Goal: Task Accomplishment & Management: Manage account settings

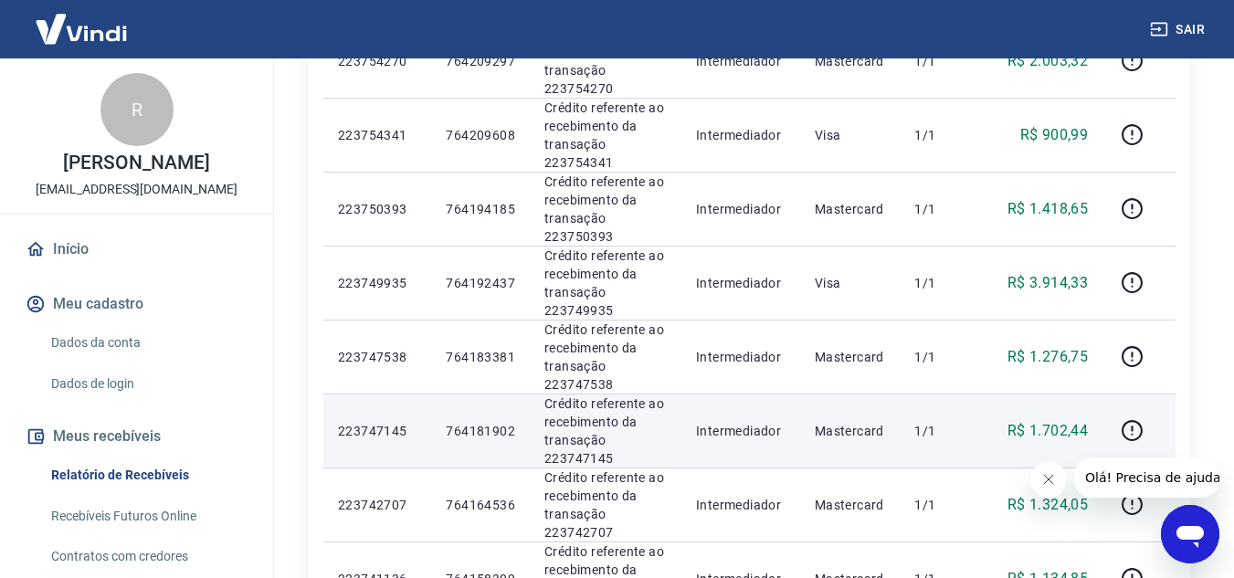
scroll to position [822, 0]
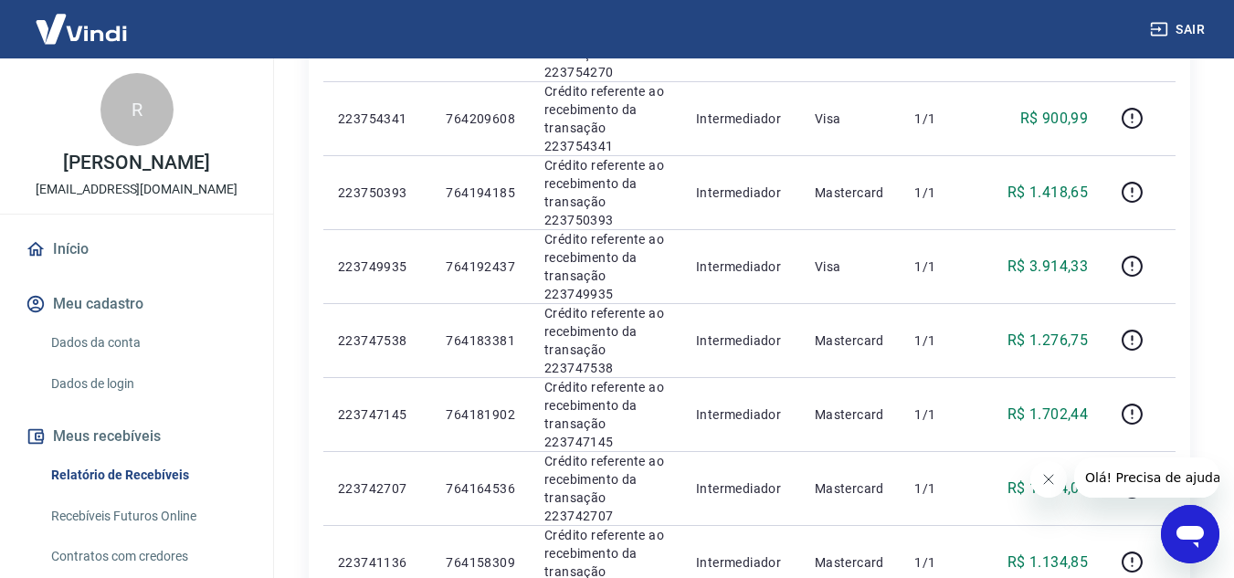
click at [1049, 486] on icon "Fechar mensagem da empresa" at bounding box center [1047, 479] width 15 height 15
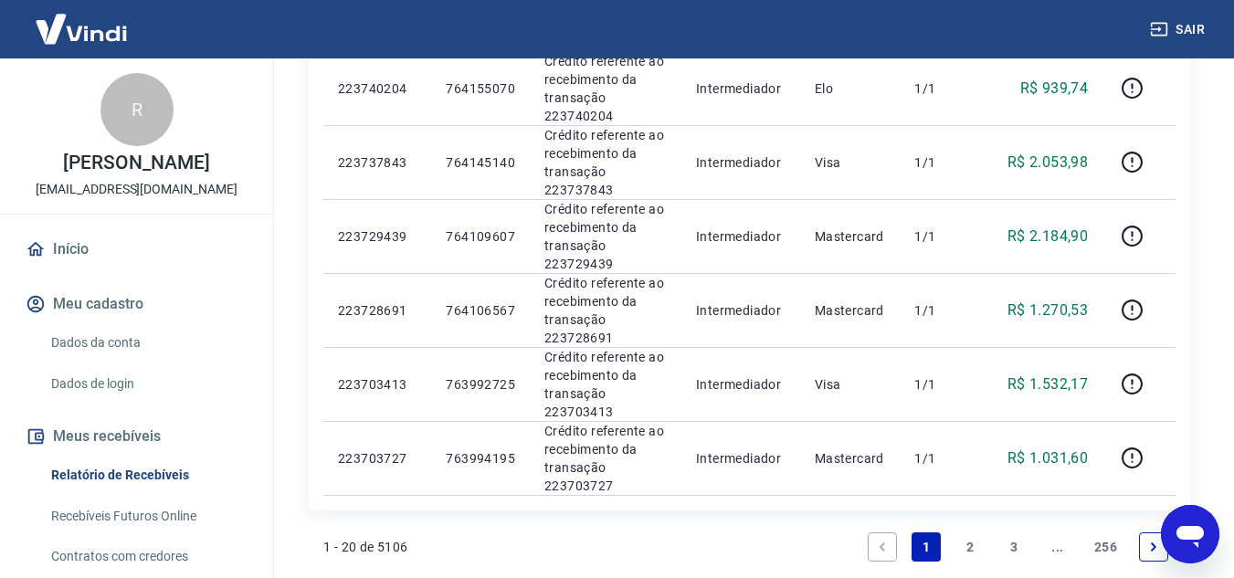
scroll to position [1587, 0]
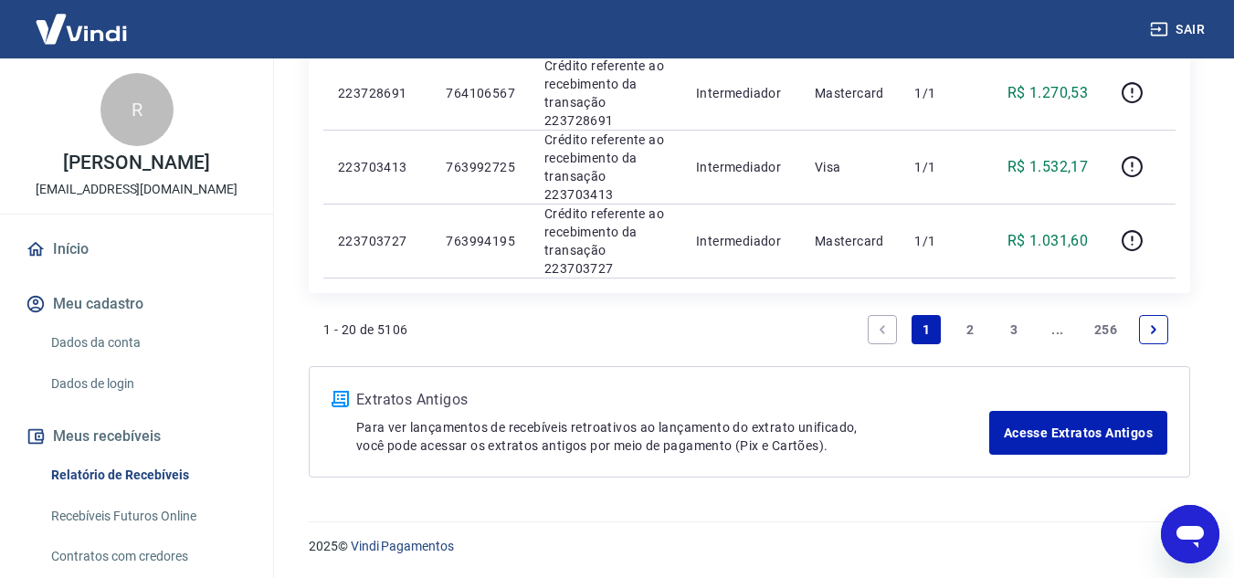
click at [977, 332] on link "2" at bounding box center [969, 329] width 29 height 29
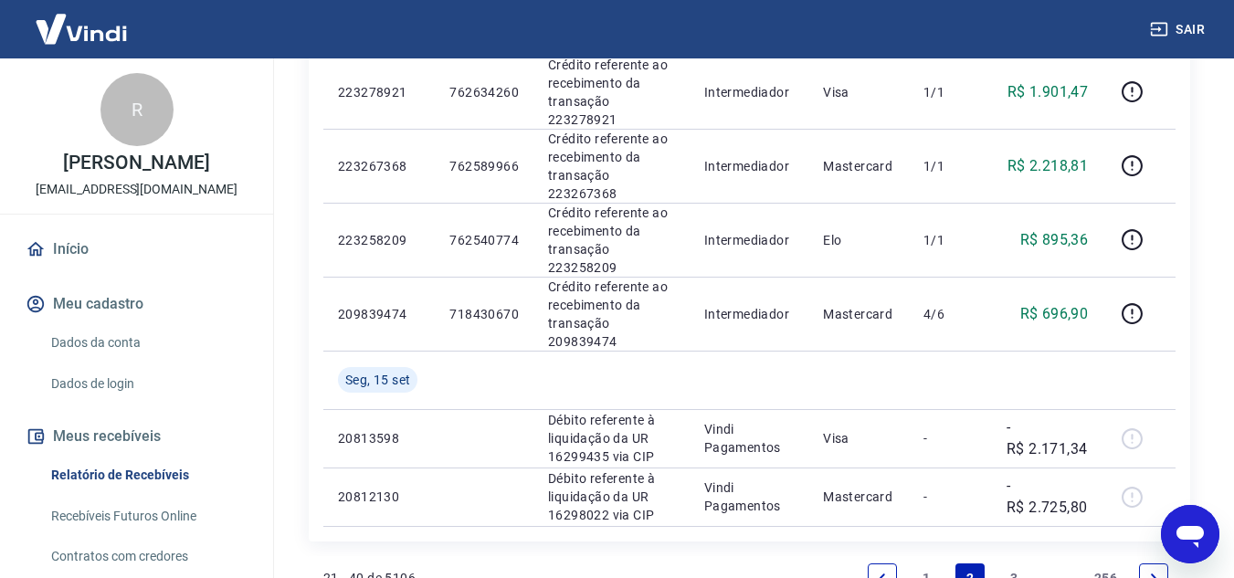
scroll to position [1557, 0]
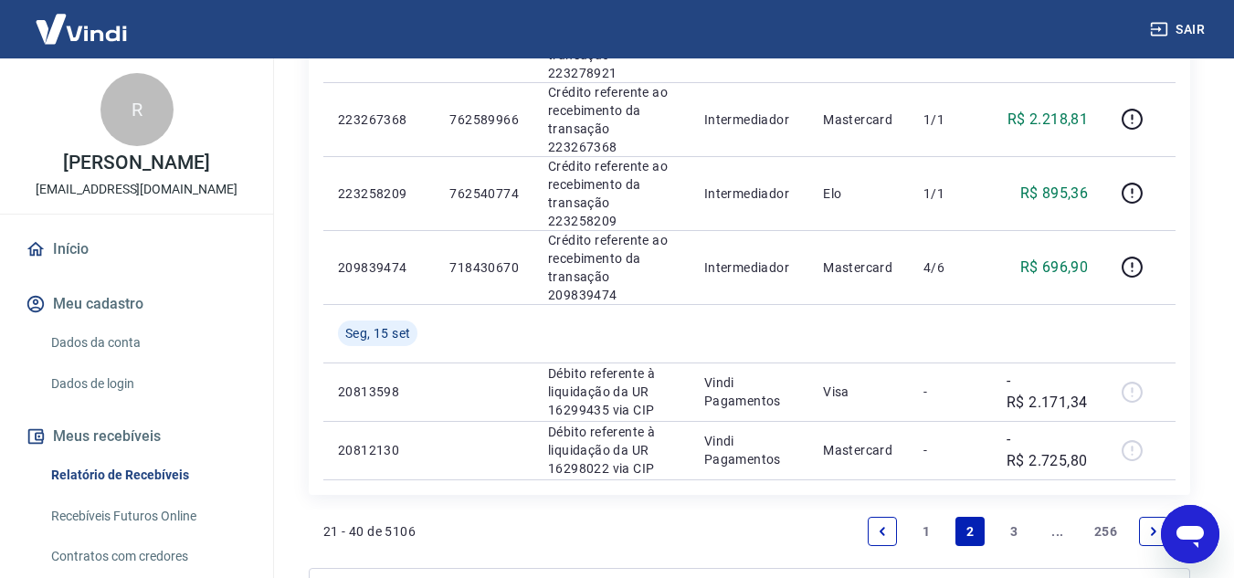
click at [1008, 517] on link "3" at bounding box center [1013, 531] width 29 height 29
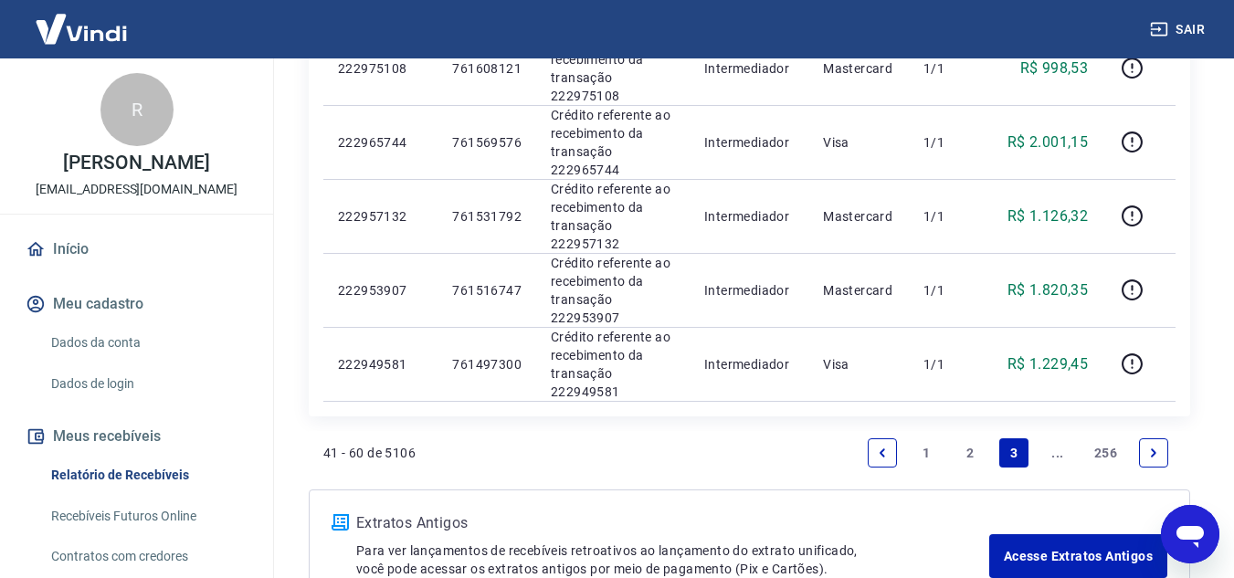
scroll to position [1553, 0]
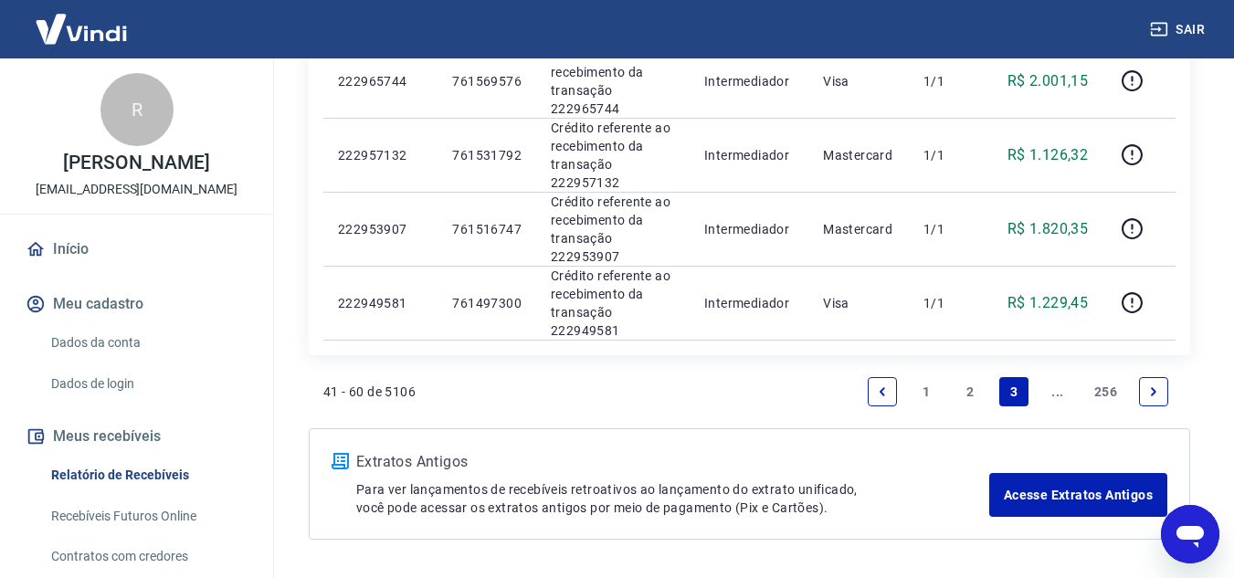
click at [971, 382] on link "2" at bounding box center [969, 391] width 29 height 29
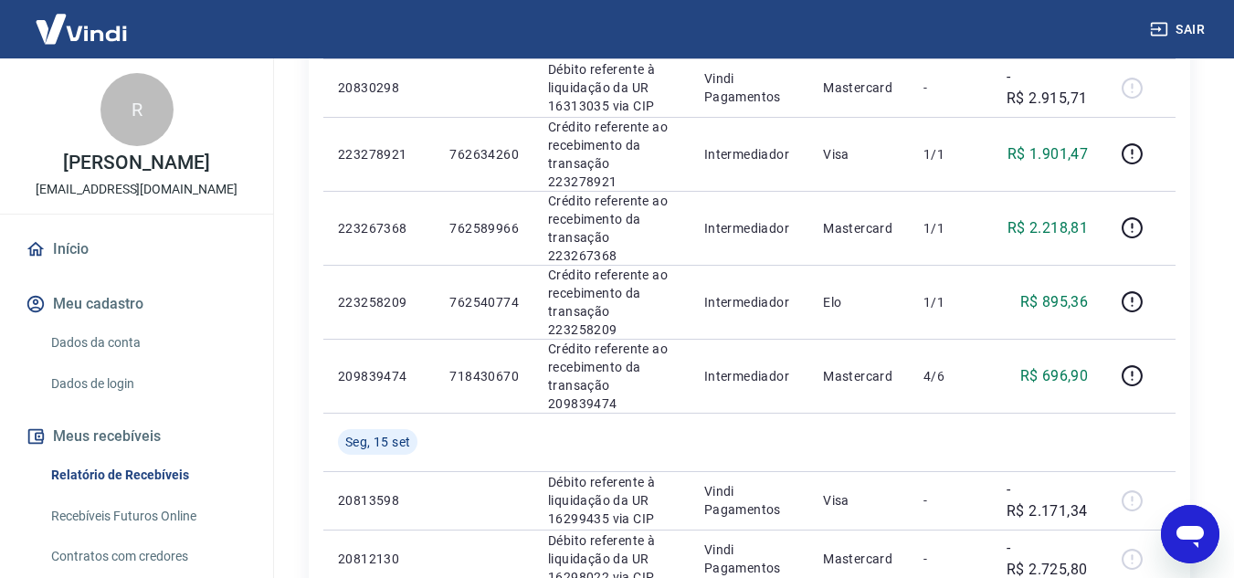
scroll to position [1461, 0]
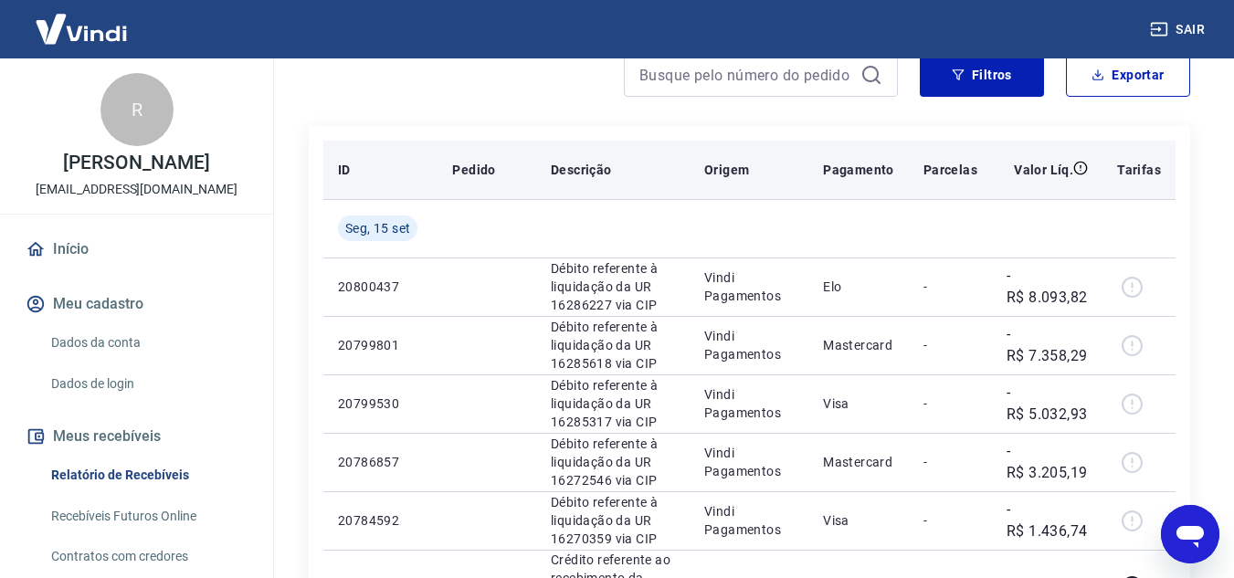
scroll to position [91, 0]
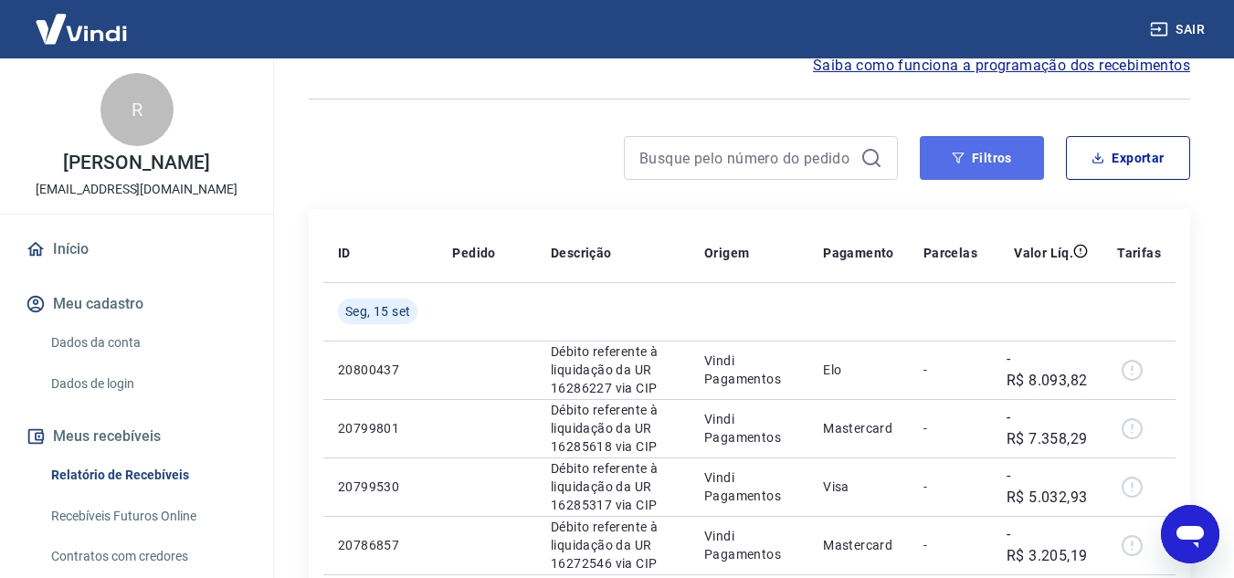
click at [965, 177] on button "Filtros" at bounding box center [982, 158] width 124 height 44
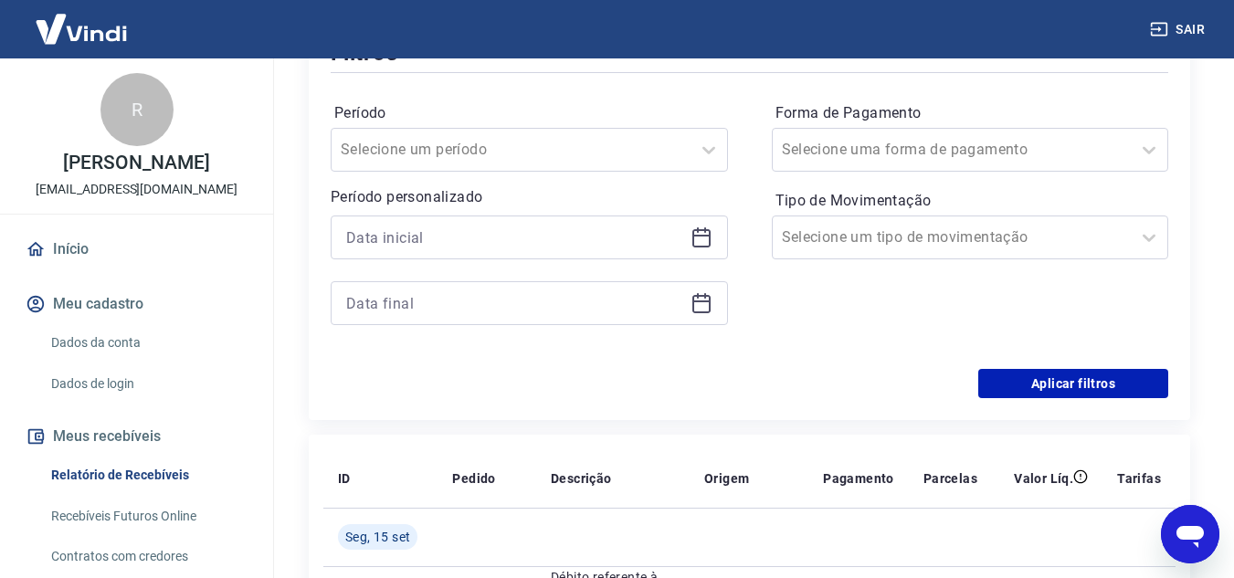
scroll to position [274, 0]
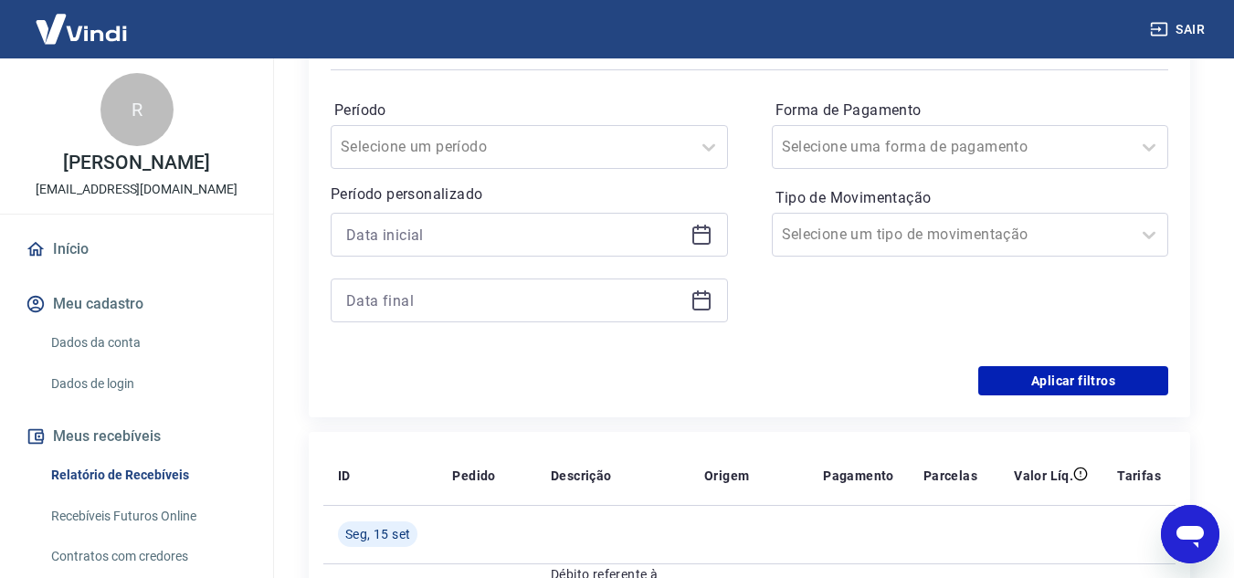
click at [691, 238] on icon at bounding box center [702, 235] width 22 height 22
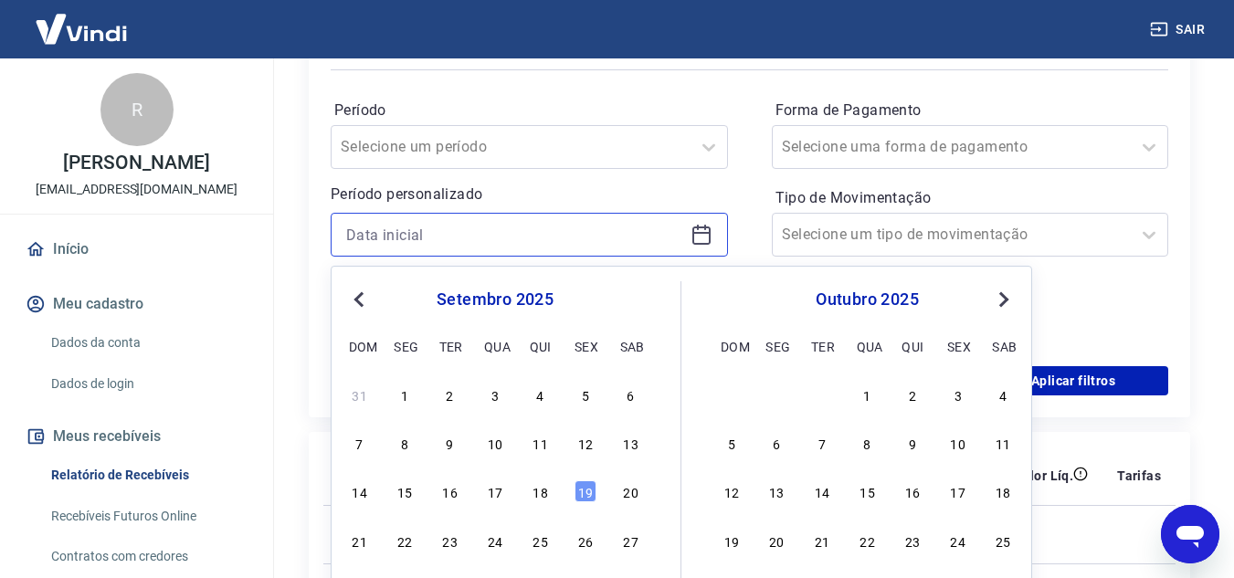
scroll to position [365, 0]
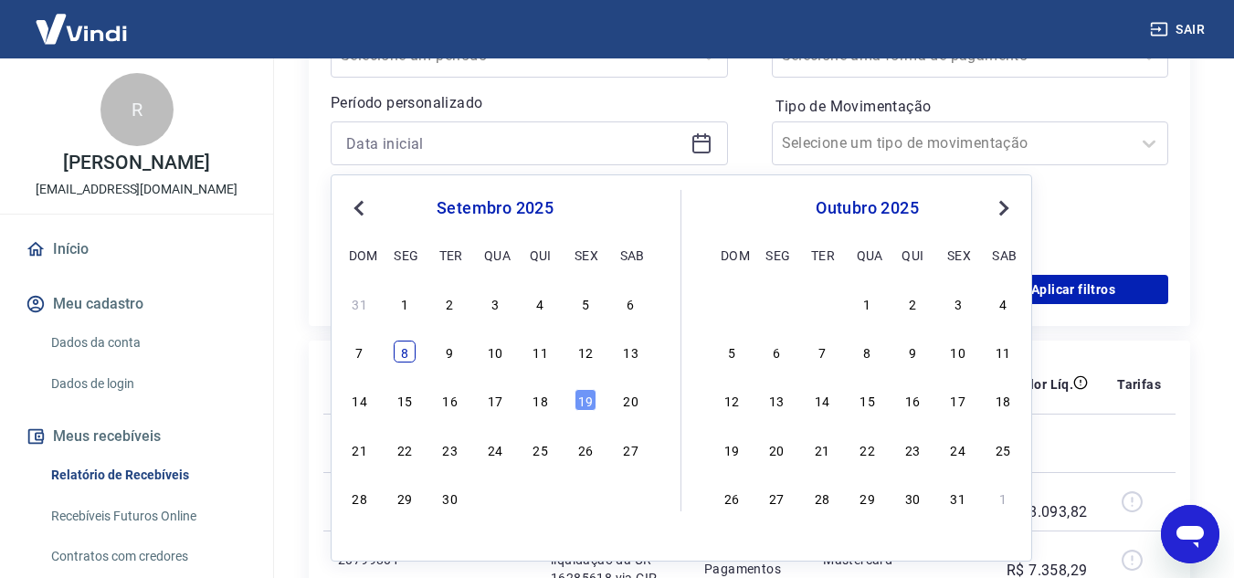
click at [414, 351] on div "8" at bounding box center [405, 352] width 22 height 22
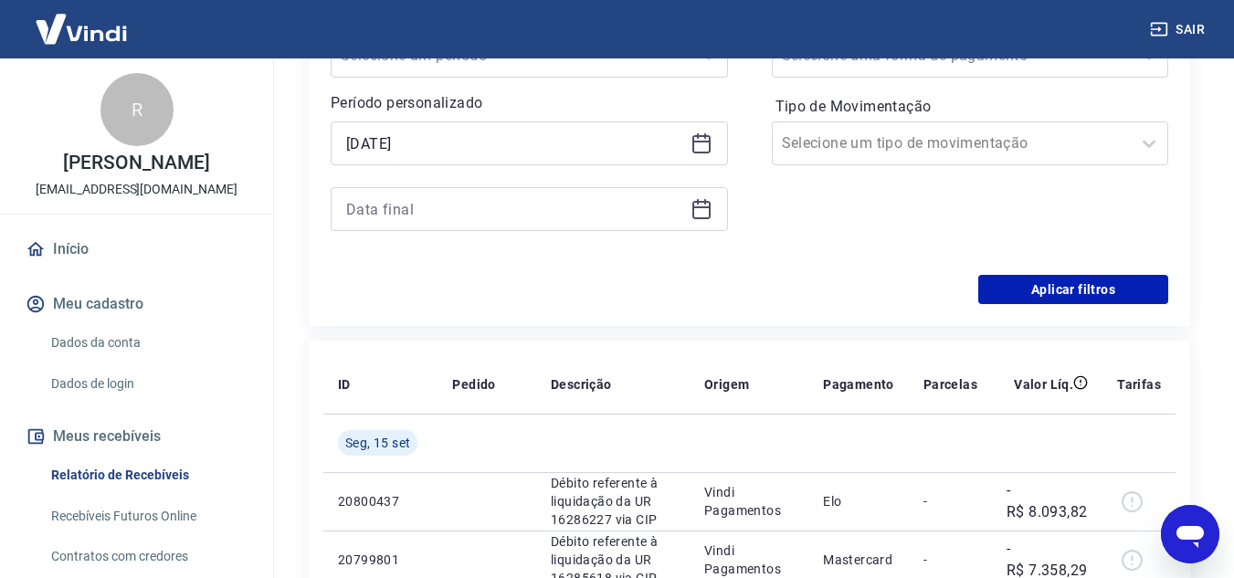
type input "[DATE]"
click at [697, 208] on icon at bounding box center [701, 207] width 18 height 2
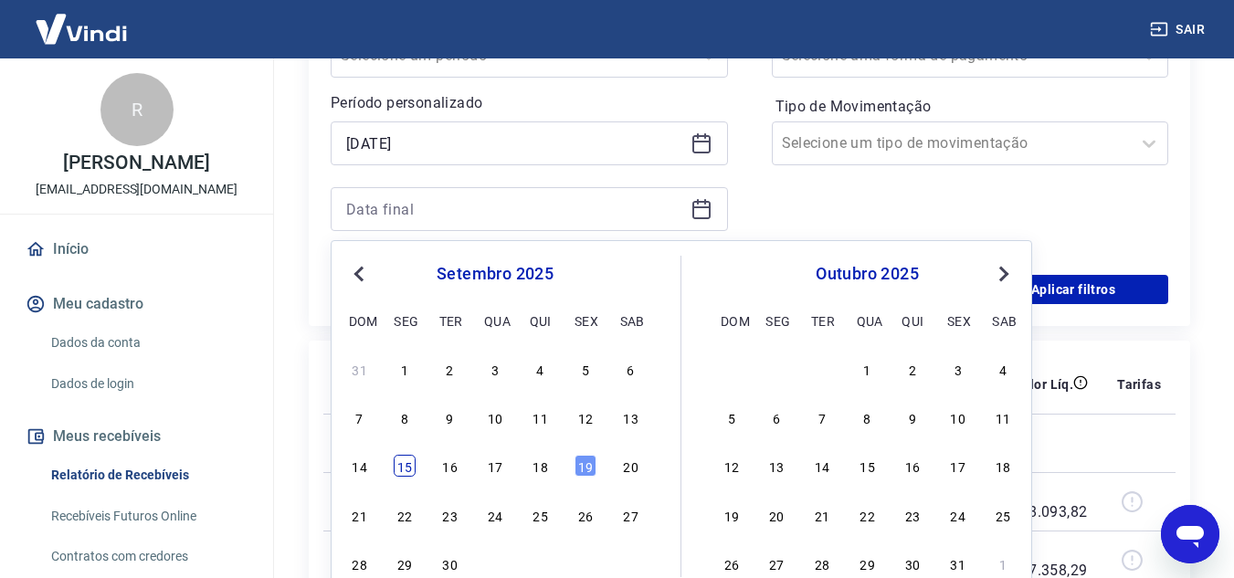
click at [410, 467] on div "15" at bounding box center [405, 466] width 22 height 22
click at [410, 467] on td "Seg, 15 set" at bounding box center [380, 443] width 114 height 58
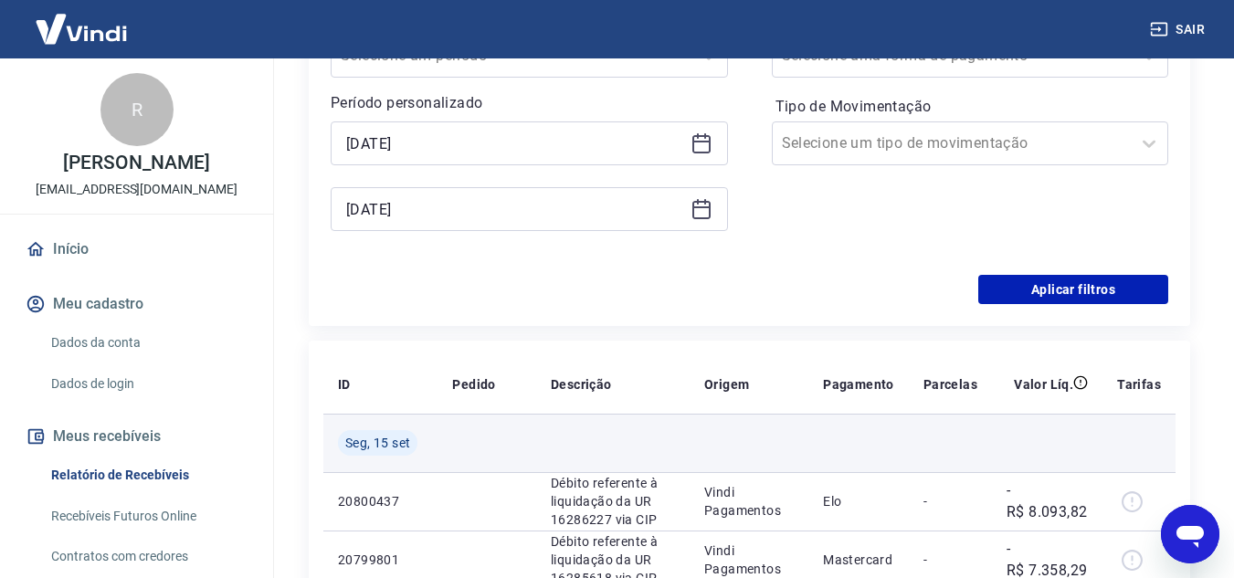
type input "[DATE]"
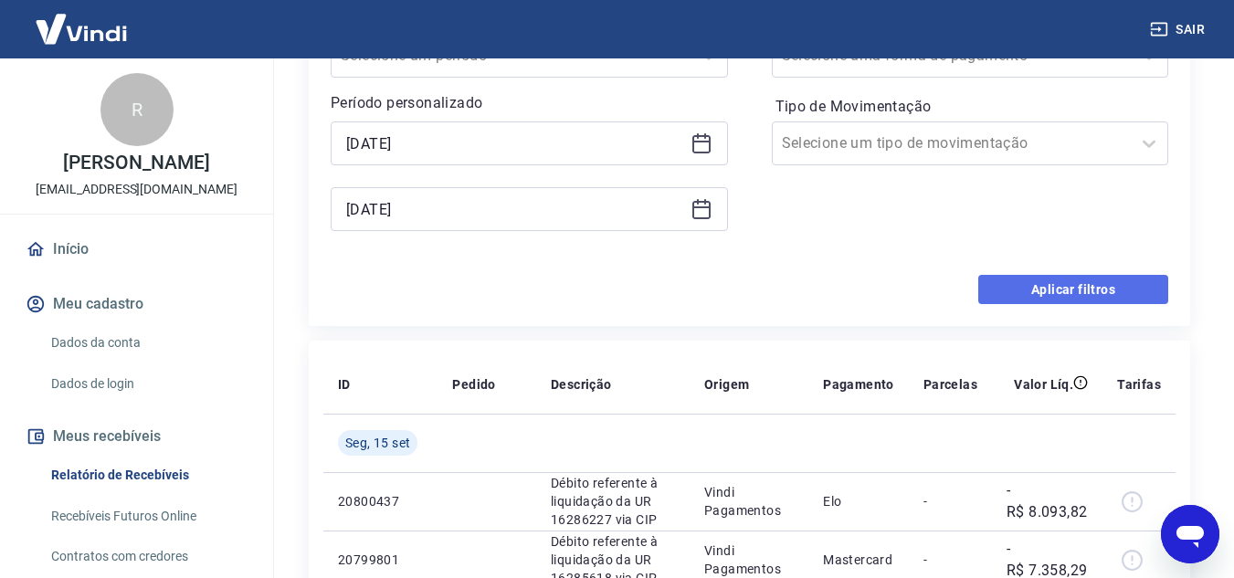
click at [1073, 285] on button "Aplicar filtros" at bounding box center [1073, 289] width 190 height 29
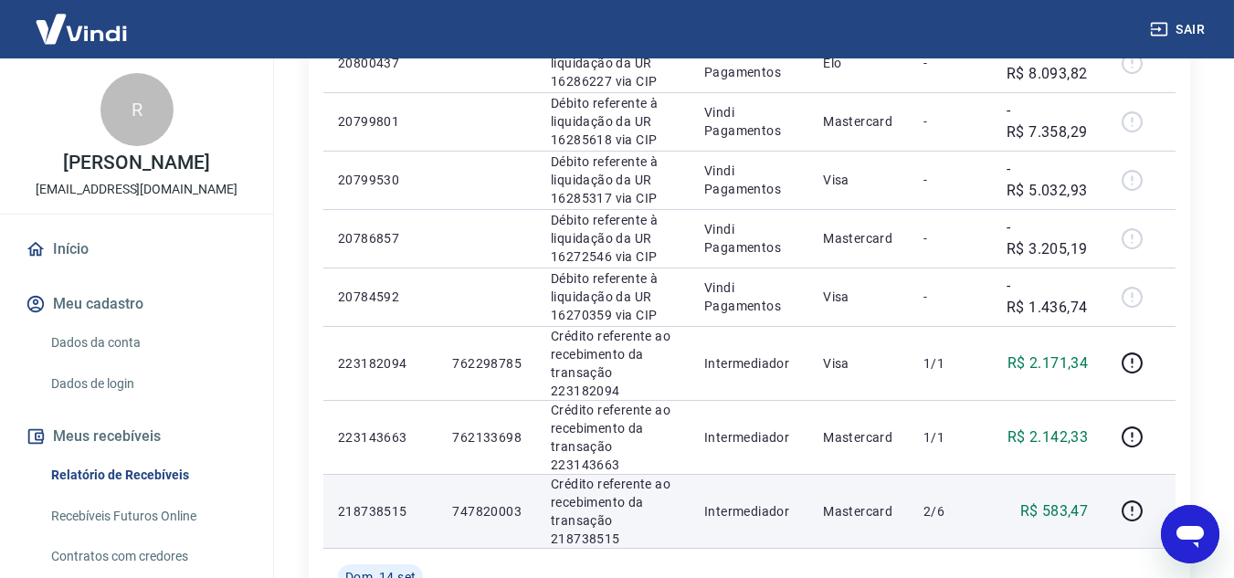
scroll to position [548, 0]
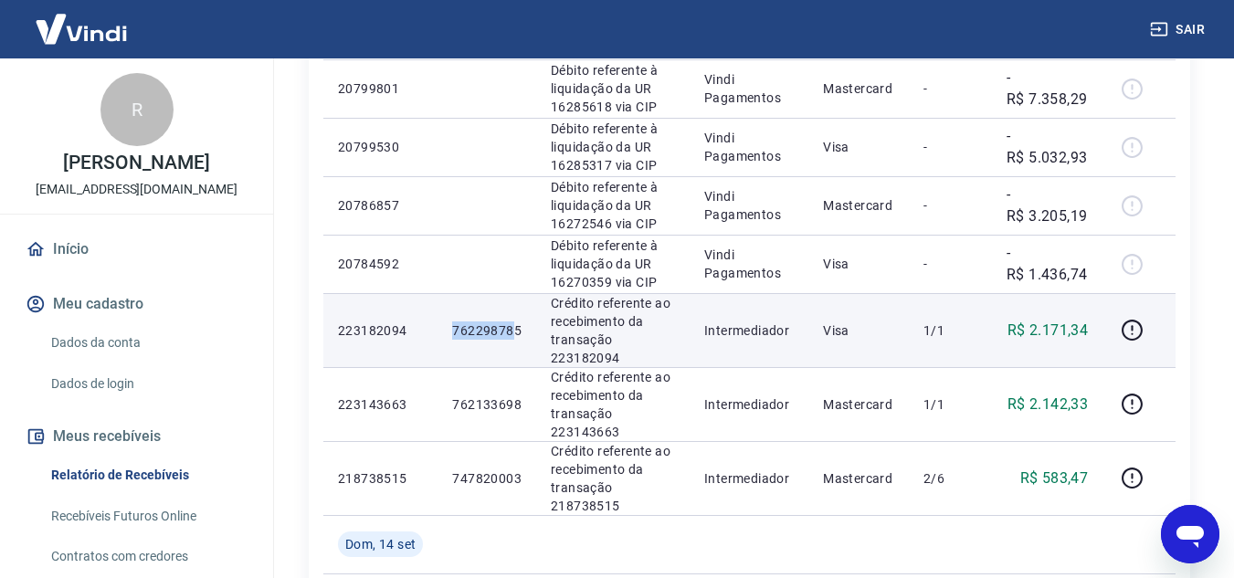
drag, startPoint x: 455, startPoint y: 330, endPoint x: 515, endPoint y: 331, distance: 60.3
click at [515, 331] on p "762298785" at bounding box center [486, 331] width 69 height 18
click at [489, 326] on p "762298785" at bounding box center [486, 331] width 69 height 18
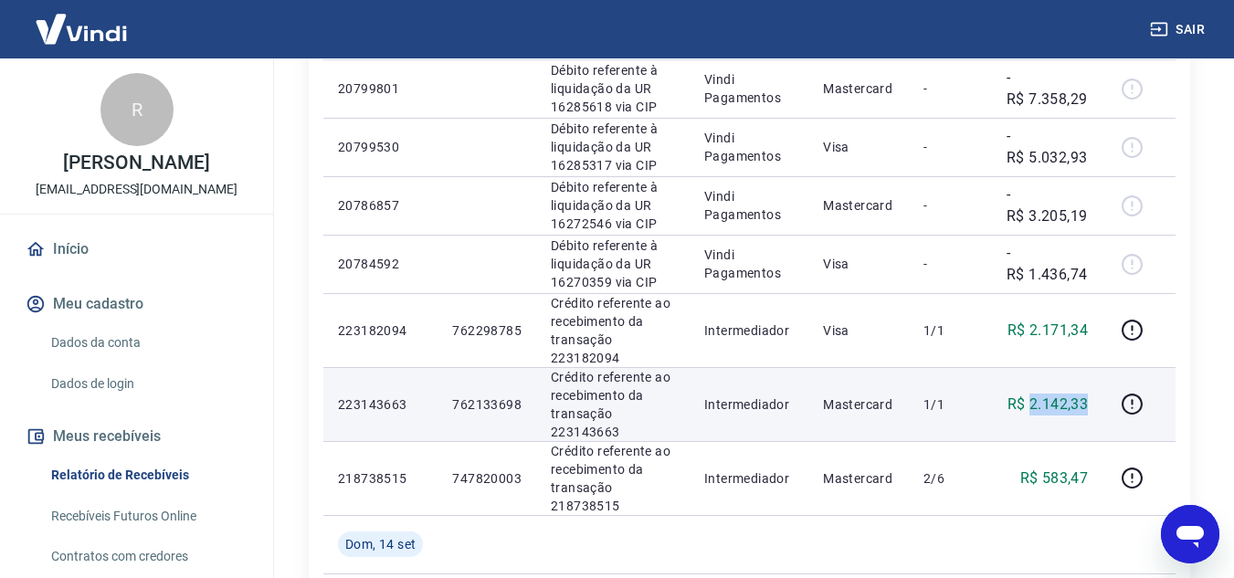
drag, startPoint x: 1033, startPoint y: 405, endPoint x: 1096, endPoint y: 407, distance: 63.1
click at [1096, 407] on td "R$ 2.142,33" at bounding box center [1047, 404] width 111 height 74
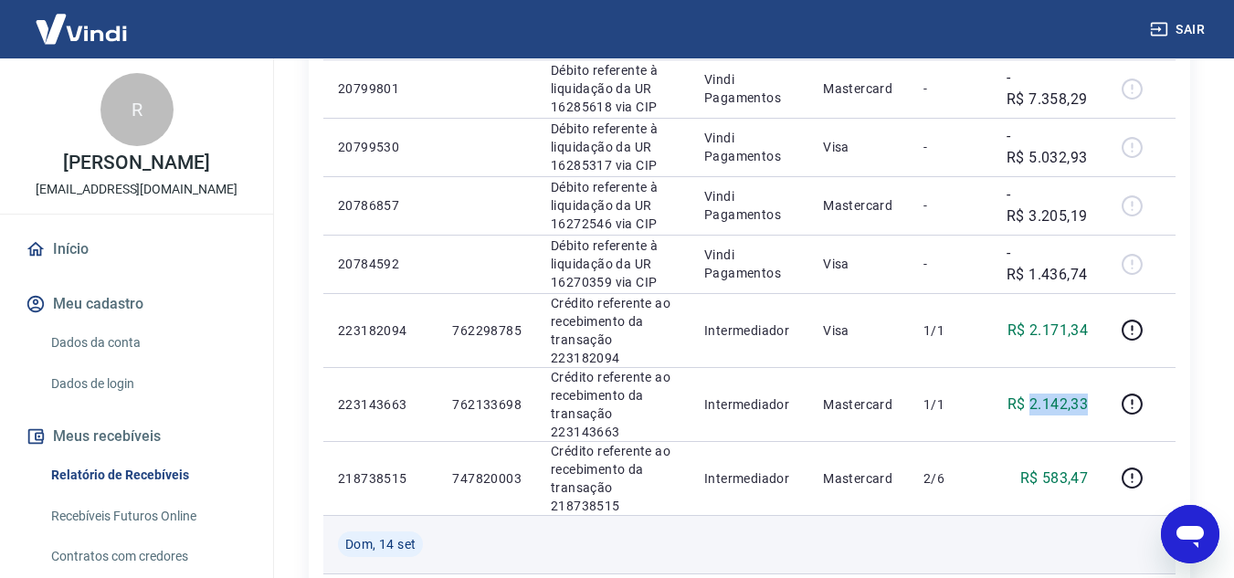
copy p "2.142,33"
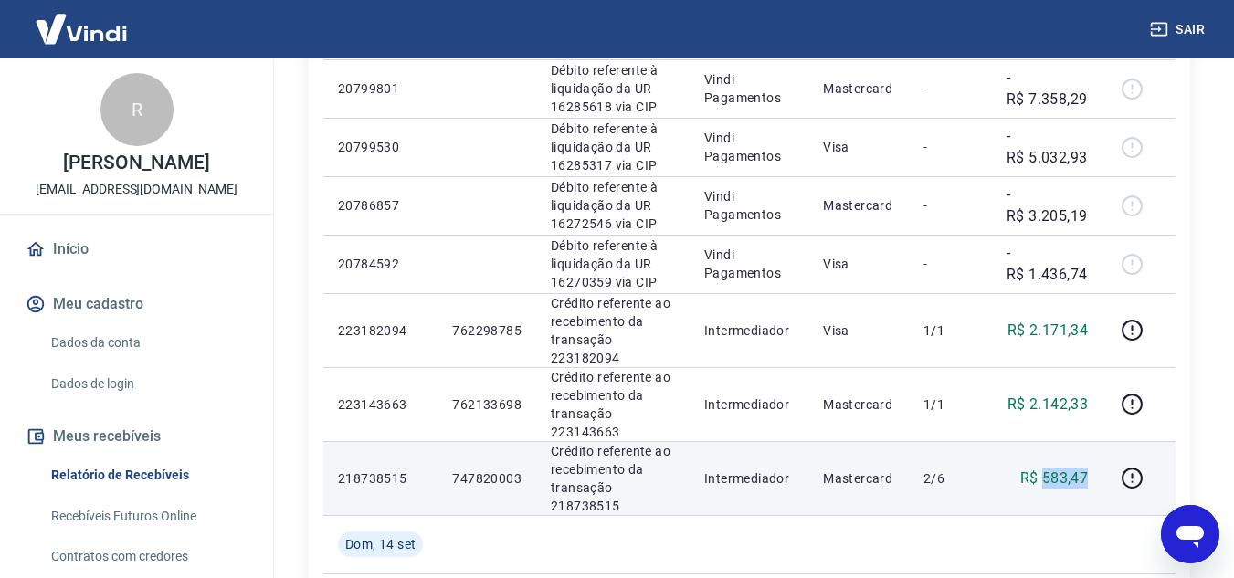
drag, startPoint x: 1045, startPoint y: 480, endPoint x: 1091, endPoint y: 480, distance: 45.7
click at [1091, 480] on td "R$ 583,47" at bounding box center [1047, 478] width 111 height 74
copy p "583,47"
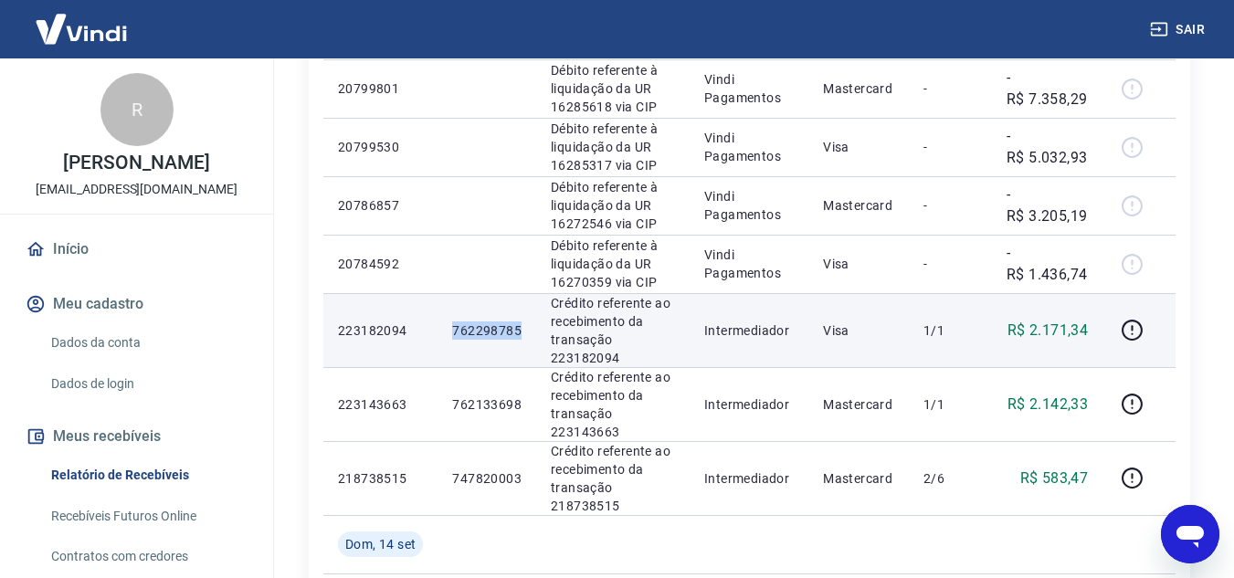
drag, startPoint x: 453, startPoint y: 333, endPoint x: 524, endPoint y: 327, distance: 71.5
click at [524, 327] on td "762298785" at bounding box center [487, 330] width 99 height 74
copy p "762298785"
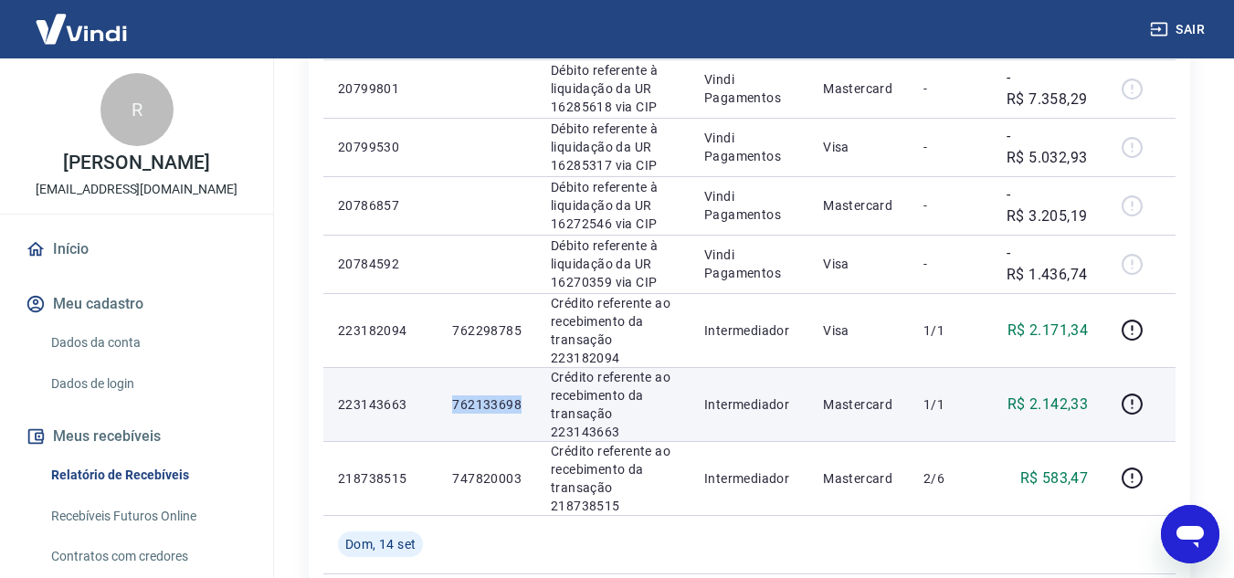
drag, startPoint x: 454, startPoint y: 402, endPoint x: 532, endPoint y: 402, distance: 77.6
click at [532, 402] on td "762133698" at bounding box center [487, 404] width 99 height 74
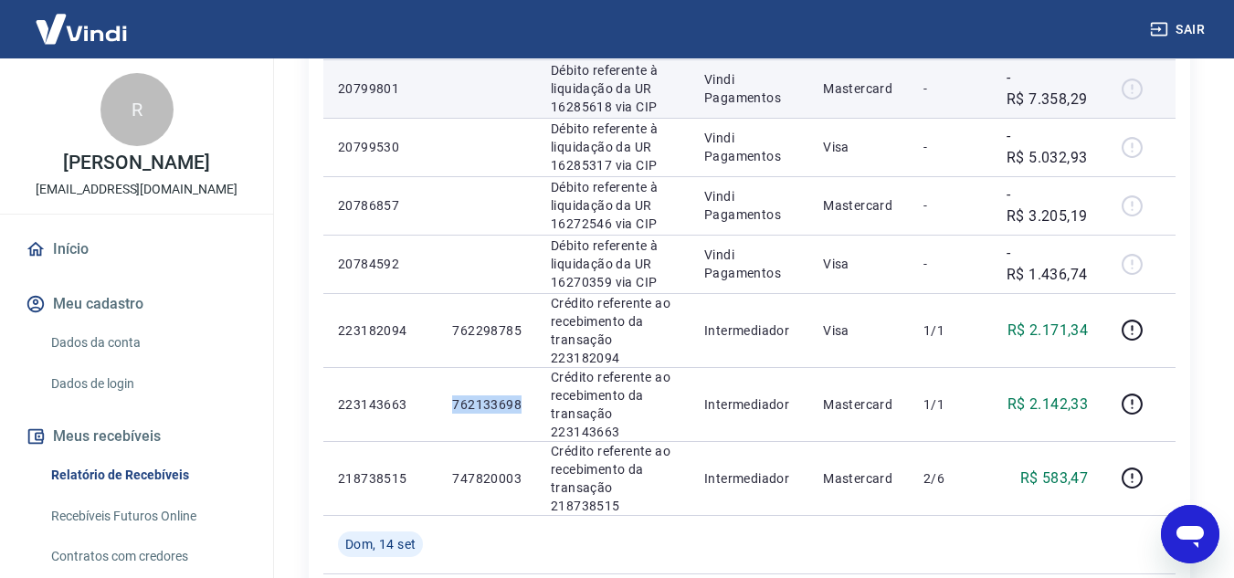
copy p "762133698"
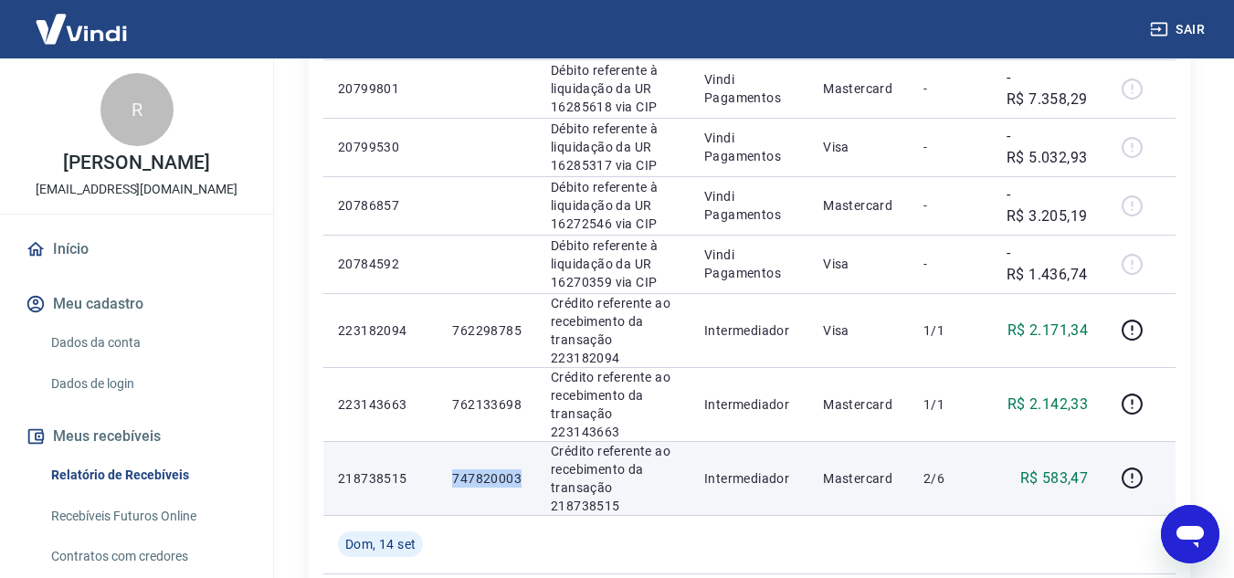
drag, startPoint x: 453, startPoint y: 474, endPoint x: 520, endPoint y: 476, distance: 66.7
click at [520, 476] on p "747820003" at bounding box center [486, 478] width 69 height 18
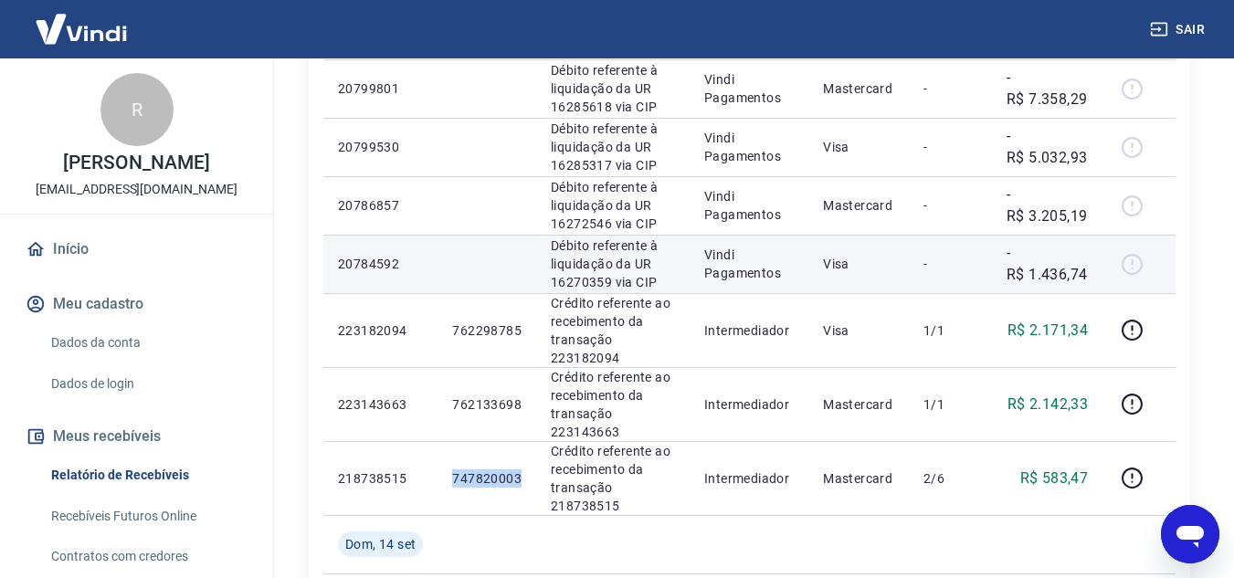
copy p "747820003"
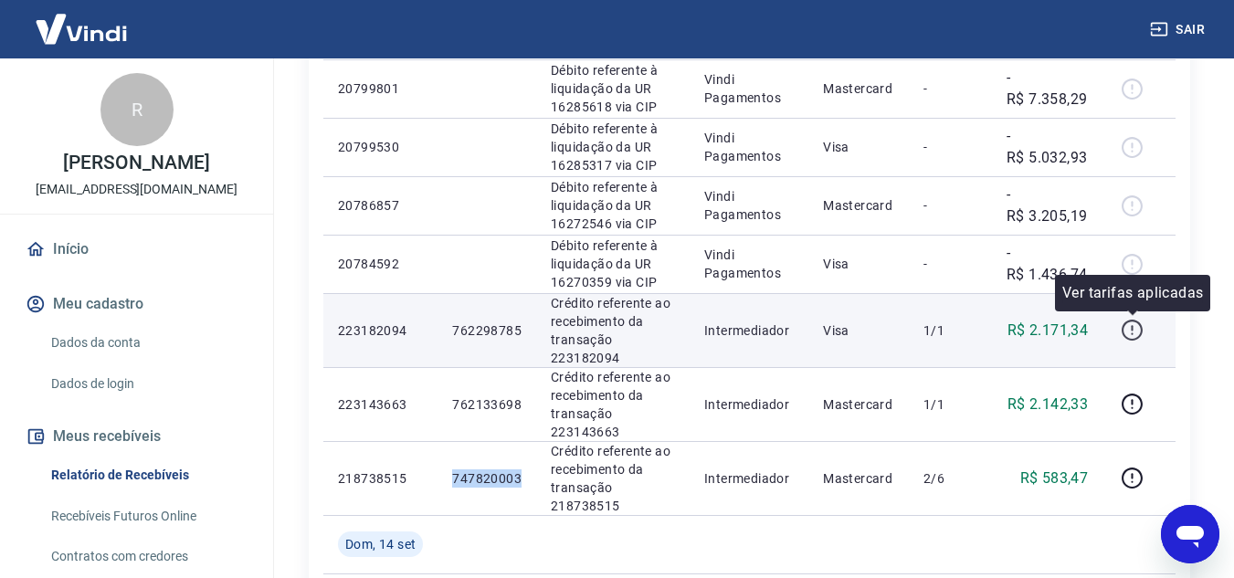
click at [1127, 335] on icon "button" at bounding box center [1132, 330] width 23 height 23
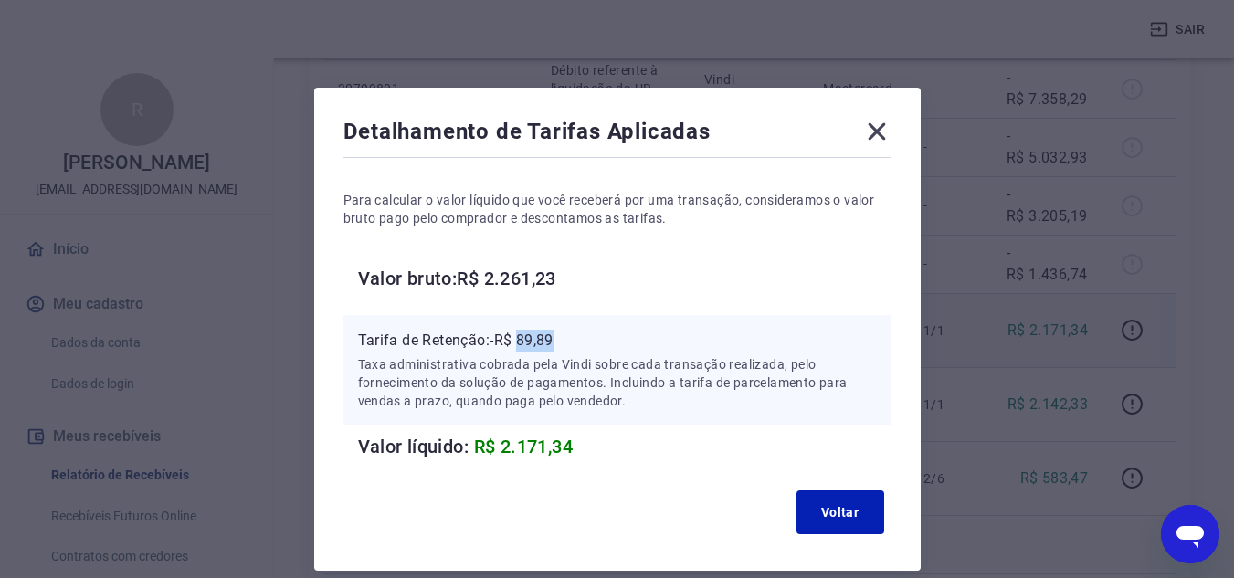
drag, startPoint x: 522, startPoint y: 339, endPoint x: 562, endPoint y: 345, distance: 39.8
click at [562, 345] on p "Tarifa de Retenção: -R$ 89,89" at bounding box center [617, 341] width 519 height 22
copy p "89,89"
click at [888, 137] on icon at bounding box center [876, 131] width 29 height 29
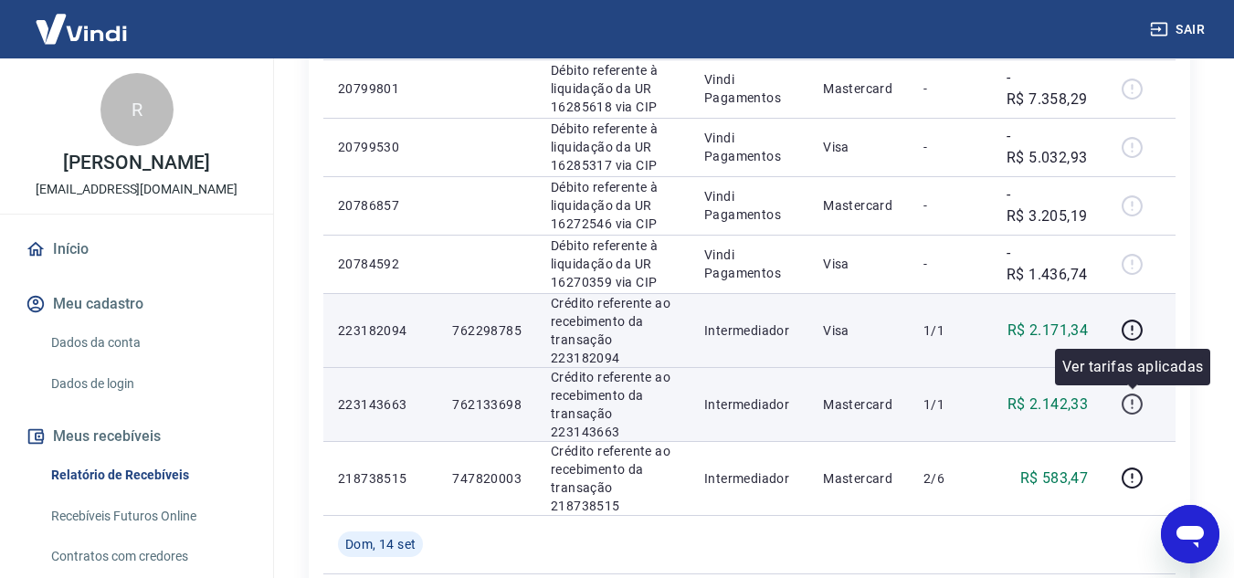
click at [1139, 403] on icon "button" at bounding box center [1132, 404] width 23 height 23
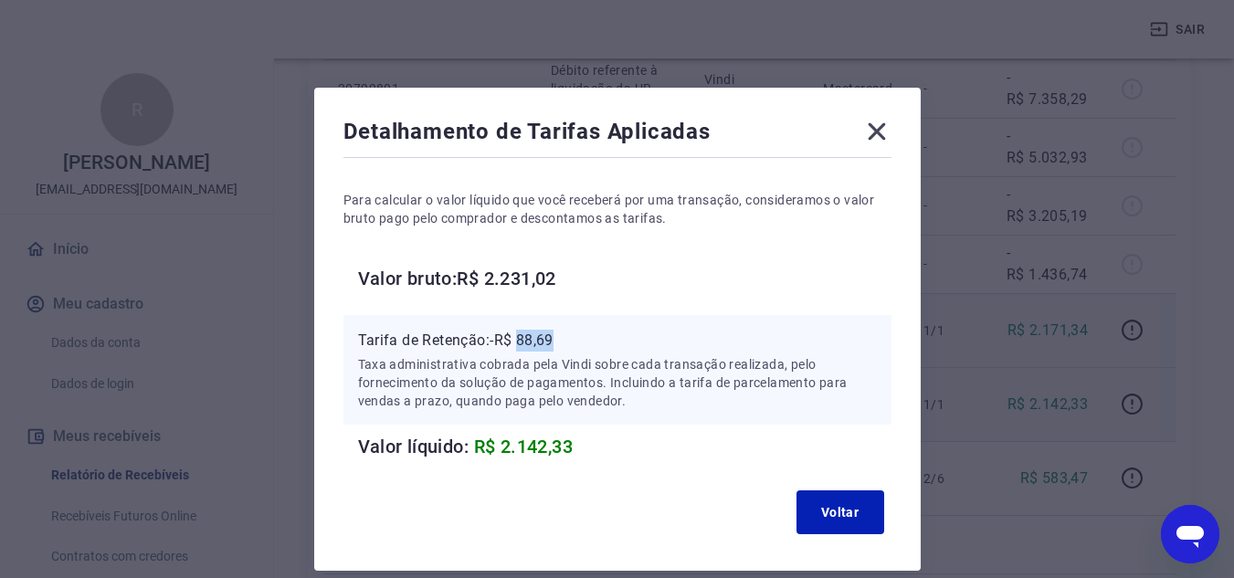
drag, startPoint x: 520, startPoint y: 335, endPoint x: 565, endPoint y: 335, distance: 45.7
click at [565, 335] on p "Tarifa de Retenção: -R$ 88,69" at bounding box center [617, 341] width 519 height 22
copy p "88,69"
click at [879, 129] on icon at bounding box center [876, 131] width 17 height 17
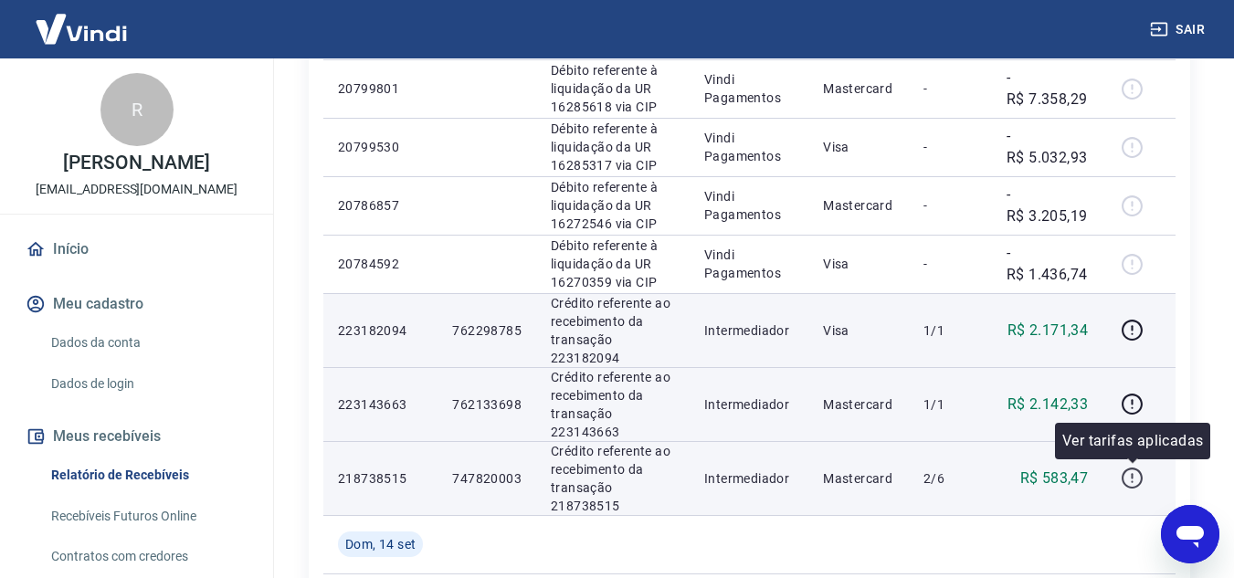
click at [1123, 482] on icon "button" at bounding box center [1132, 478] width 23 height 23
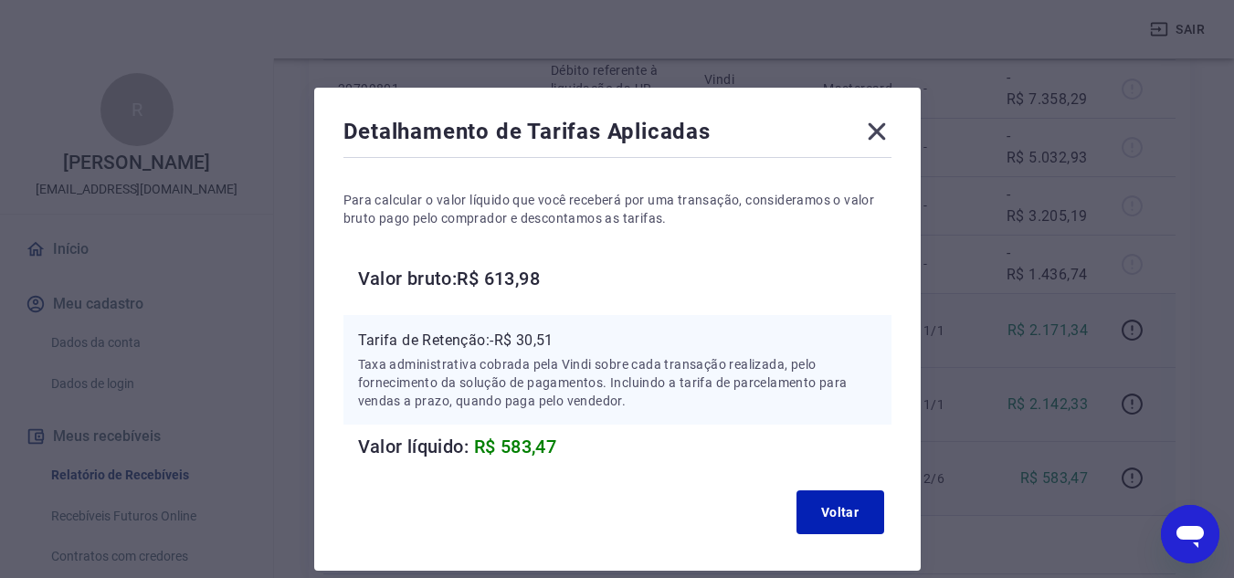
click at [522, 331] on div "Tarifa de Retenção: -R$ 30,51 Taxa administrativa cobrada pela Vindi sobre cada…" at bounding box center [617, 370] width 548 height 110
drag, startPoint x: 522, startPoint y: 333, endPoint x: 556, endPoint y: 341, distance: 34.6
click at [556, 341] on p "Tarifa de Retenção: -R$ 30,51" at bounding box center [617, 341] width 519 height 22
copy p "30,51"
click at [876, 142] on icon at bounding box center [876, 131] width 29 height 29
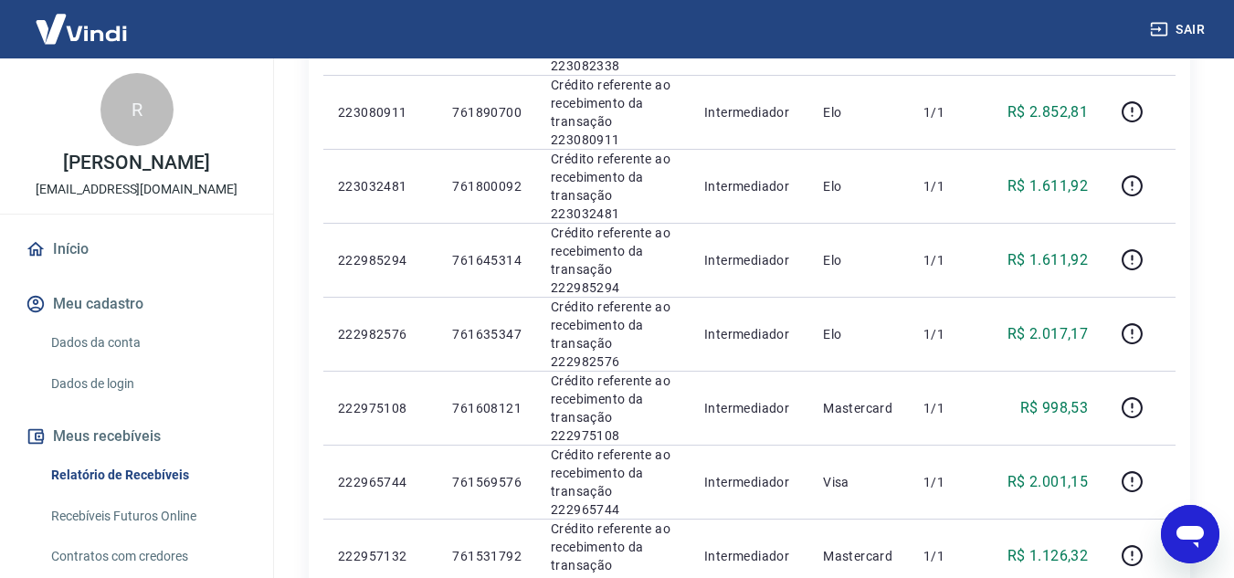
scroll to position [1279, 0]
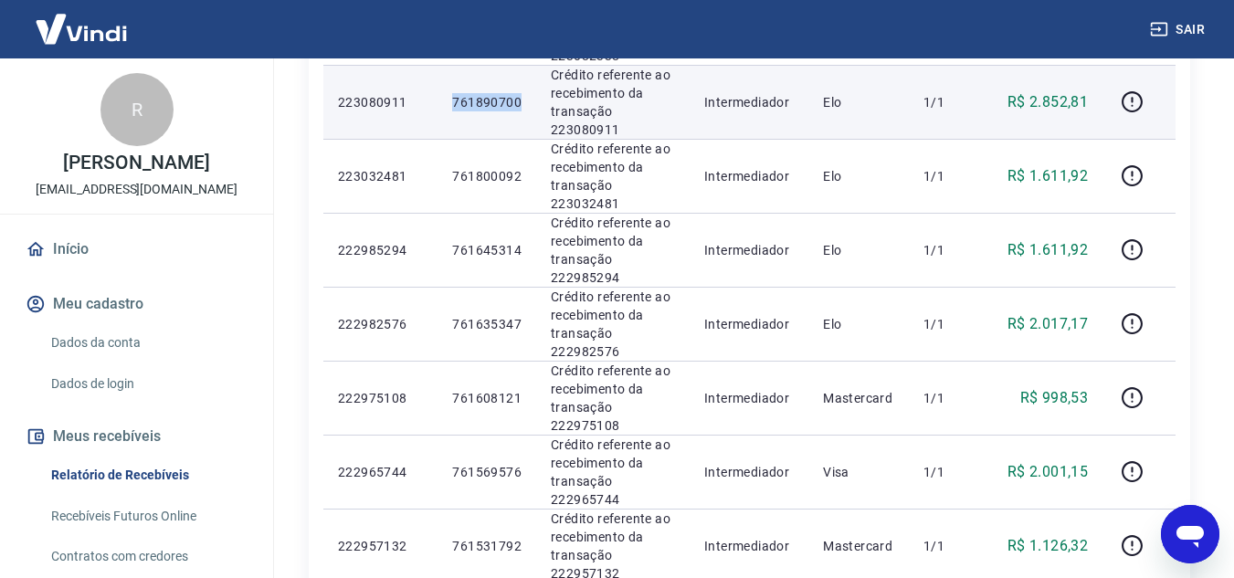
drag, startPoint x: 454, startPoint y: 97, endPoint x: 525, endPoint y: 105, distance: 71.7
click at [525, 105] on td "761890700" at bounding box center [487, 102] width 99 height 74
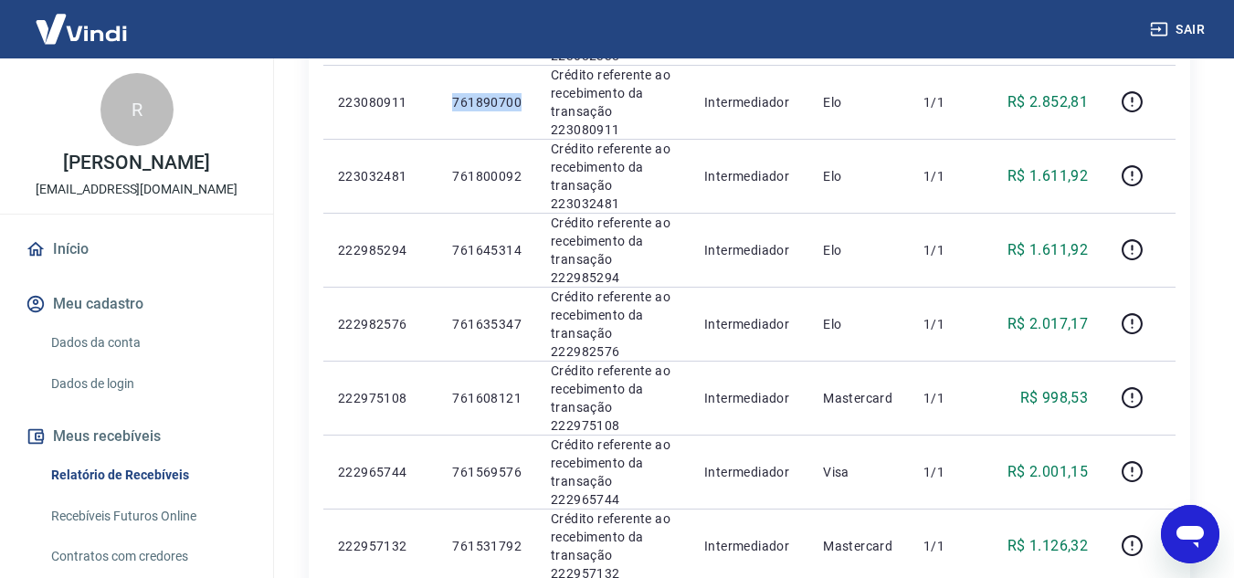
copy p "761890700"
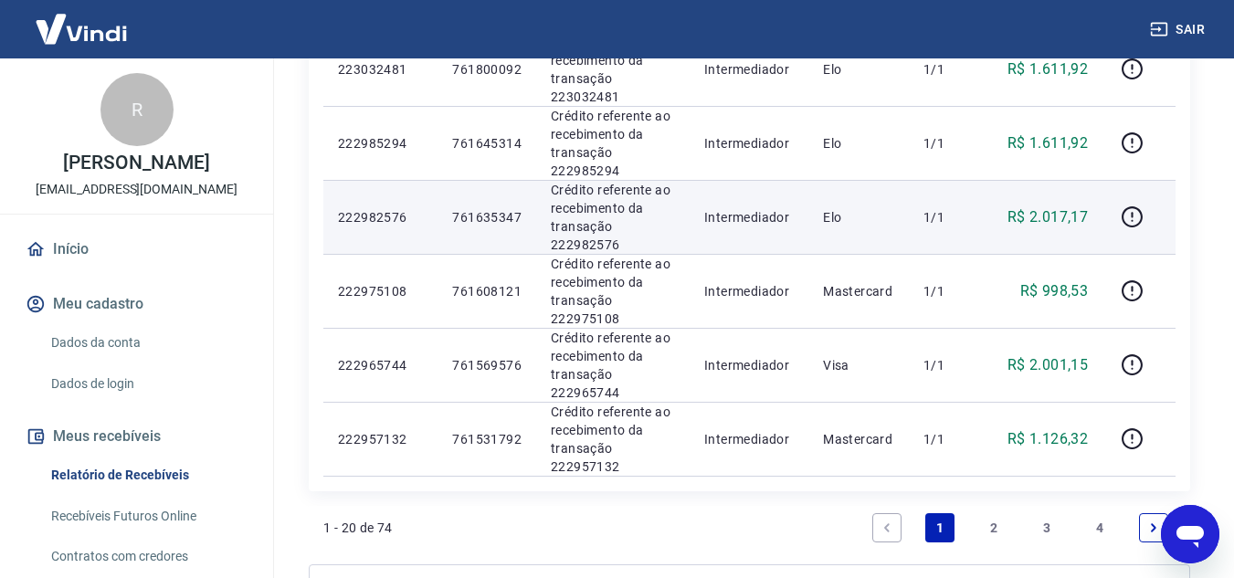
scroll to position [1553, 0]
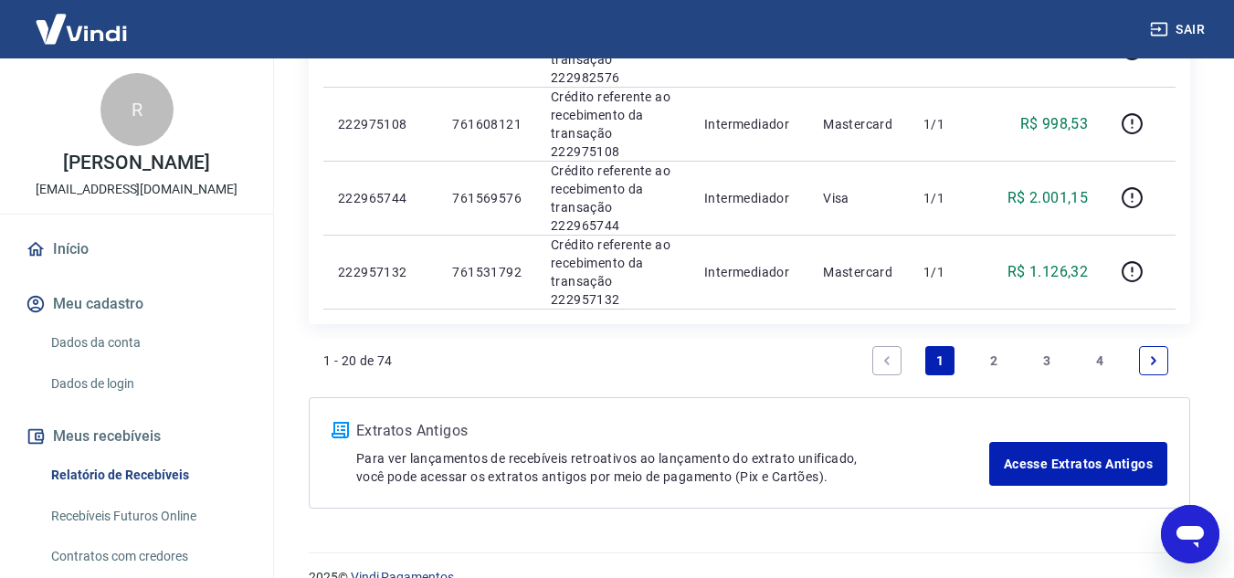
click at [1002, 361] on link "2" at bounding box center [993, 360] width 29 height 29
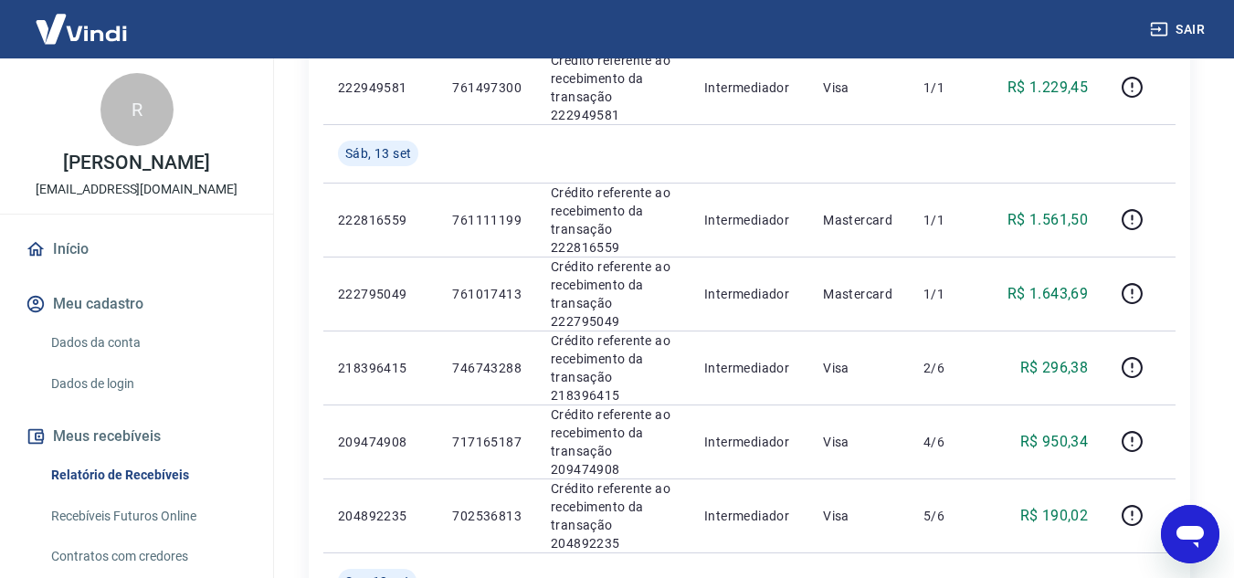
scroll to position [457, 0]
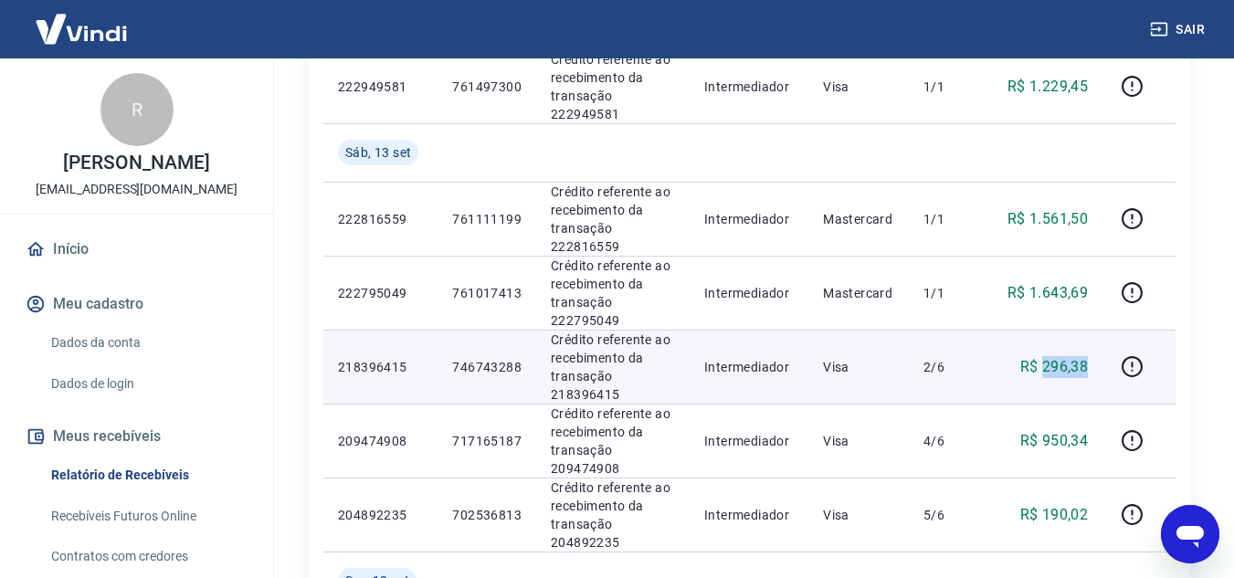
drag, startPoint x: 1046, startPoint y: 365, endPoint x: 1091, endPoint y: 377, distance: 46.3
click at [1099, 374] on td "R$ 296,38" at bounding box center [1047, 367] width 111 height 74
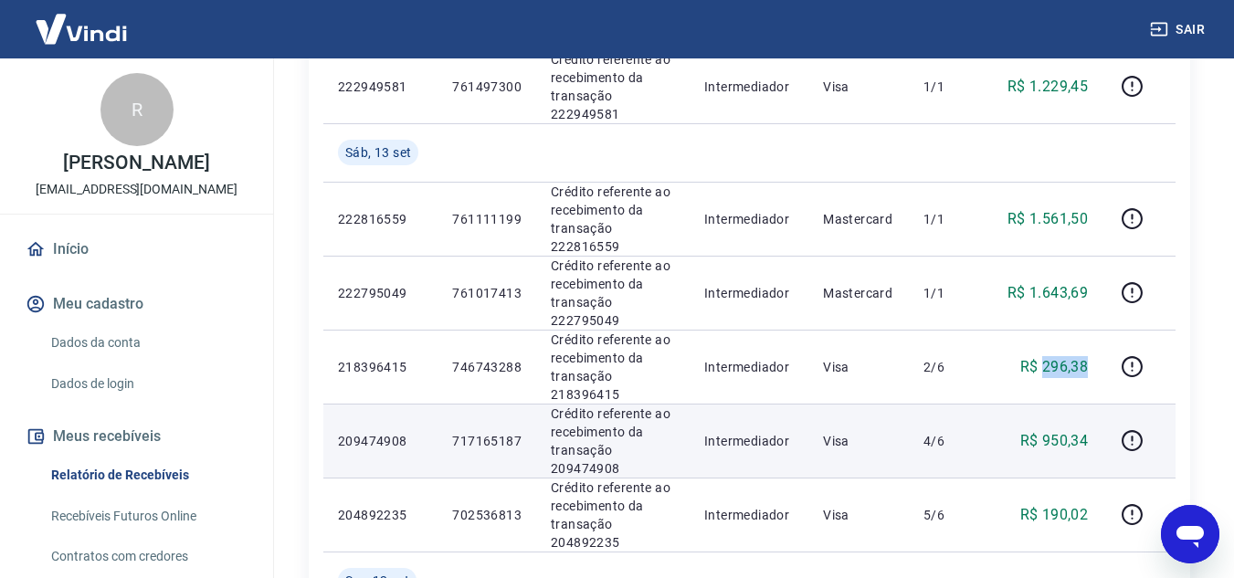
copy p "296,38"
drag, startPoint x: 1046, startPoint y: 441, endPoint x: 1088, endPoint y: 440, distance: 42.0
click at [1088, 440] on p "R$ 950,34" at bounding box center [1054, 441] width 69 height 22
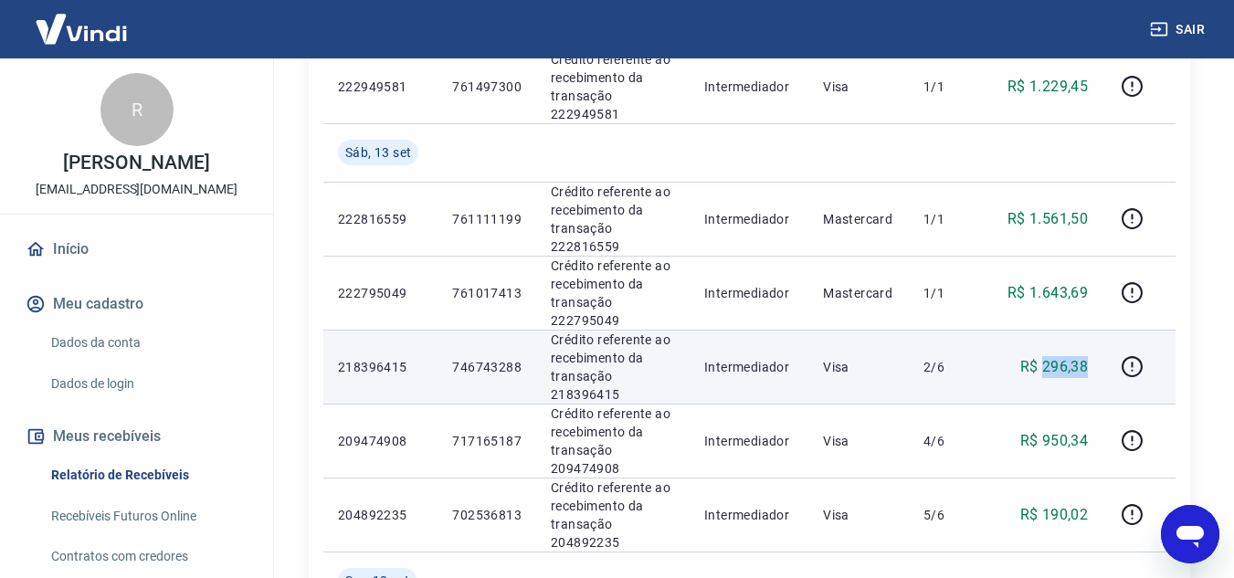
drag, startPoint x: 1045, startPoint y: 365, endPoint x: 1093, endPoint y: 369, distance: 48.5
click at [1093, 369] on td "R$ 296,38" at bounding box center [1047, 367] width 111 height 74
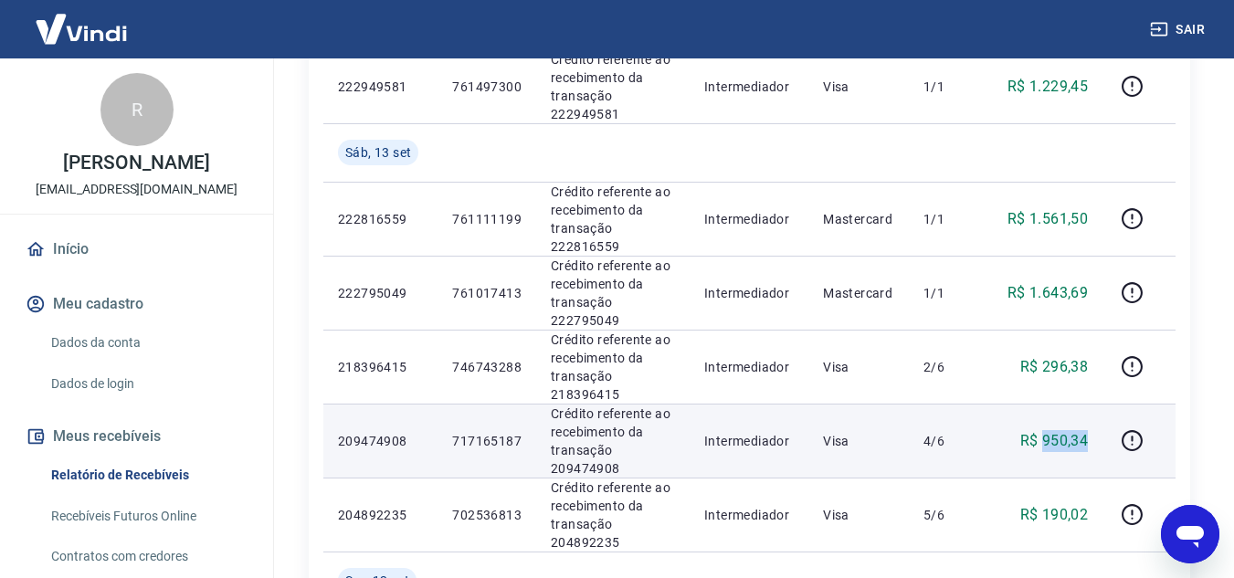
drag, startPoint x: 1046, startPoint y: 438, endPoint x: 1093, endPoint y: 438, distance: 47.5
click at [1093, 438] on td "R$ 950,34" at bounding box center [1047, 441] width 111 height 74
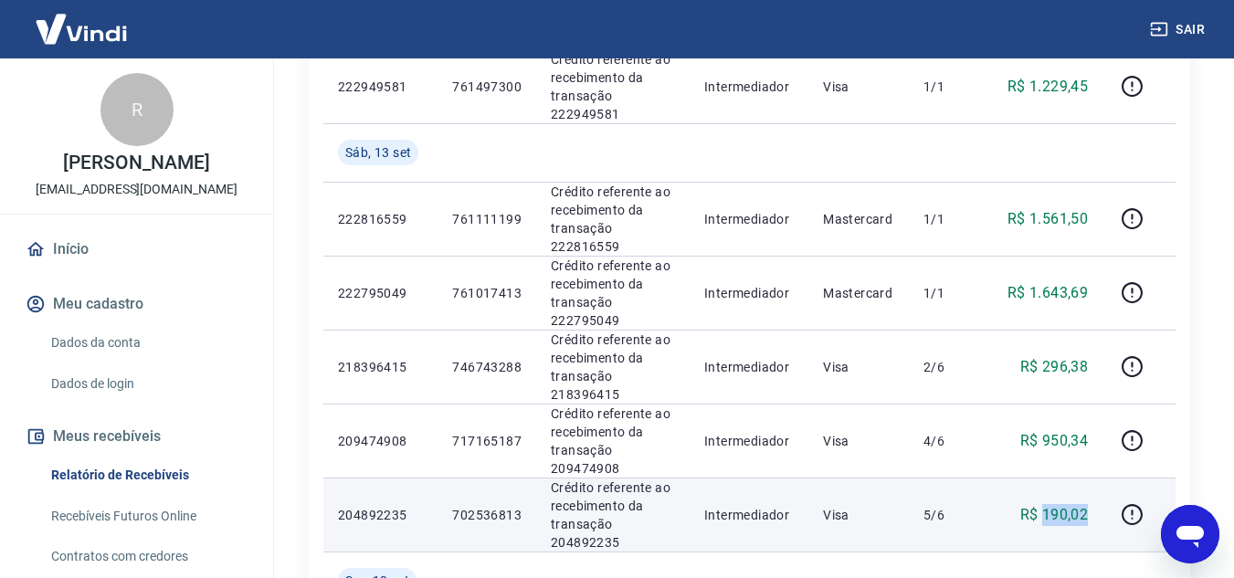
drag, startPoint x: 1047, startPoint y: 511, endPoint x: 1087, endPoint y: 513, distance: 40.2
click at [1087, 513] on p "R$ 190,02" at bounding box center [1054, 515] width 69 height 22
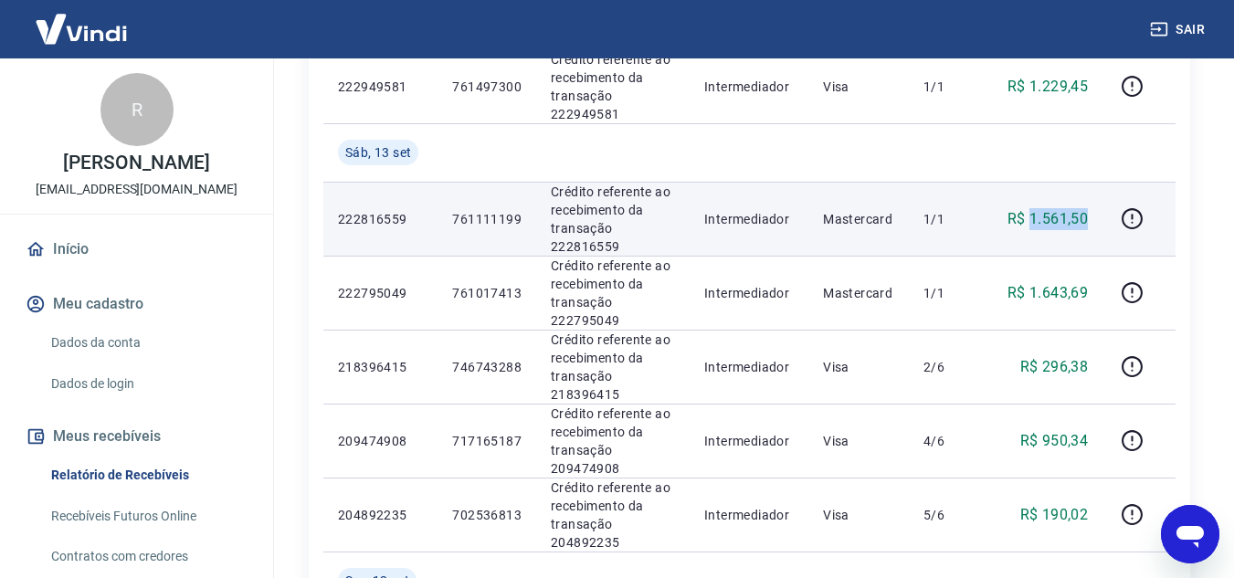
drag, startPoint x: 1031, startPoint y: 216, endPoint x: 1091, endPoint y: 216, distance: 60.3
click at [1091, 216] on td "R$ 1.561,50" at bounding box center [1047, 219] width 111 height 74
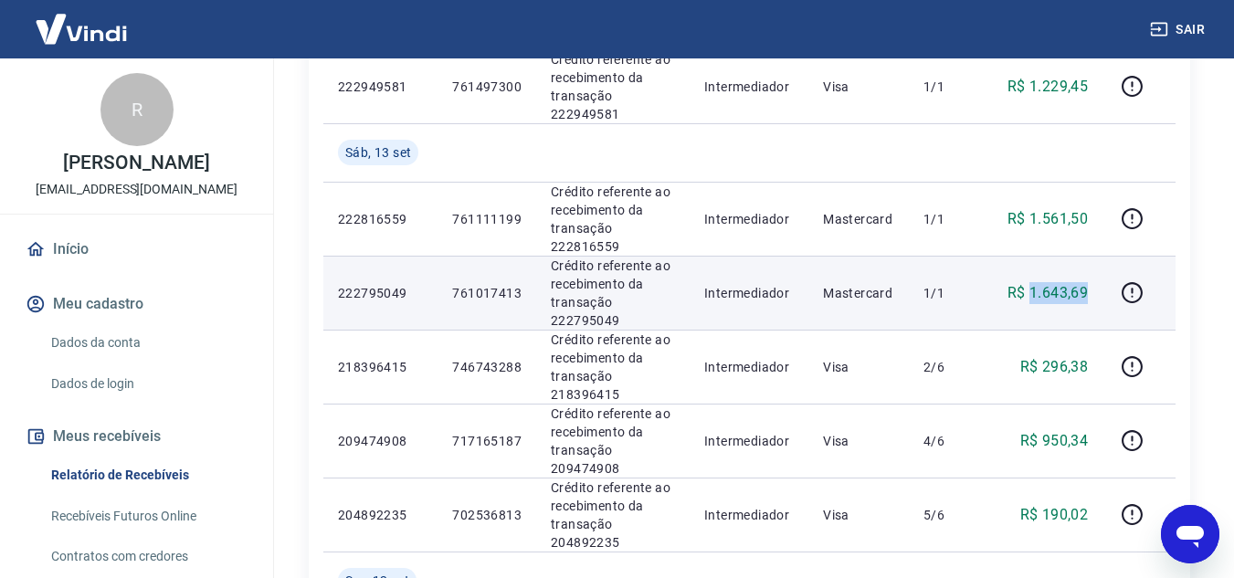
drag, startPoint x: 1032, startPoint y: 290, endPoint x: 1095, endPoint y: 292, distance: 63.0
click at [1095, 292] on td "R$ 1.643,69" at bounding box center [1047, 293] width 111 height 74
drag, startPoint x: 451, startPoint y: 293, endPoint x: 522, endPoint y: 293, distance: 70.3
click at [522, 293] on td "761017413" at bounding box center [487, 293] width 99 height 74
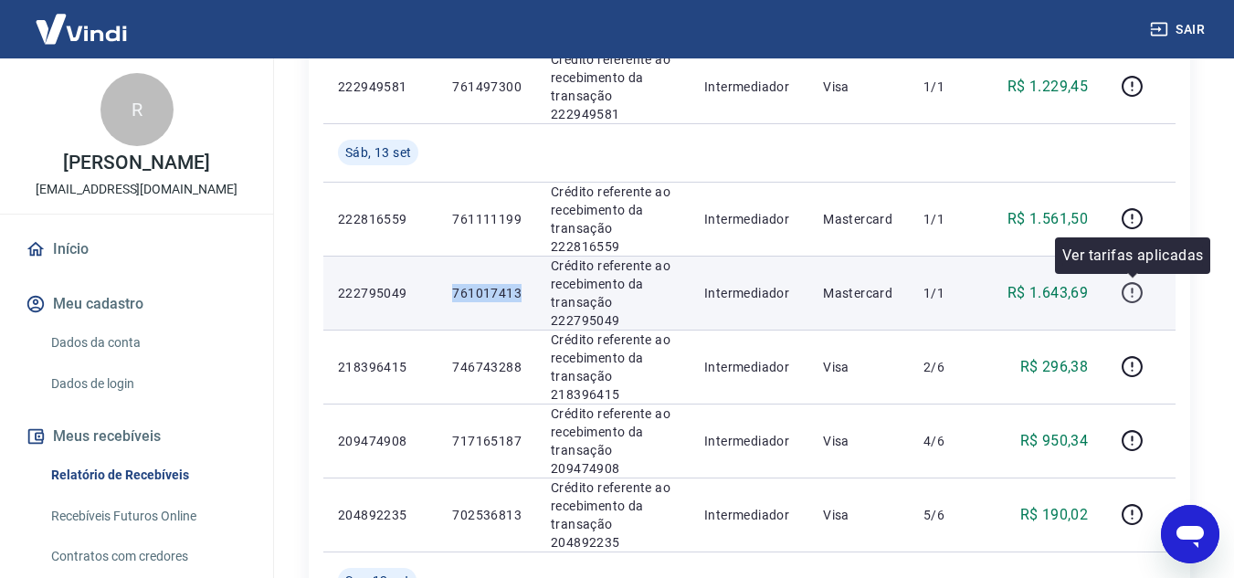
click at [1129, 290] on icon "button" at bounding box center [1132, 292] width 23 height 23
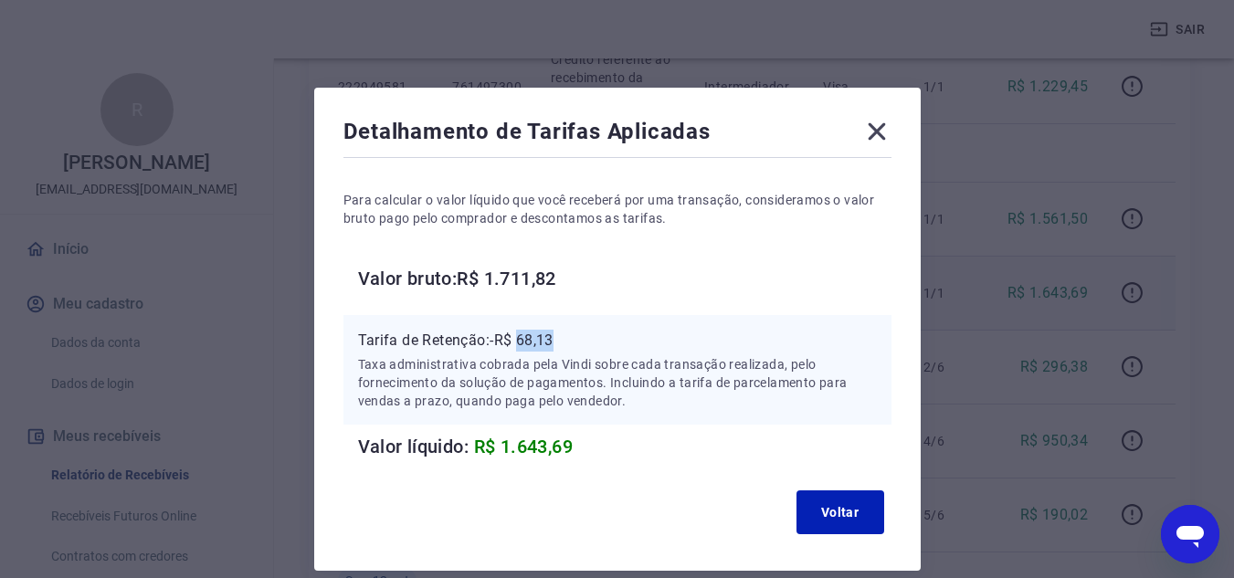
drag, startPoint x: 521, startPoint y: 339, endPoint x: 574, endPoint y: 336, distance: 53.0
click at [574, 336] on p "Tarifa de Retenção: -R$ 68,13" at bounding box center [617, 341] width 519 height 22
click at [877, 137] on icon at bounding box center [876, 131] width 29 height 29
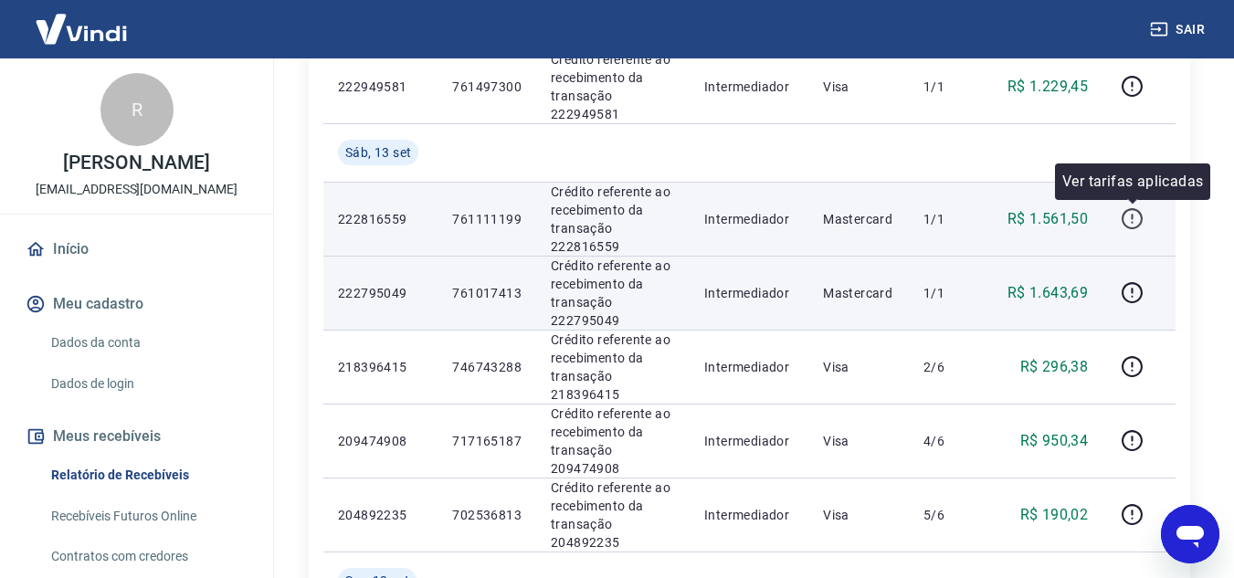
click at [1137, 220] on icon "button" at bounding box center [1132, 218] width 23 height 23
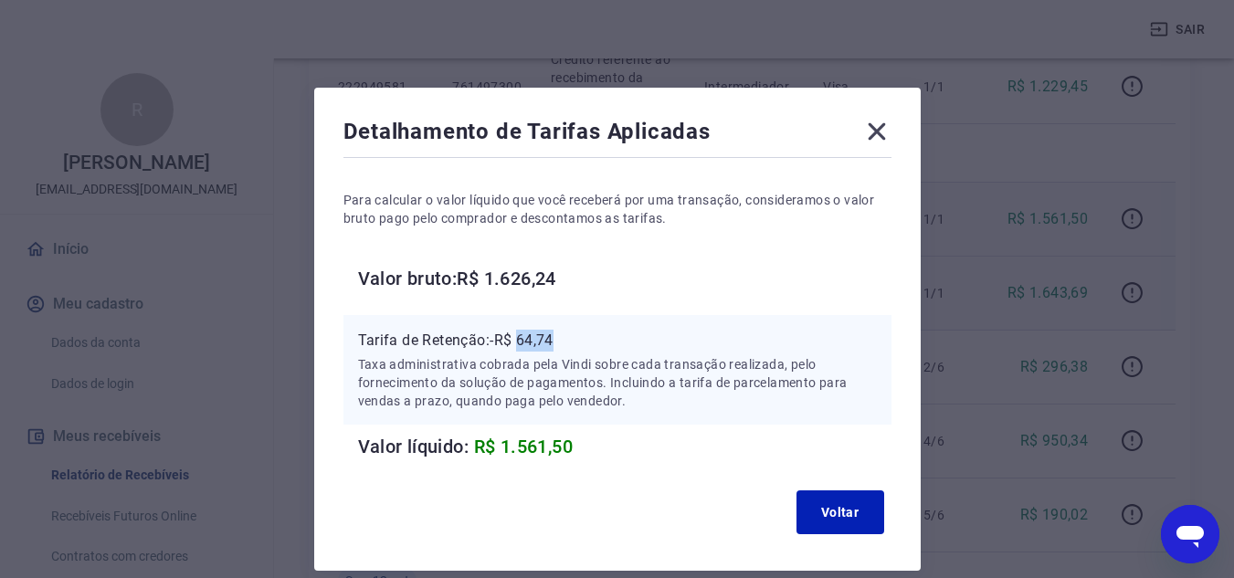
drag, startPoint x: 522, startPoint y: 337, endPoint x: 562, endPoint y: 340, distance: 39.4
click at [562, 340] on p "Tarifa de Retenção: -R$ 64,74" at bounding box center [617, 341] width 519 height 22
click at [870, 133] on icon at bounding box center [876, 131] width 29 height 29
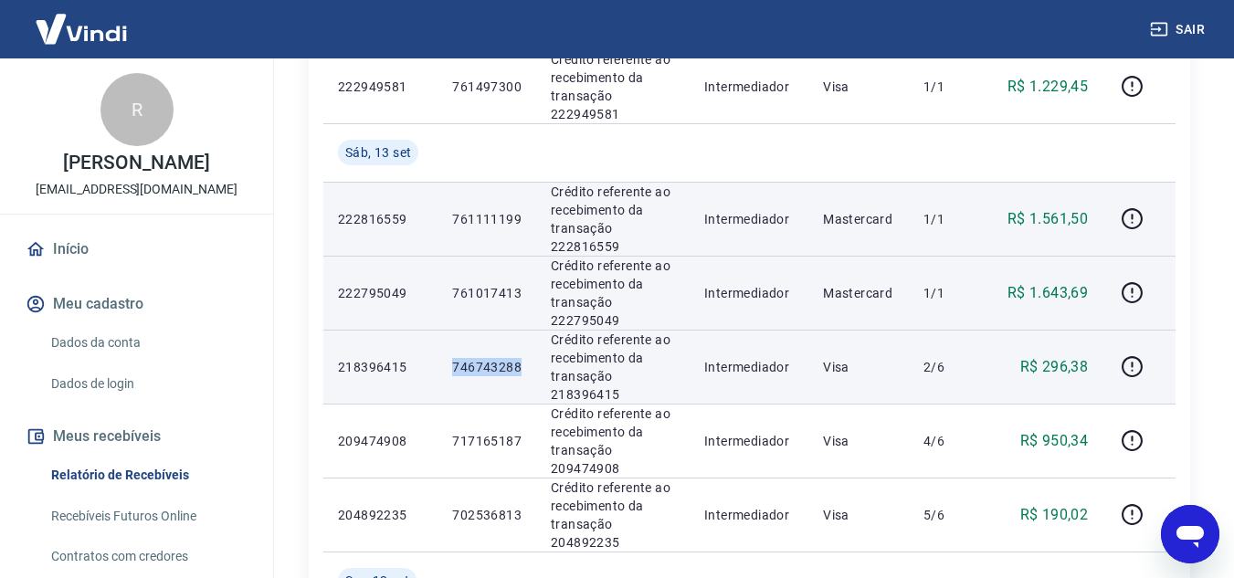
drag, startPoint x: 454, startPoint y: 363, endPoint x: 532, endPoint y: 371, distance: 79.0
click at [532, 371] on td "746743288" at bounding box center [487, 367] width 99 height 74
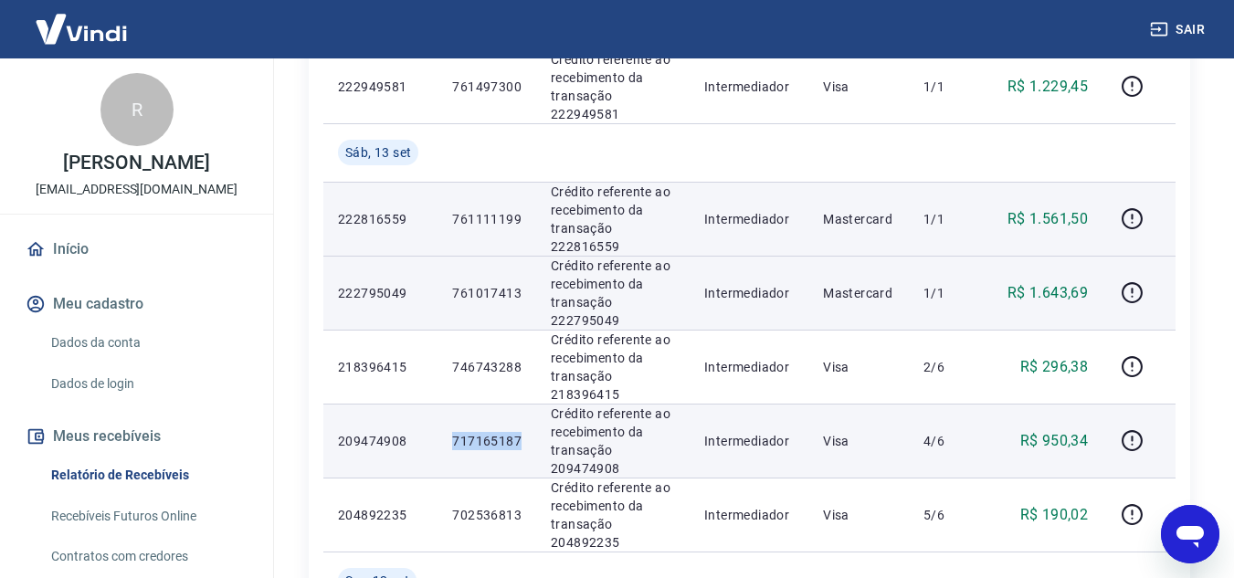
drag, startPoint x: 453, startPoint y: 437, endPoint x: 523, endPoint y: 438, distance: 70.3
click at [523, 438] on td "717165187" at bounding box center [487, 441] width 99 height 74
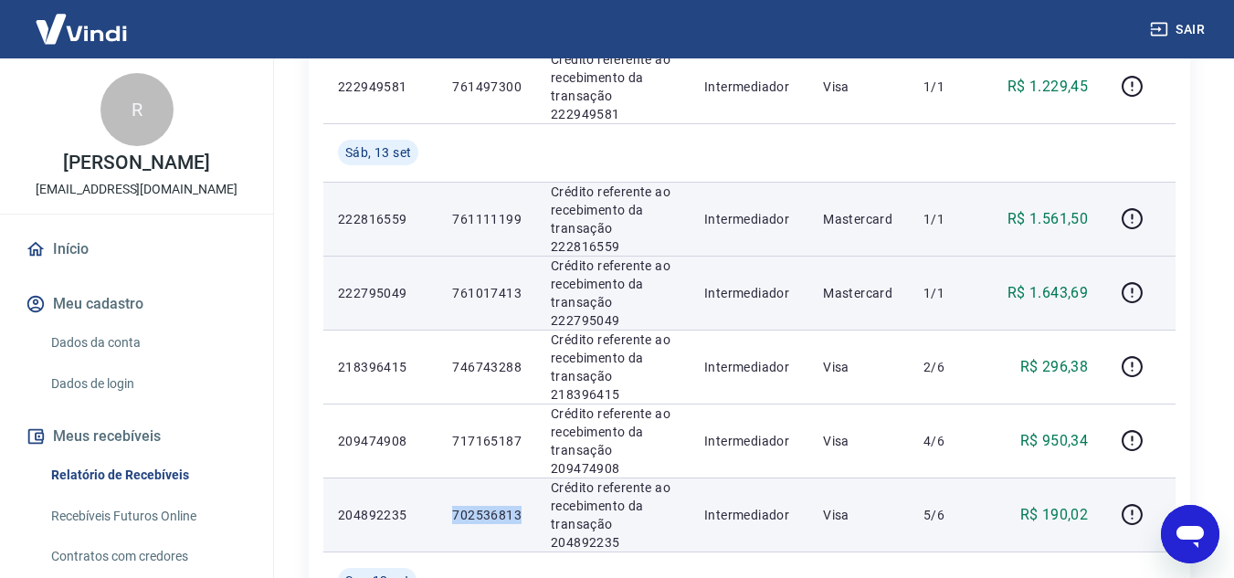
drag, startPoint x: 455, startPoint y: 514, endPoint x: 528, endPoint y: 518, distance: 73.2
click at [528, 518] on td "702536813" at bounding box center [487, 515] width 99 height 74
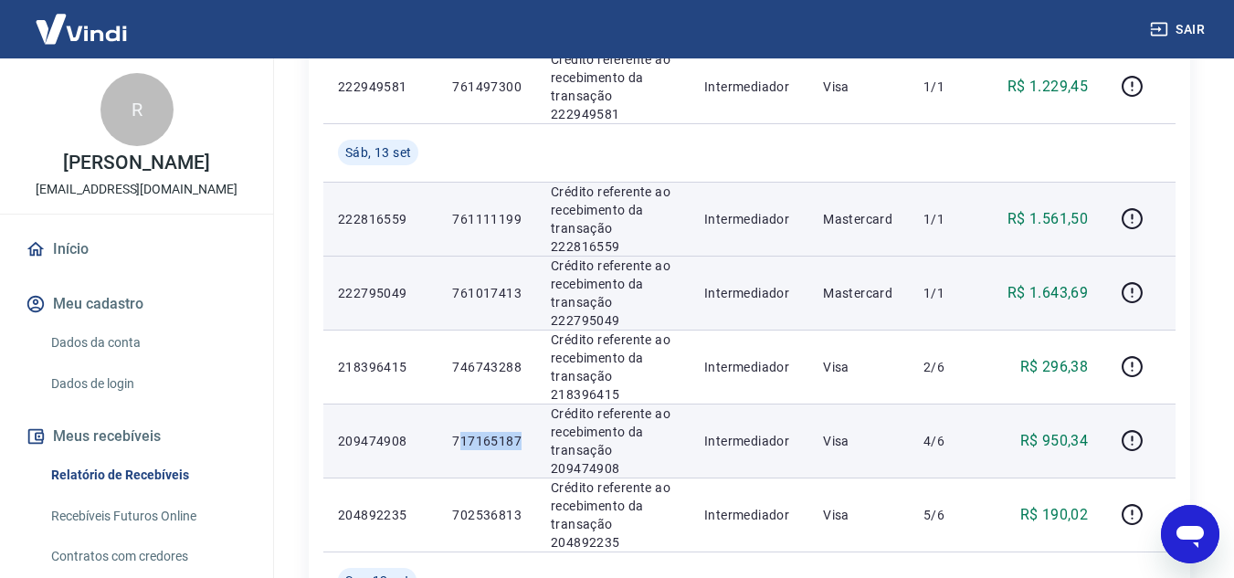
drag, startPoint x: 464, startPoint y: 440, endPoint x: 493, endPoint y: 441, distance: 29.2
click at [518, 441] on p "717165187" at bounding box center [486, 441] width 69 height 18
drag, startPoint x: 493, startPoint y: 441, endPoint x: 483, endPoint y: 441, distance: 10.0
click at [492, 441] on p "717165187" at bounding box center [486, 441] width 69 height 18
click at [454, 439] on p "717165187" at bounding box center [486, 441] width 69 height 18
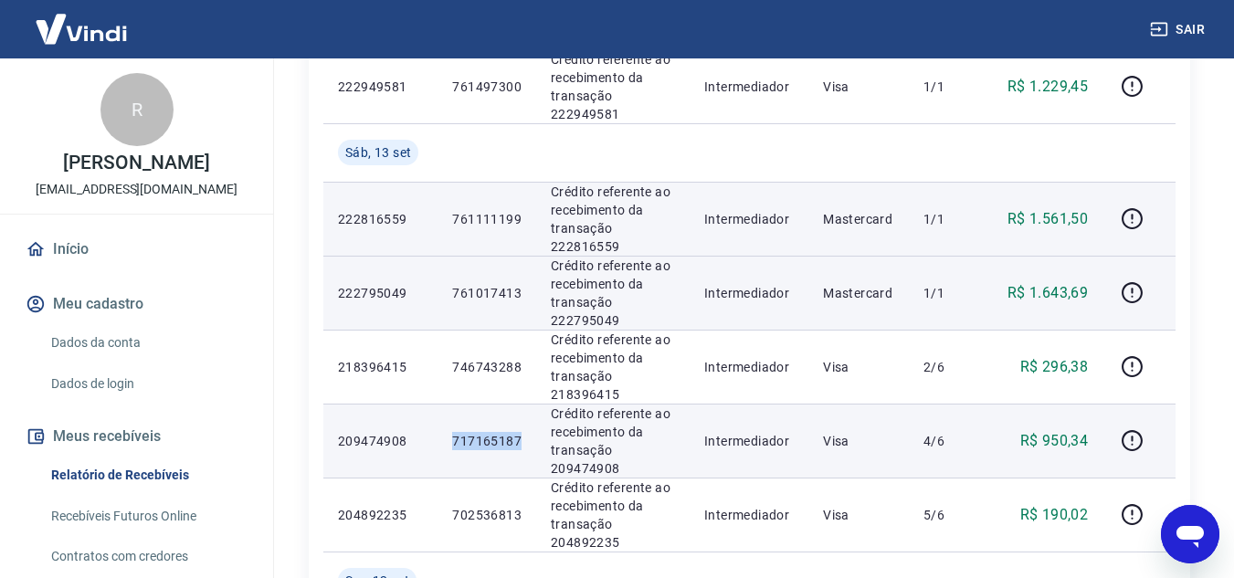
drag, startPoint x: 451, startPoint y: 439, endPoint x: 522, endPoint y: 438, distance: 70.4
click at [522, 438] on td "717165187" at bounding box center [487, 441] width 99 height 74
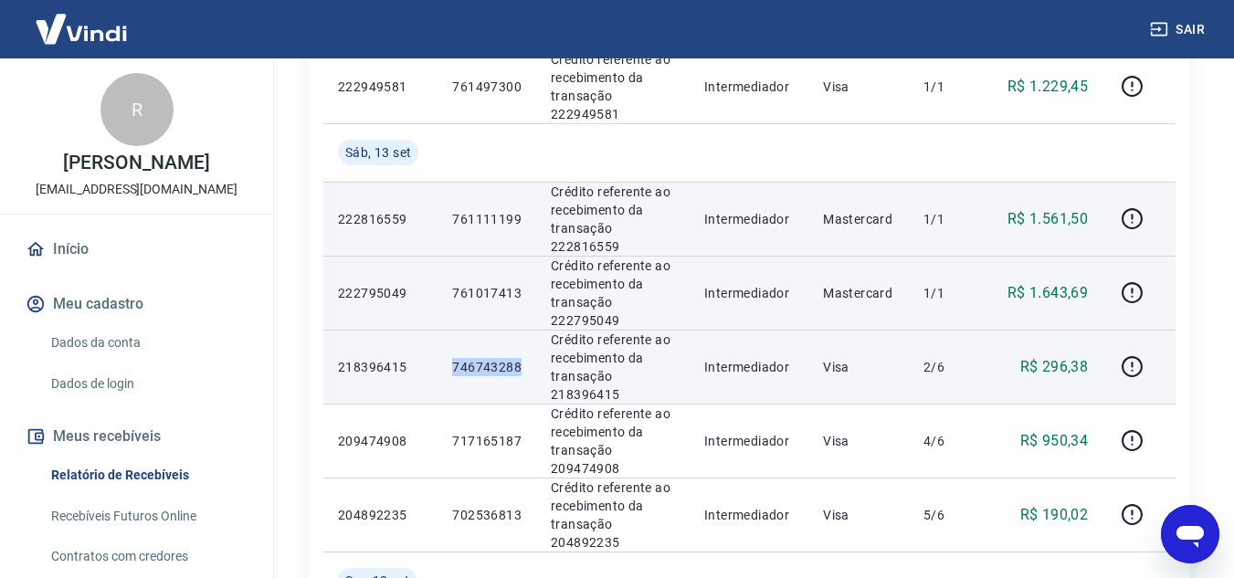
drag, startPoint x: 456, startPoint y: 367, endPoint x: 518, endPoint y: 361, distance: 62.4
click at [518, 361] on p "746743288" at bounding box center [486, 367] width 69 height 18
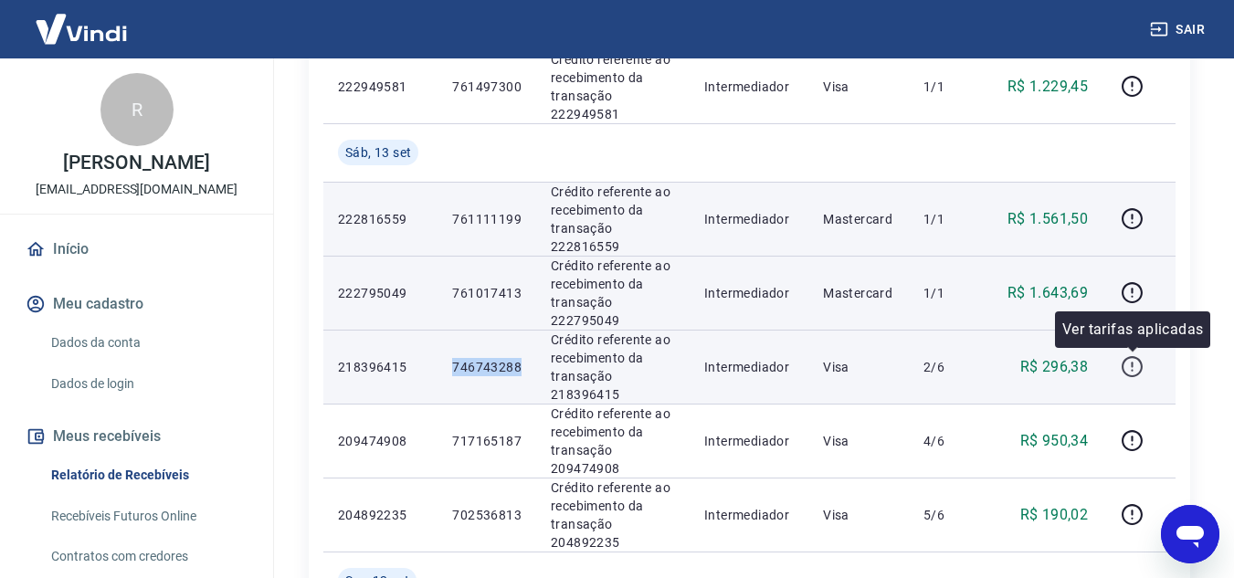
click at [1132, 360] on icon "button" at bounding box center [1132, 366] width 23 height 23
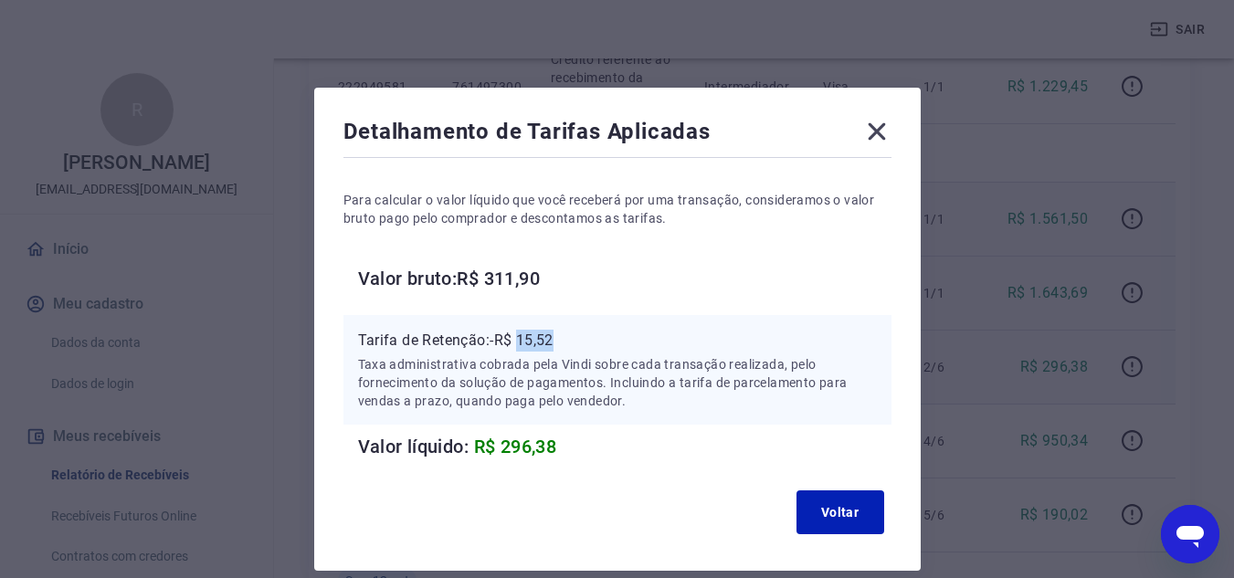
drag, startPoint x: 521, startPoint y: 339, endPoint x: 568, endPoint y: 342, distance: 47.6
click at [568, 342] on p "Tarifa de Retenção: -R$ 15,52" at bounding box center [617, 341] width 519 height 22
drag, startPoint x: 882, startPoint y: 126, endPoint x: 1007, endPoint y: 294, distance: 209.5
click at [883, 127] on icon at bounding box center [876, 131] width 29 height 29
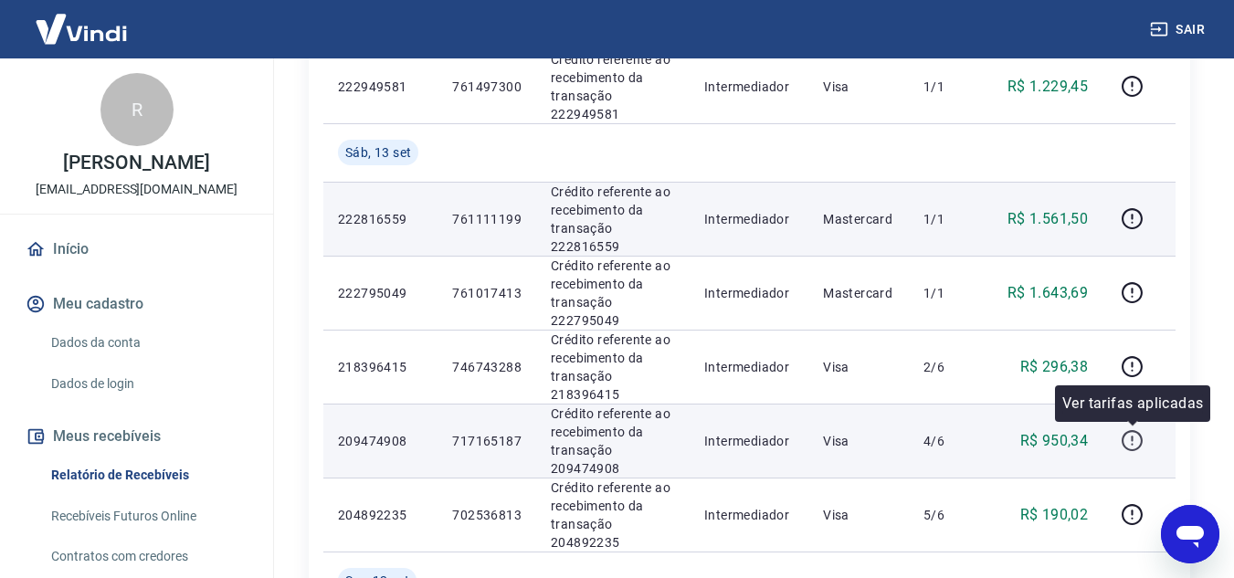
click at [1143, 441] on icon "button" at bounding box center [1132, 440] width 21 height 21
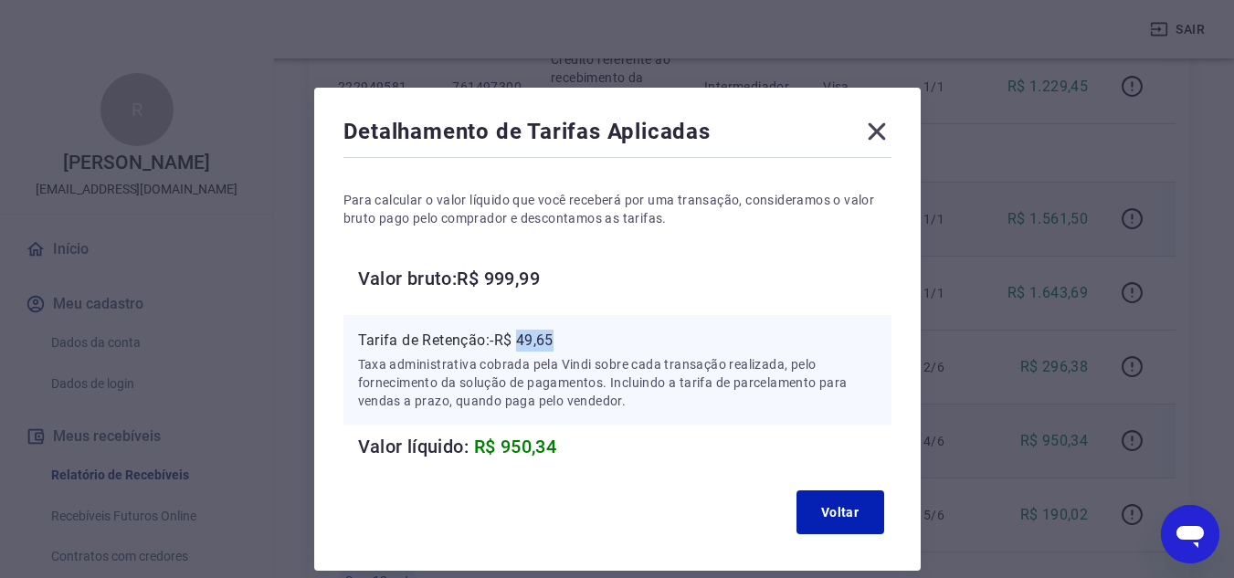
drag, startPoint x: 543, startPoint y: 343, endPoint x: 561, endPoint y: 333, distance: 20.1
click at [561, 333] on p "Tarifa de Retenção: -R$ 49,65" at bounding box center [617, 341] width 519 height 22
click at [873, 134] on icon at bounding box center [876, 131] width 17 height 17
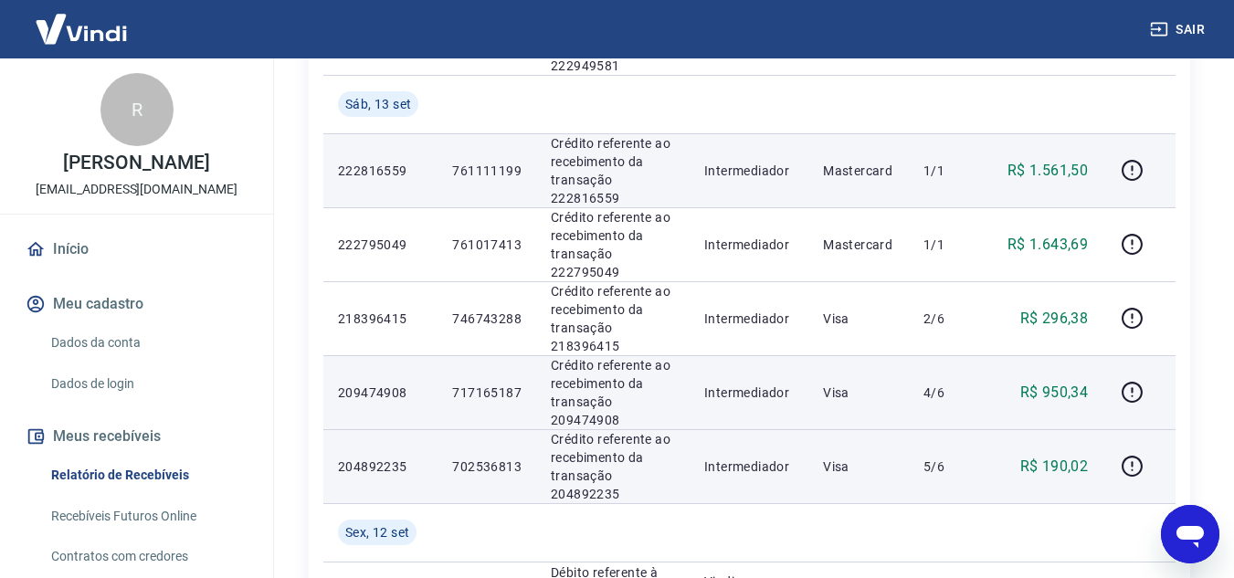
scroll to position [548, 0]
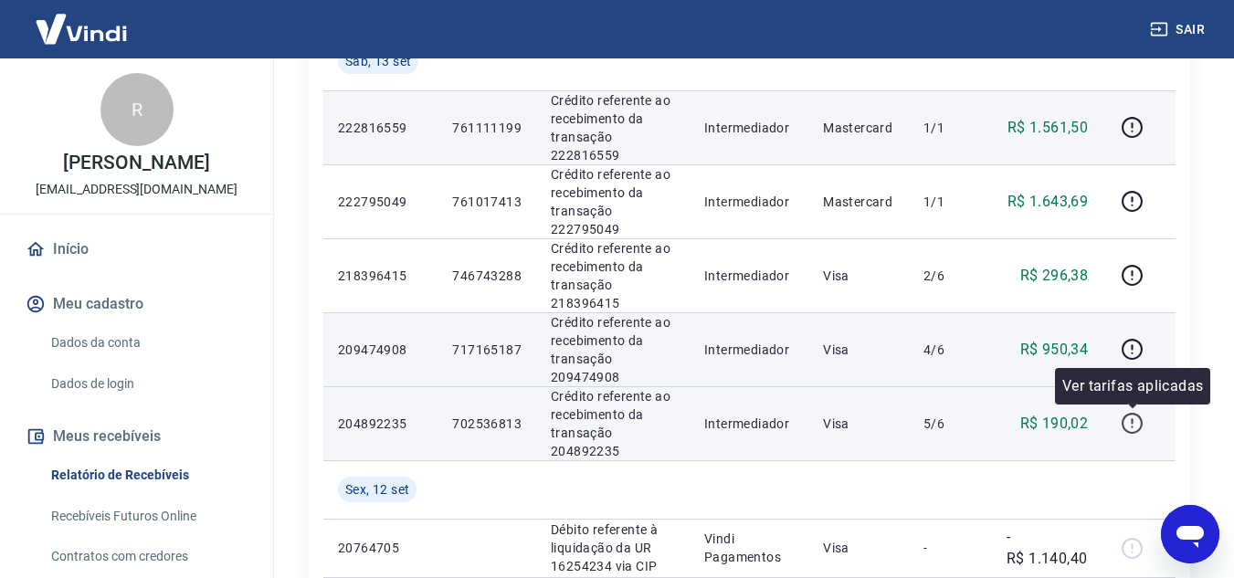
click at [1128, 427] on icon "button" at bounding box center [1132, 423] width 23 height 23
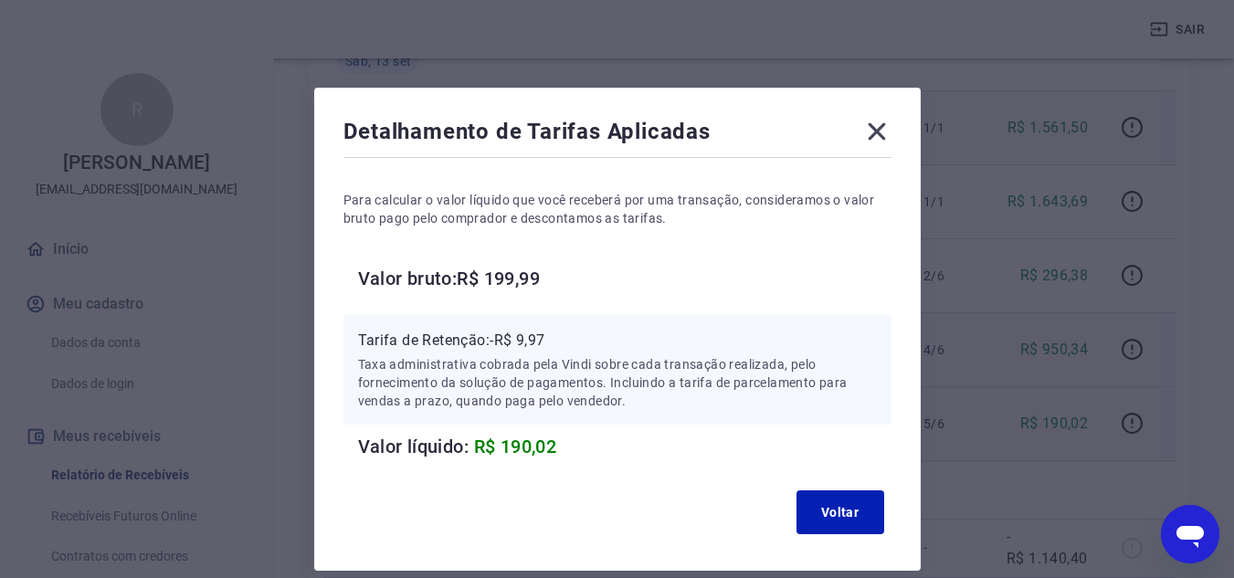
click at [526, 345] on p "Tarifa de Retenção: -R$ 9,97" at bounding box center [617, 341] width 519 height 22
drag, startPoint x: 522, startPoint y: 340, endPoint x: 556, endPoint y: 340, distance: 33.8
click at [556, 340] on p "Tarifa de Retenção: -R$ 9,97" at bounding box center [617, 341] width 519 height 22
click at [870, 132] on icon at bounding box center [876, 131] width 29 height 29
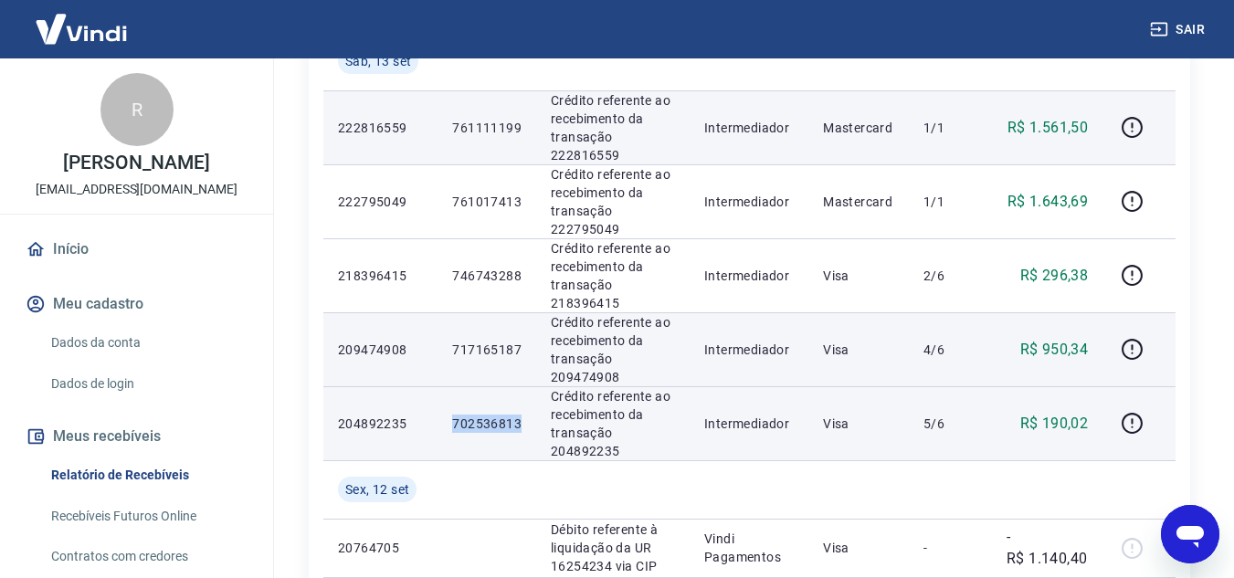
drag, startPoint x: 462, startPoint y: 422, endPoint x: 523, endPoint y: 432, distance: 62.0
click at [523, 432] on td "702536813" at bounding box center [487, 423] width 99 height 74
click at [480, 418] on p "702536813" at bounding box center [486, 424] width 69 height 18
drag, startPoint x: 453, startPoint y: 427, endPoint x: 530, endPoint y: 423, distance: 76.8
click at [530, 423] on td "702536813" at bounding box center [487, 423] width 99 height 74
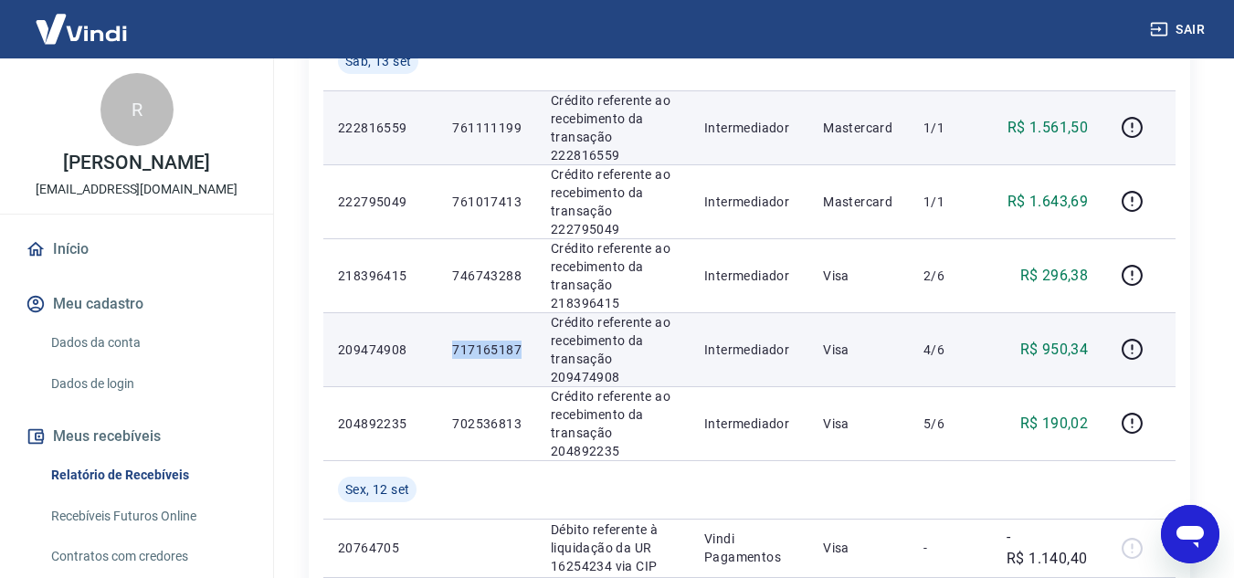
drag, startPoint x: 451, startPoint y: 343, endPoint x: 526, endPoint y: 348, distance: 75.1
click at [526, 348] on td "717165187" at bounding box center [487, 349] width 99 height 74
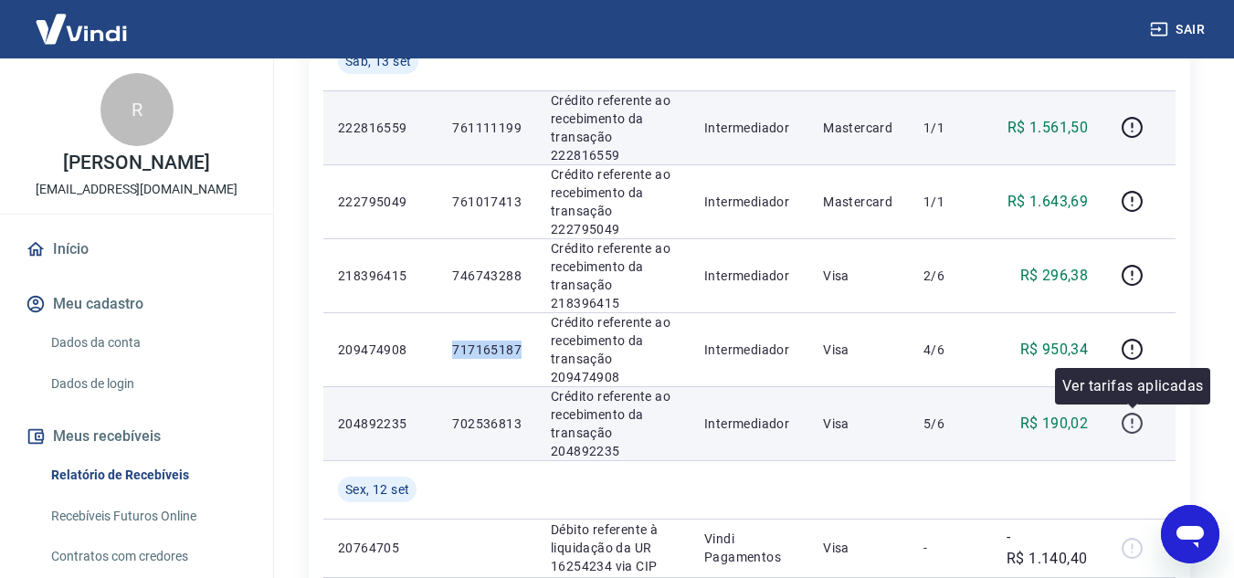
click at [1129, 428] on icon "button" at bounding box center [1132, 423] width 23 height 23
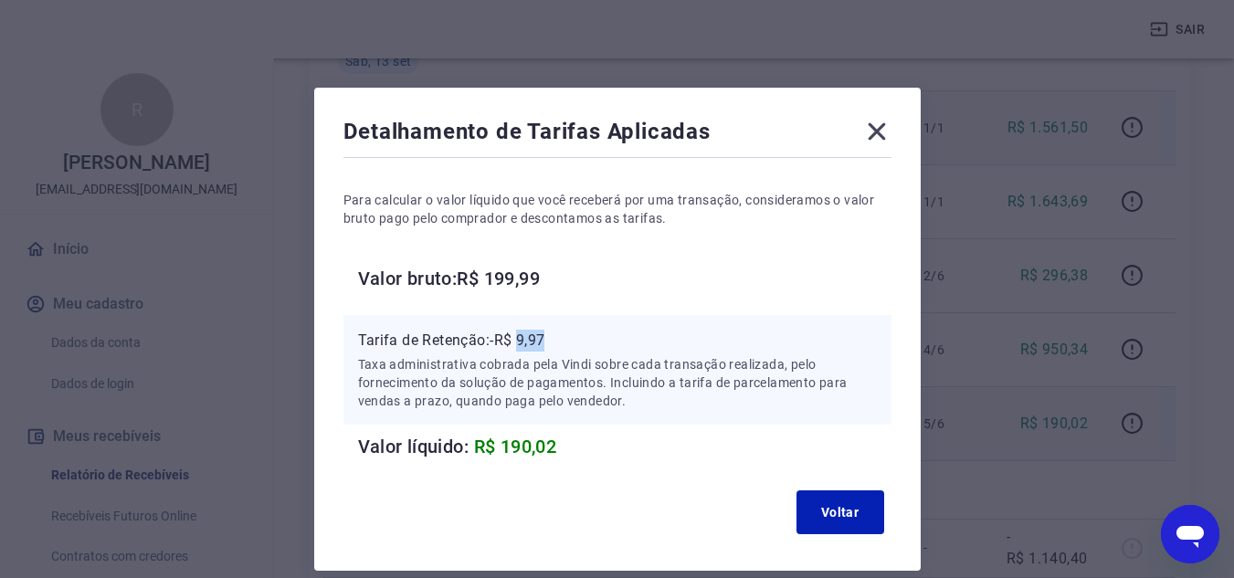
drag, startPoint x: 536, startPoint y: 341, endPoint x: 549, endPoint y: 341, distance: 12.8
click at [549, 341] on p "Tarifa de Retenção: -R$ 9,97" at bounding box center [617, 341] width 519 height 22
click at [892, 136] on div "Detalhamento de Tarifas Aplicadas Para calcular o valor líquido que você recebe…" at bounding box center [617, 329] width 606 height 483
click at [870, 132] on icon at bounding box center [876, 131] width 29 height 29
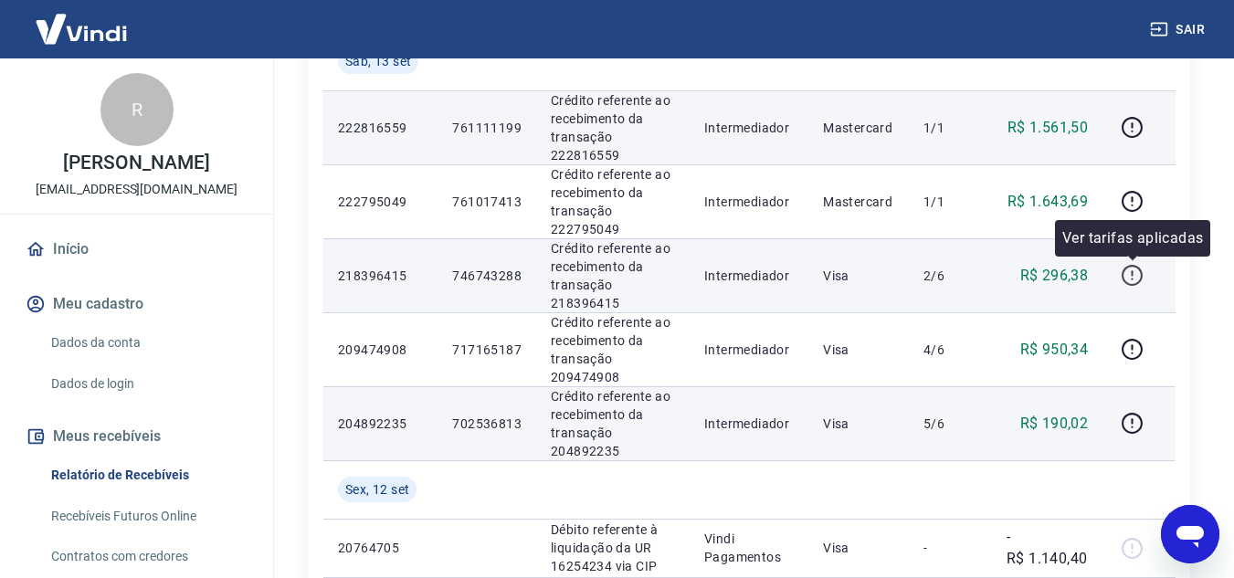
click at [1130, 262] on button "button" at bounding box center [1131, 275] width 29 height 29
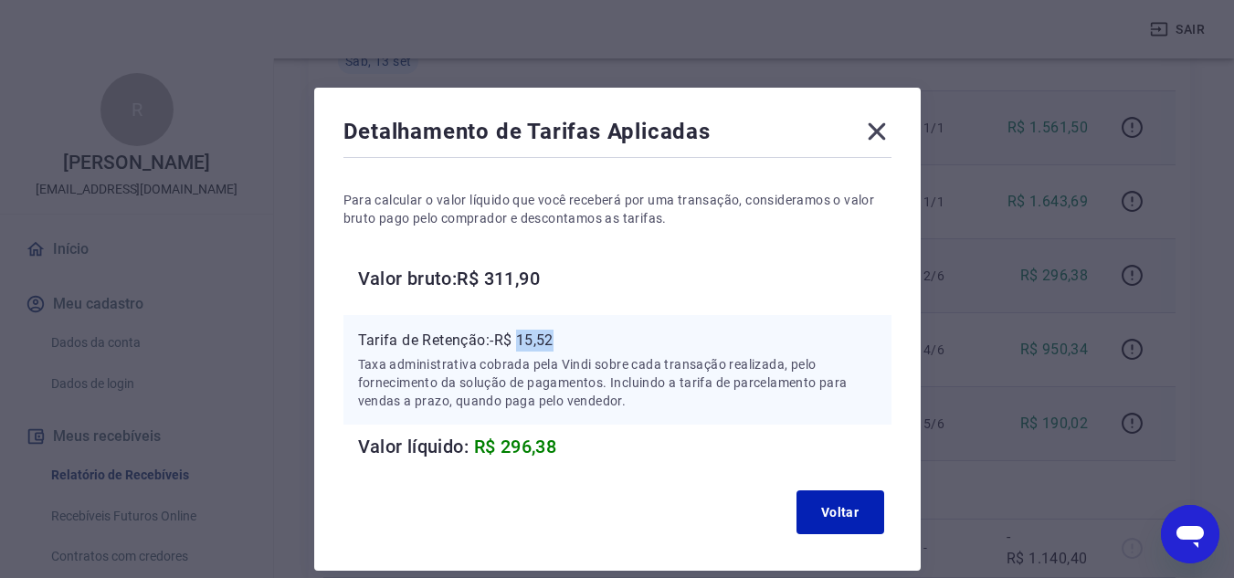
drag, startPoint x: 521, startPoint y: 339, endPoint x: 575, endPoint y: 339, distance: 53.9
click at [575, 339] on p "Tarifa de Retenção: -R$ 15,52" at bounding box center [617, 341] width 519 height 22
drag, startPoint x: 887, startPoint y: 143, endPoint x: 1223, endPoint y: 407, distance: 427.4
click at [886, 145] on icon at bounding box center [876, 131] width 29 height 29
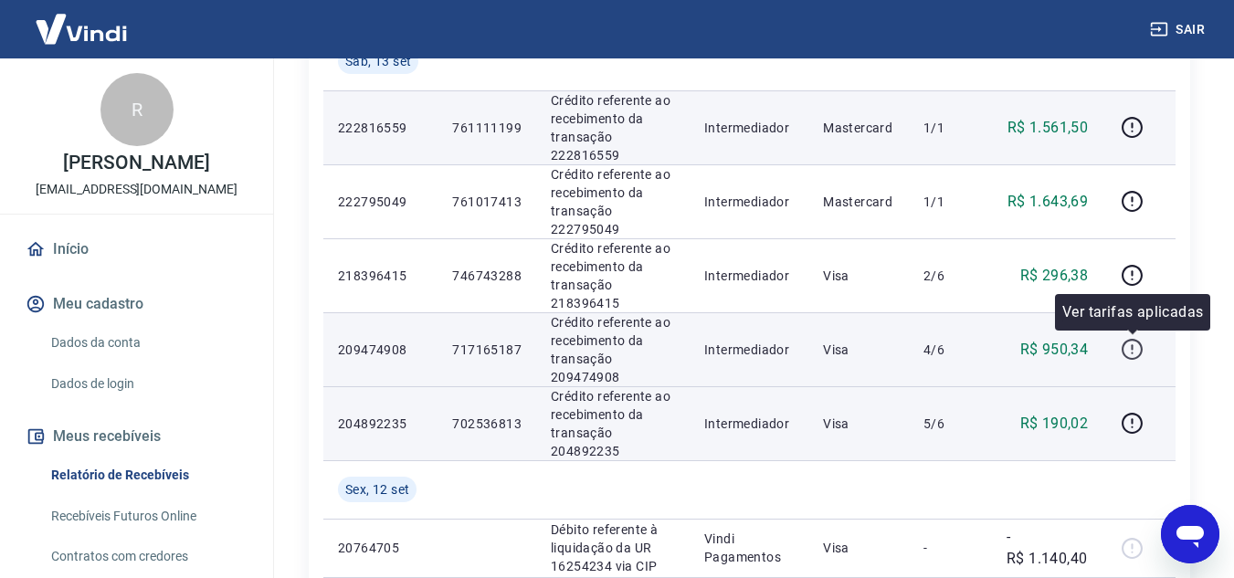
click at [1127, 358] on icon "button" at bounding box center [1132, 349] width 23 height 23
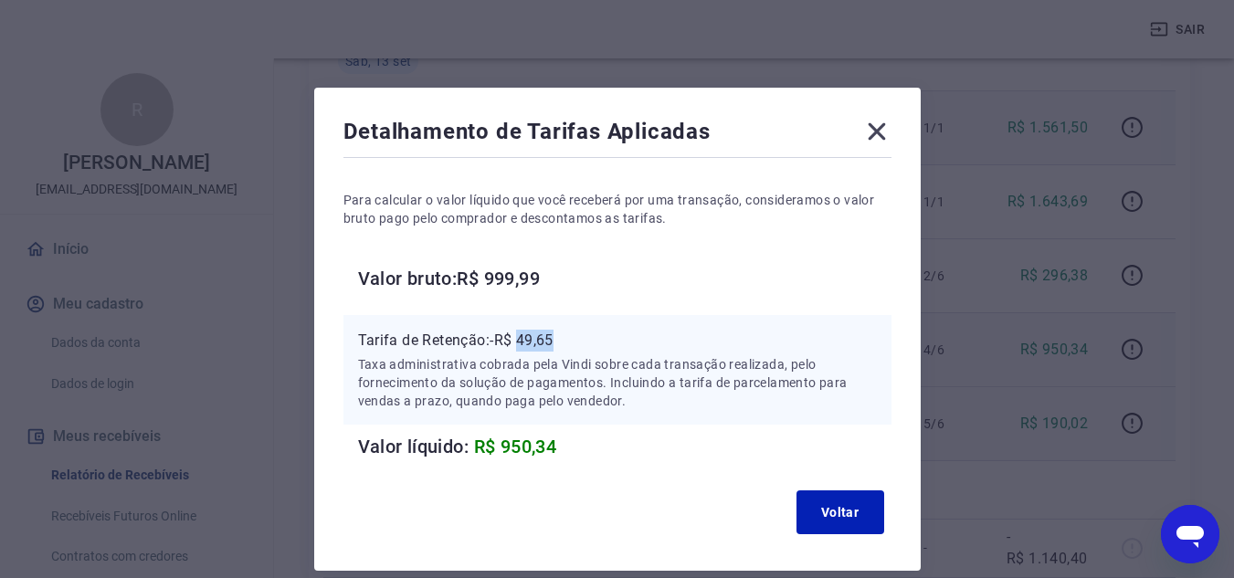
drag, startPoint x: 523, startPoint y: 335, endPoint x: 557, endPoint y: 339, distance: 34.0
click at [557, 339] on p "Tarifa de Retenção: -R$ 49,65" at bounding box center [617, 341] width 519 height 22
click at [879, 132] on icon at bounding box center [876, 131] width 29 height 29
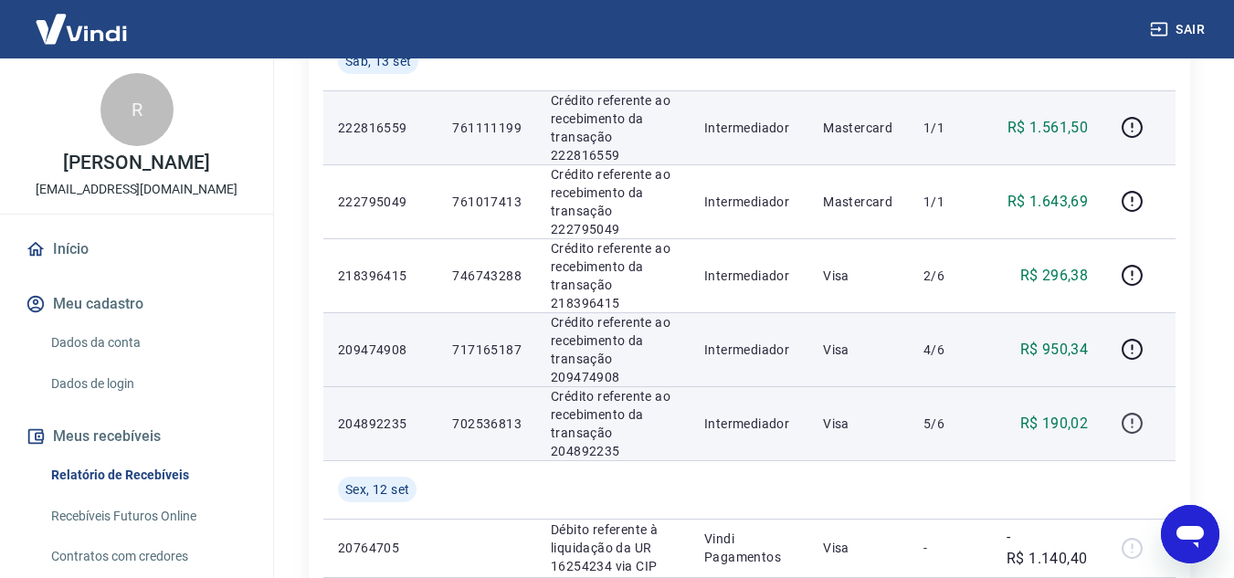
drag, startPoint x: 1148, startPoint y: 435, endPoint x: 1138, endPoint y: 424, distance: 14.9
click at [1147, 434] on div at bounding box center [1139, 423] width 44 height 29
click at [1137, 424] on icon "button" at bounding box center [1132, 423] width 23 height 23
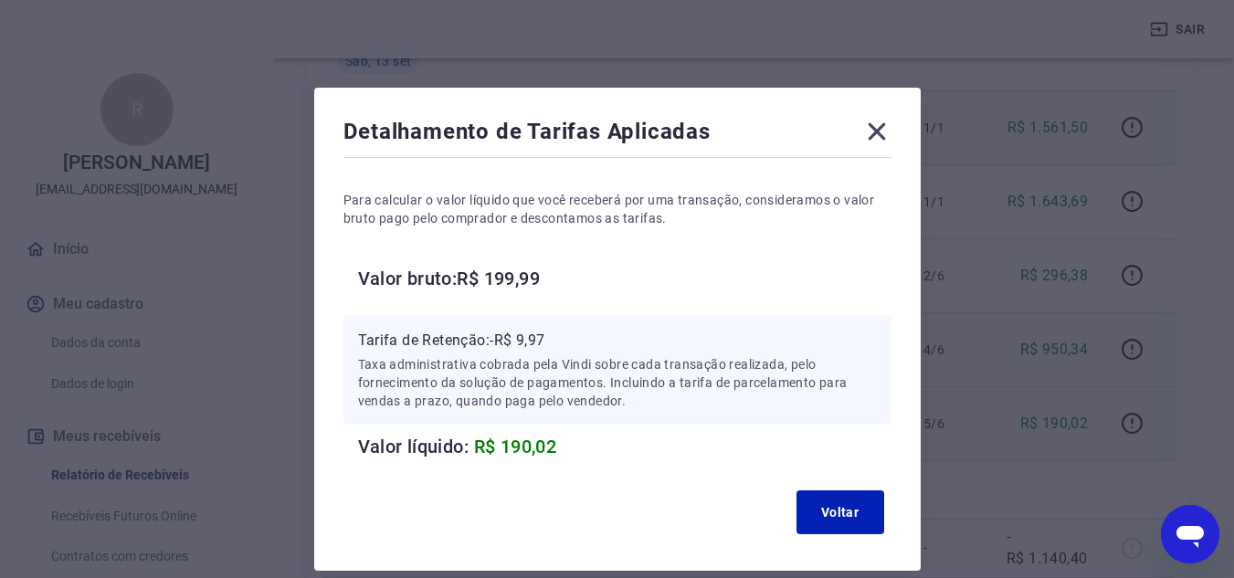
click at [881, 123] on icon at bounding box center [876, 131] width 29 height 29
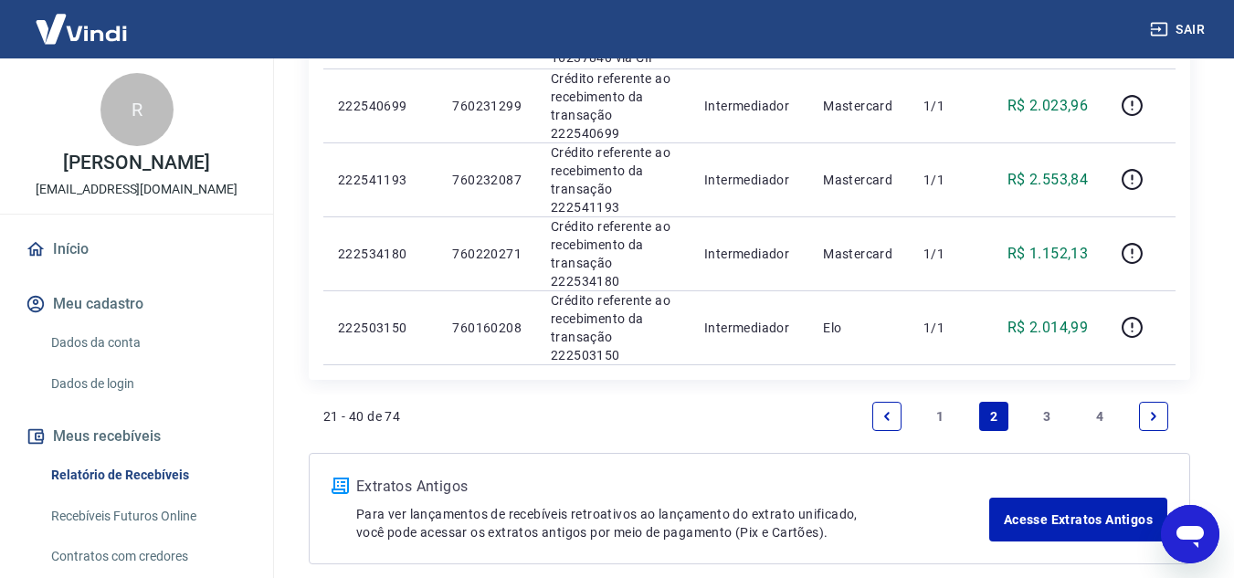
scroll to position [1732, 0]
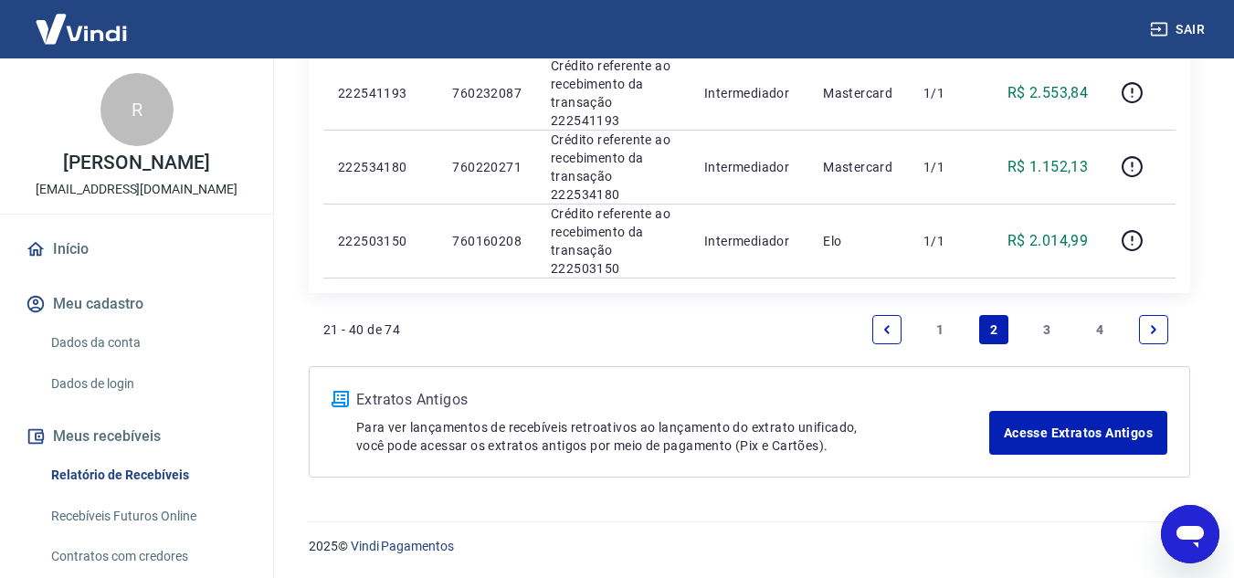
click at [934, 319] on link "1" at bounding box center [939, 329] width 29 height 29
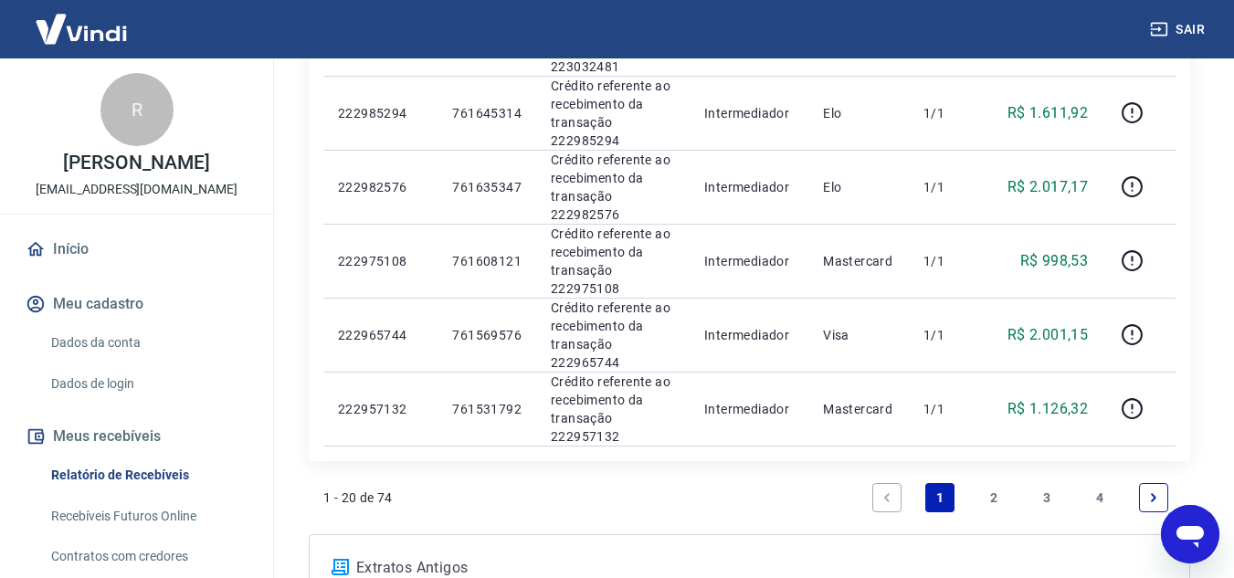
scroll to position [1461, 0]
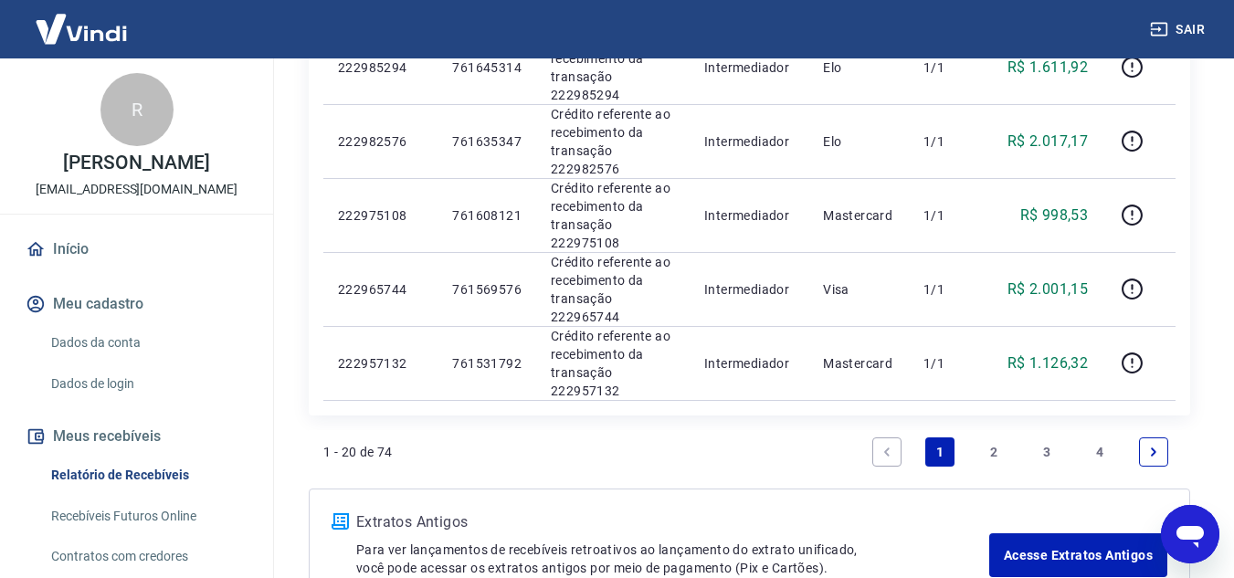
click at [991, 443] on link "2" at bounding box center [993, 452] width 29 height 29
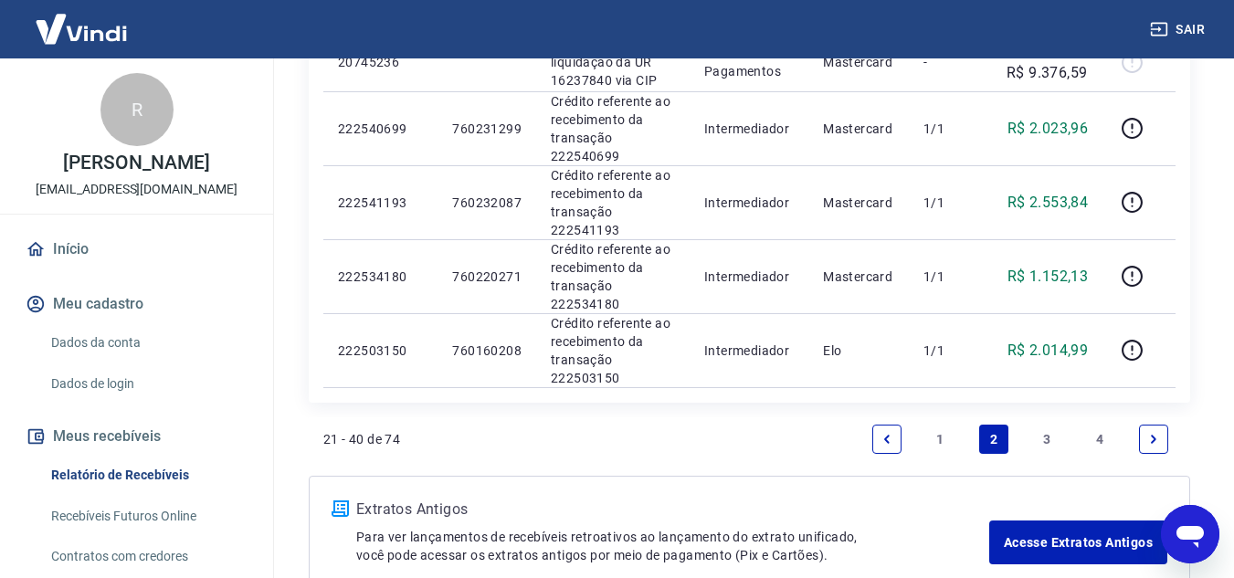
scroll to position [1732, 0]
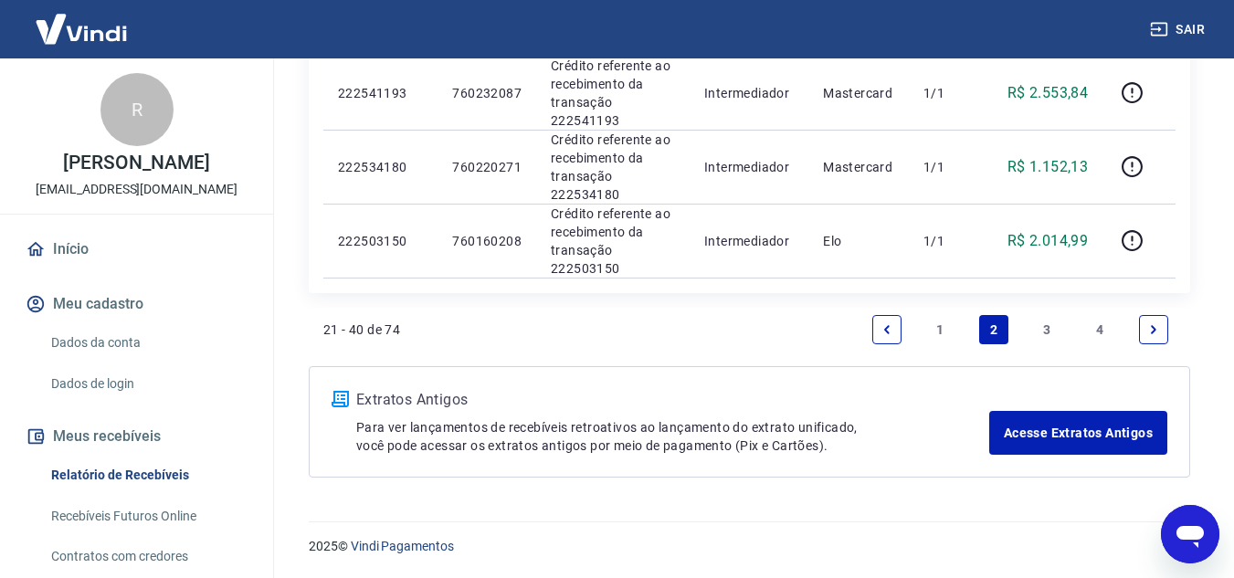
click at [943, 323] on link "1" at bounding box center [939, 329] width 29 height 29
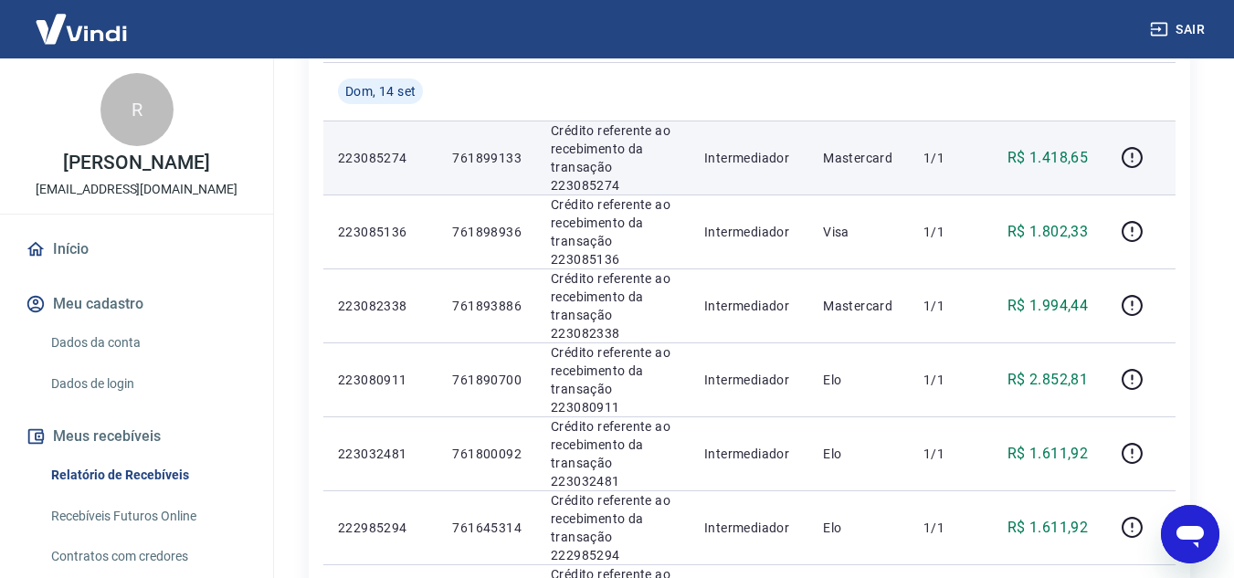
scroll to position [1005, 0]
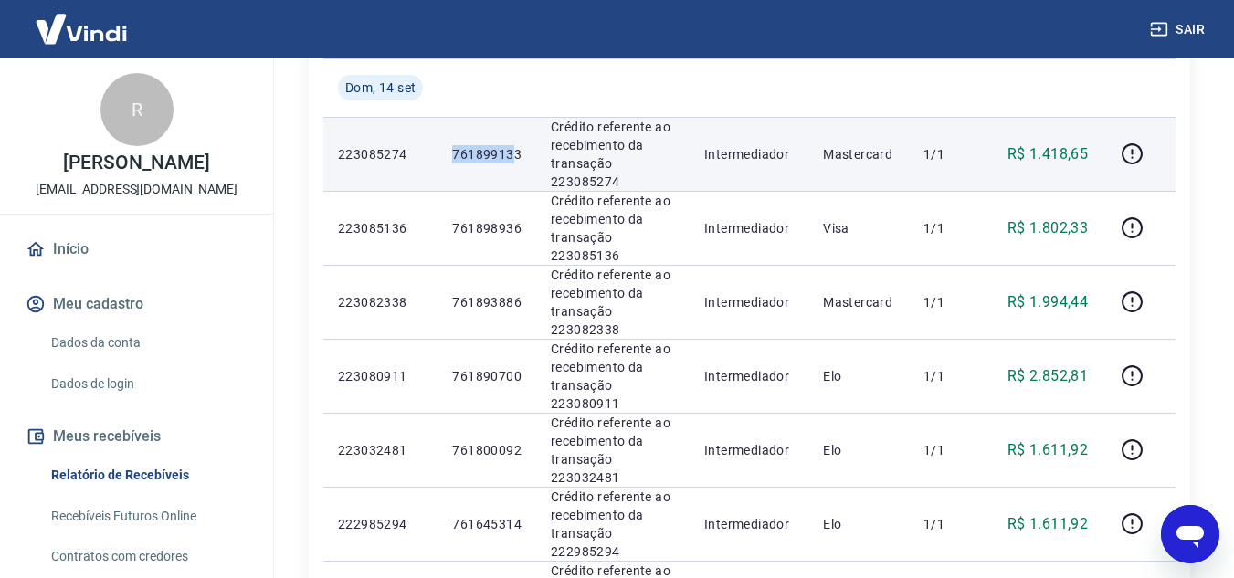
drag, startPoint x: 457, startPoint y: 156, endPoint x: 517, endPoint y: 154, distance: 60.3
click at [517, 154] on p "761899133" at bounding box center [486, 154] width 69 height 18
click at [505, 154] on p "761899133" at bounding box center [486, 154] width 69 height 18
drag, startPoint x: 452, startPoint y: 150, endPoint x: 525, endPoint y: 151, distance: 73.1
click at [525, 151] on td "761899133" at bounding box center [487, 154] width 99 height 74
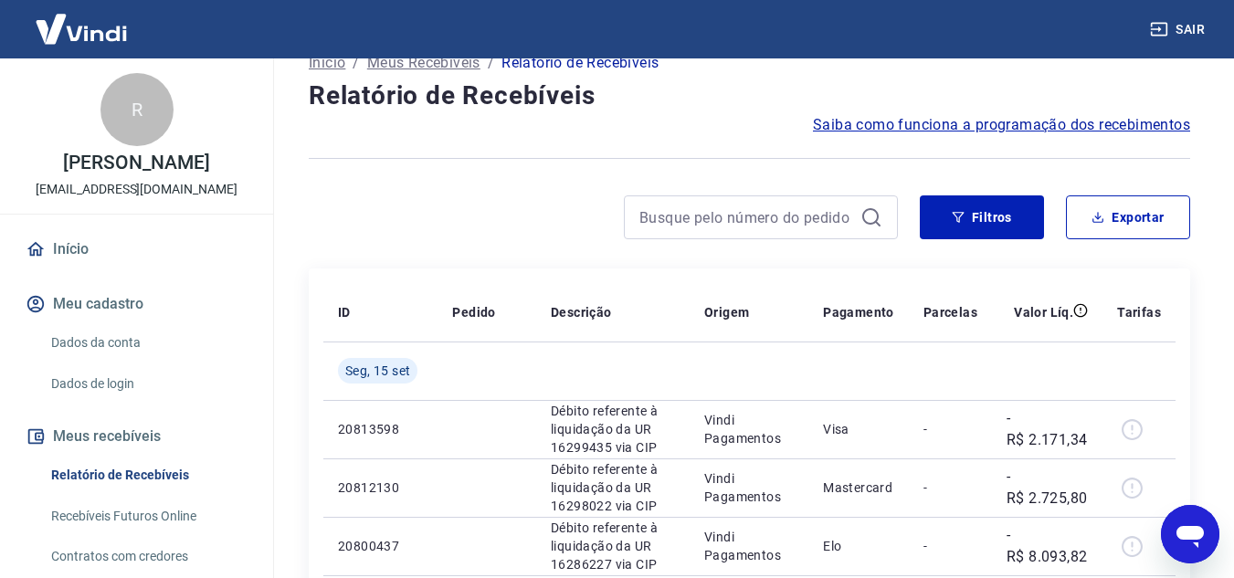
scroll to position [0, 0]
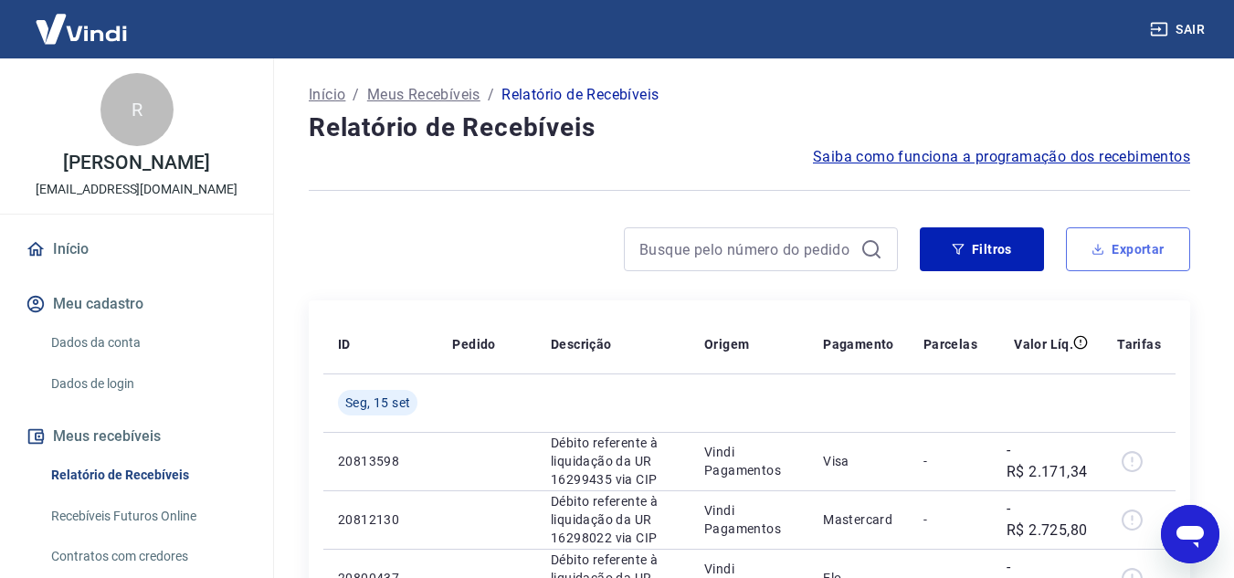
click at [1111, 255] on button "Exportar" at bounding box center [1128, 249] width 124 height 44
type input "[DATE]"
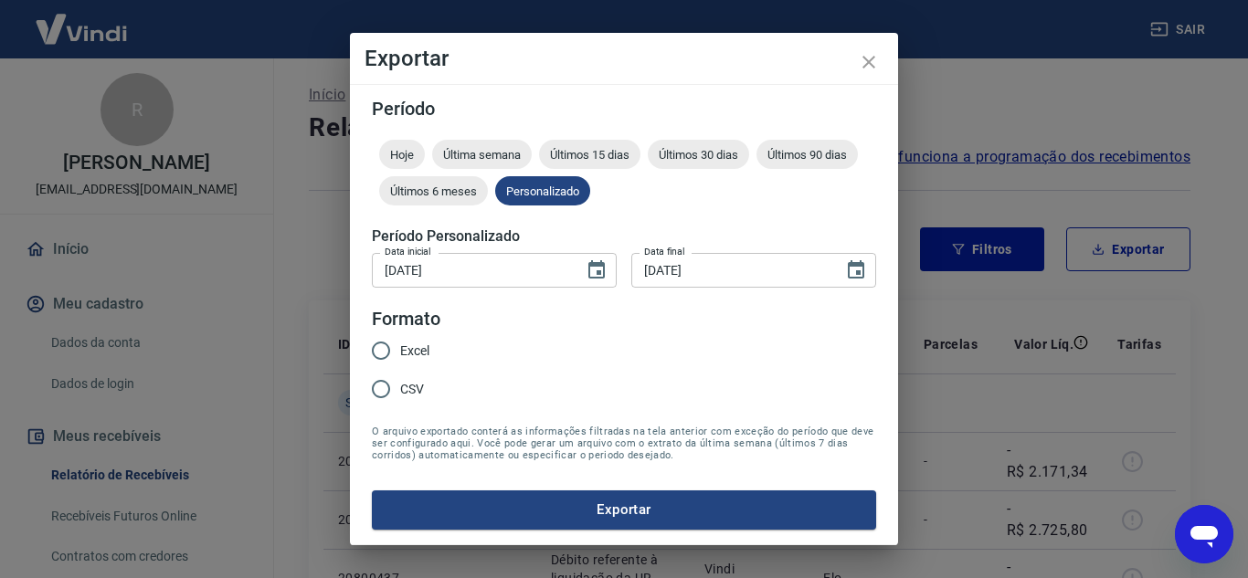
click at [415, 346] on span "Excel" at bounding box center [414, 351] width 29 height 19
click at [400, 346] on input "Excel" at bounding box center [381, 351] width 38 height 38
radio input "true"
click at [672, 513] on button "Exportar" at bounding box center [624, 509] width 504 height 38
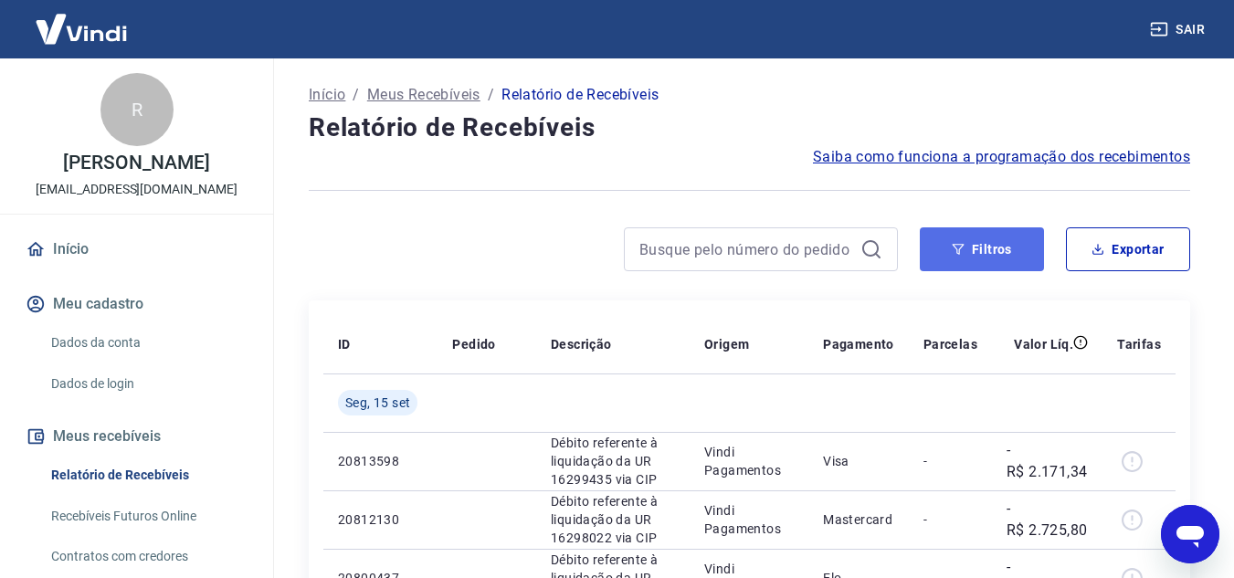
click at [981, 268] on button "Filtros" at bounding box center [982, 249] width 124 height 44
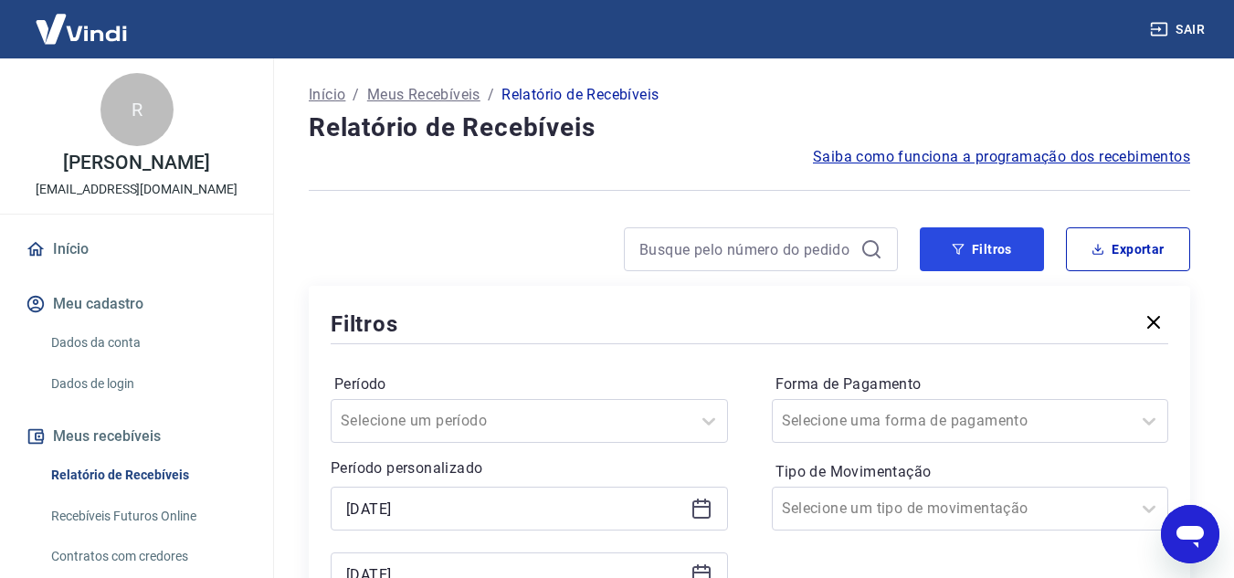
scroll to position [183, 0]
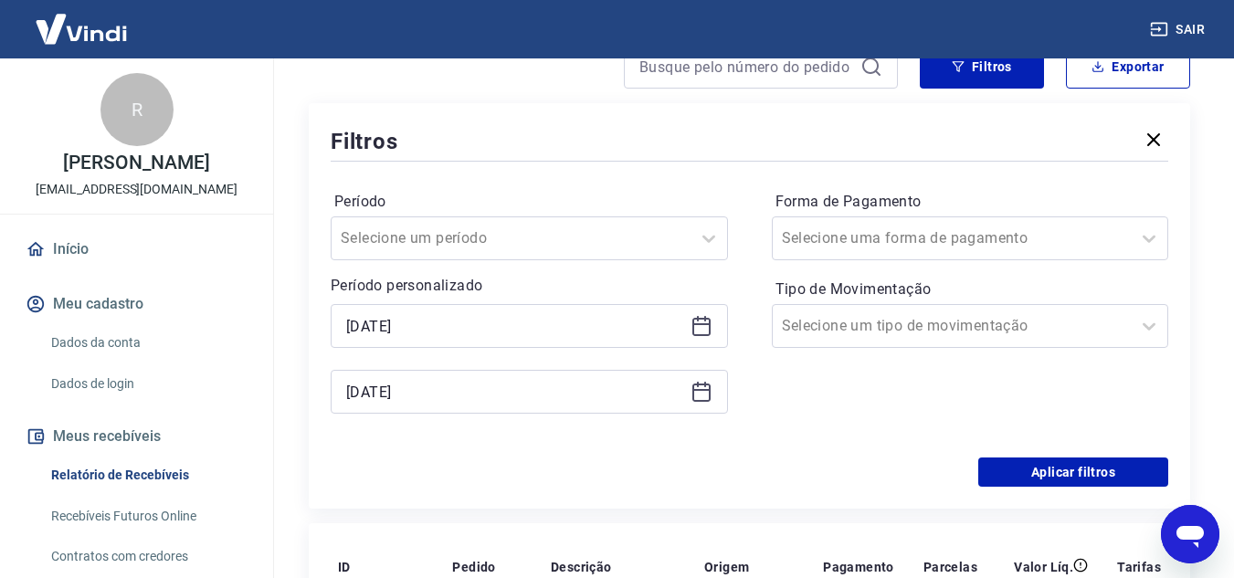
click at [705, 388] on icon at bounding box center [702, 392] width 22 height 22
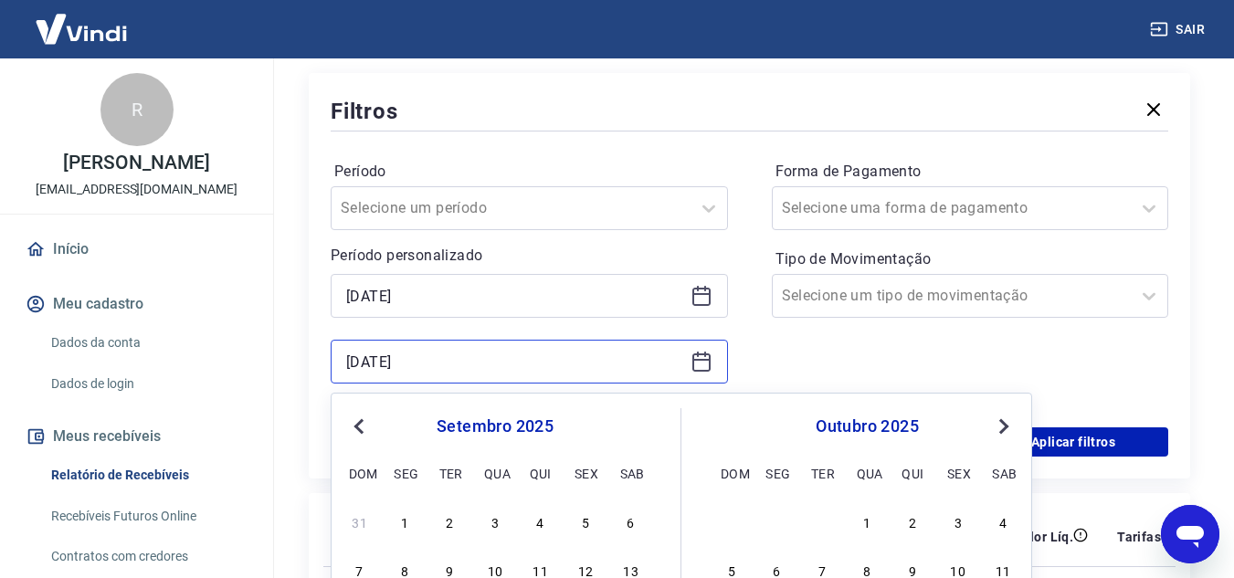
scroll to position [548, 0]
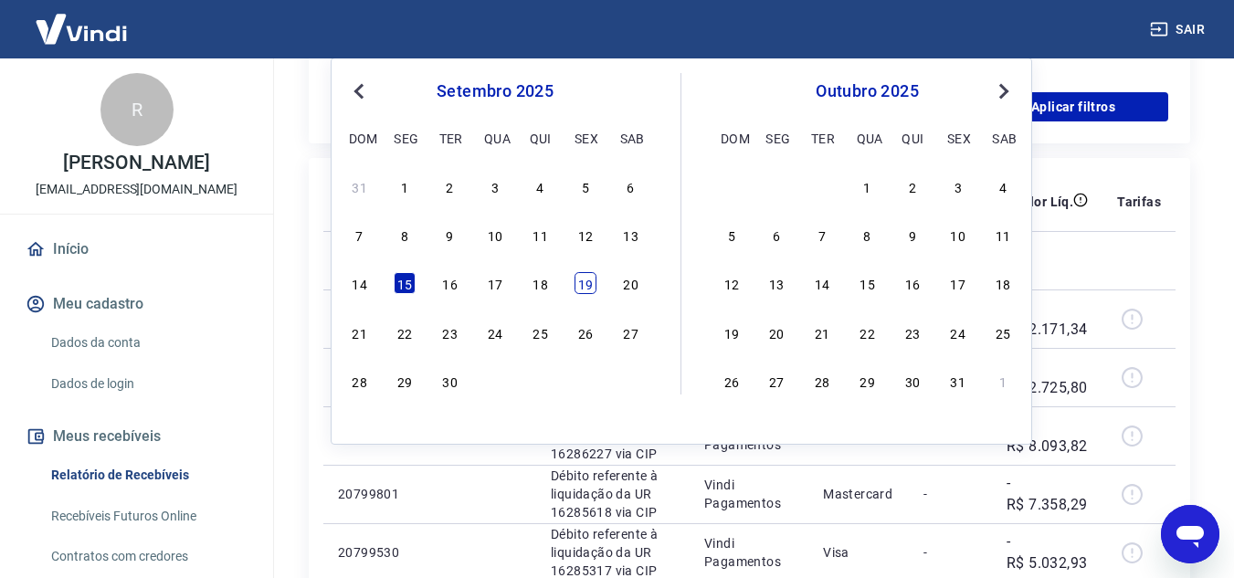
click at [585, 283] on div "19" at bounding box center [586, 283] width 22 height 22
click at [585, 283] on td at bounding box center [612, 260] width 153 height 58
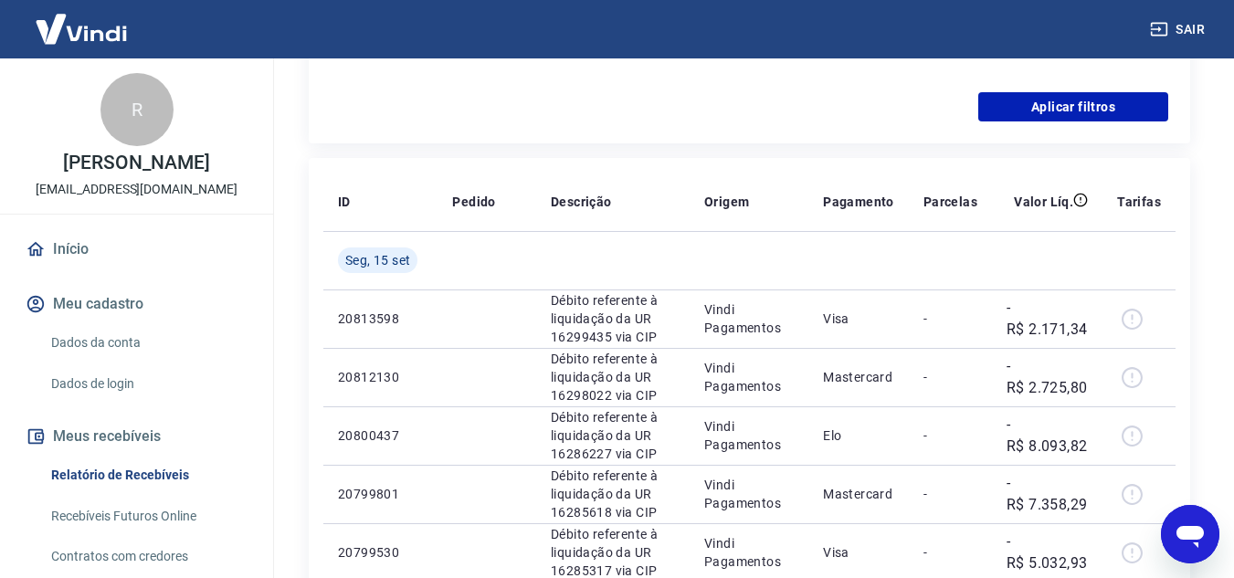
type input "[DATE]"
click at [1045, 107] on button "Aplicar filtros" at bounding box center [1073, 106] width 190 height 29
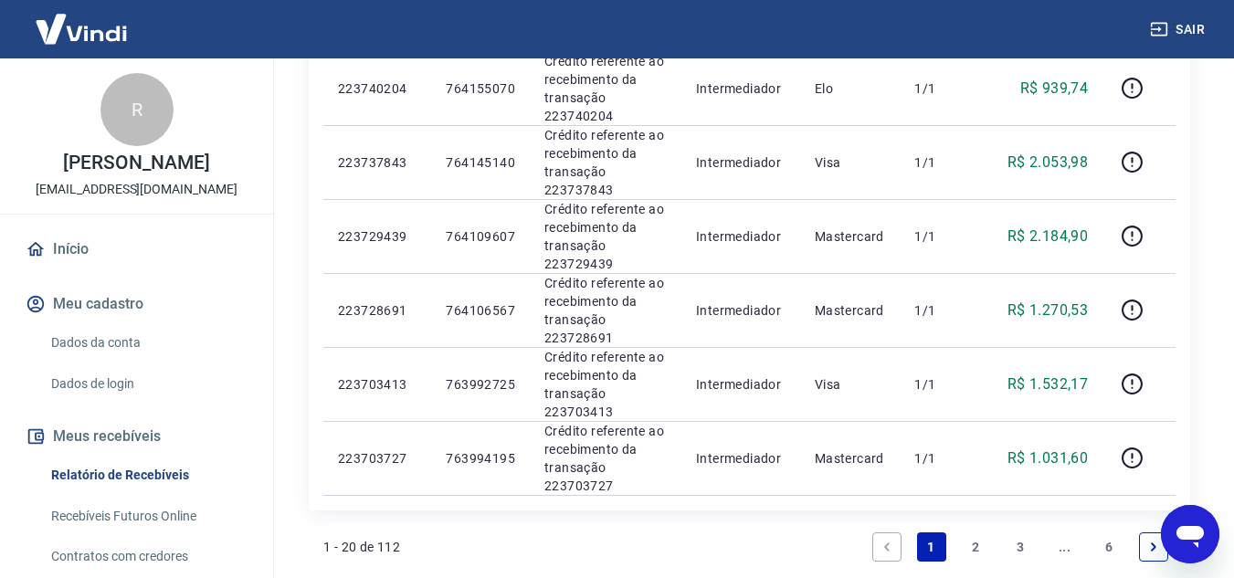
scroll to position [1461, 0]
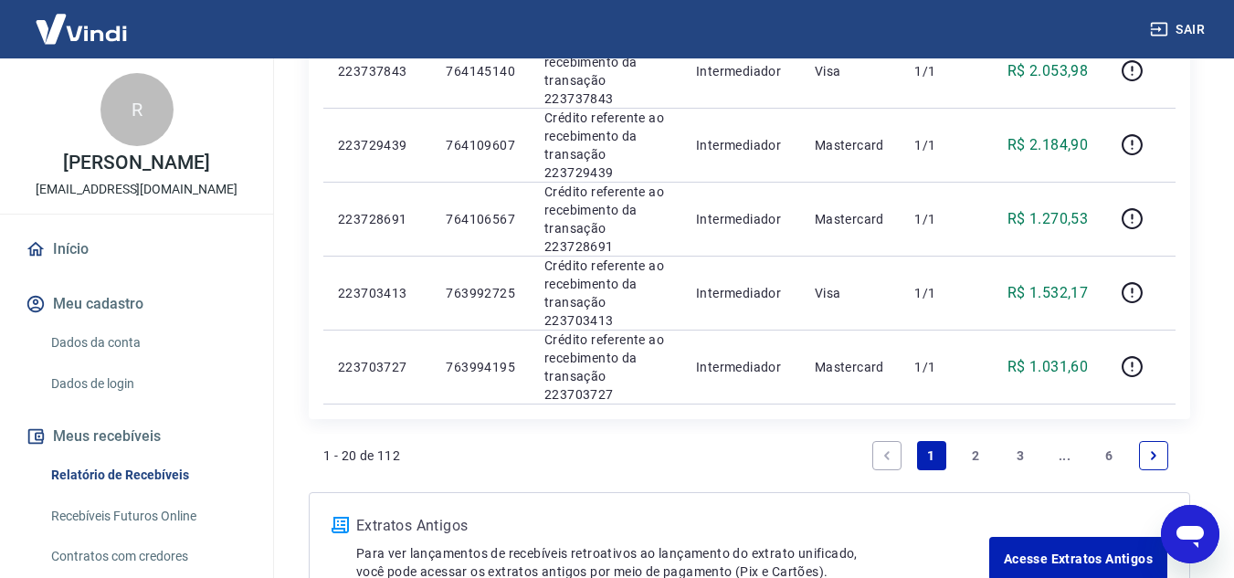
click at [977, 452] on link "2" at bounding box center [975, 455] width 29 height 29
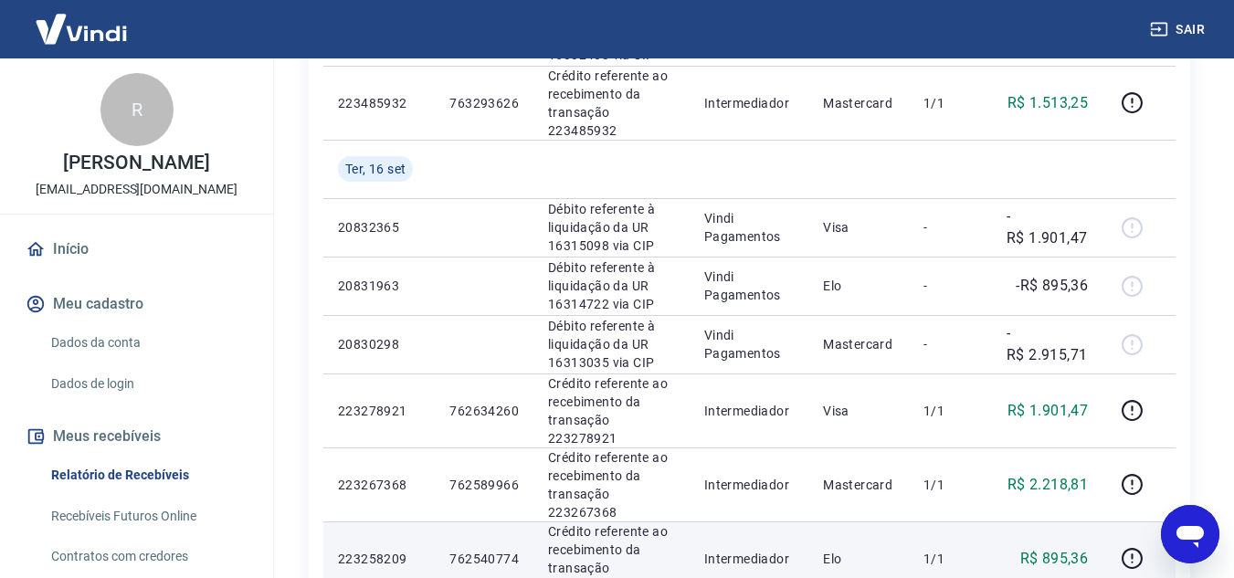
scroll to position [1187, 0]
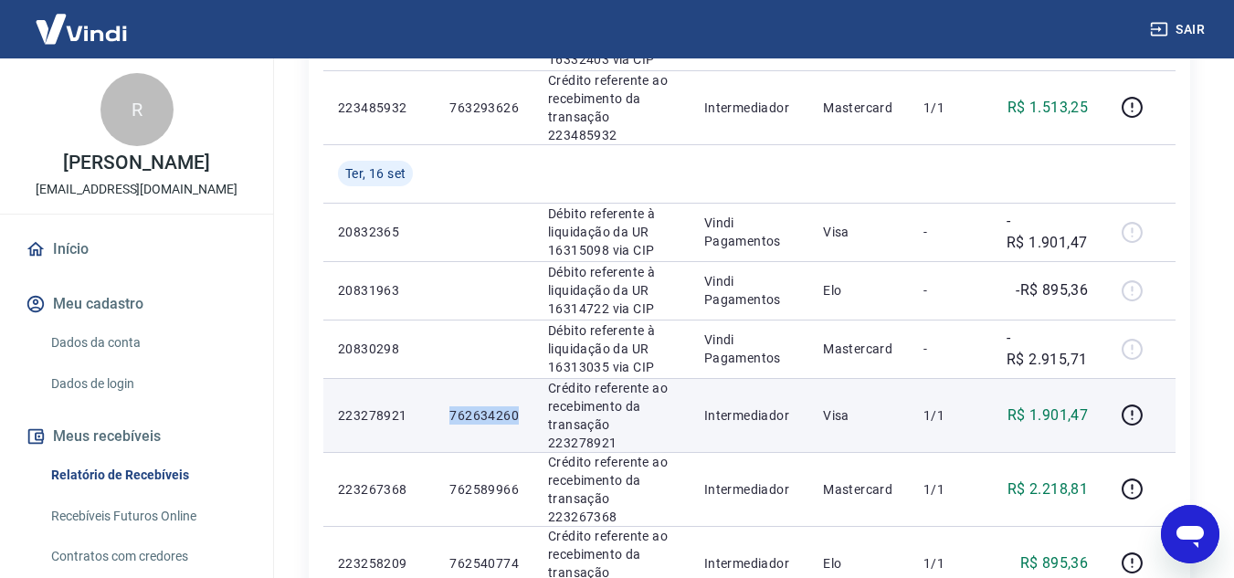
drag, startPoint x: 452, startPoint y: 269, endPoint x: 526, endPoint y: 267, distance: 74.0
click at [526, 378] on td "762634260" at bounding box center [484, 415] width 99 height 74
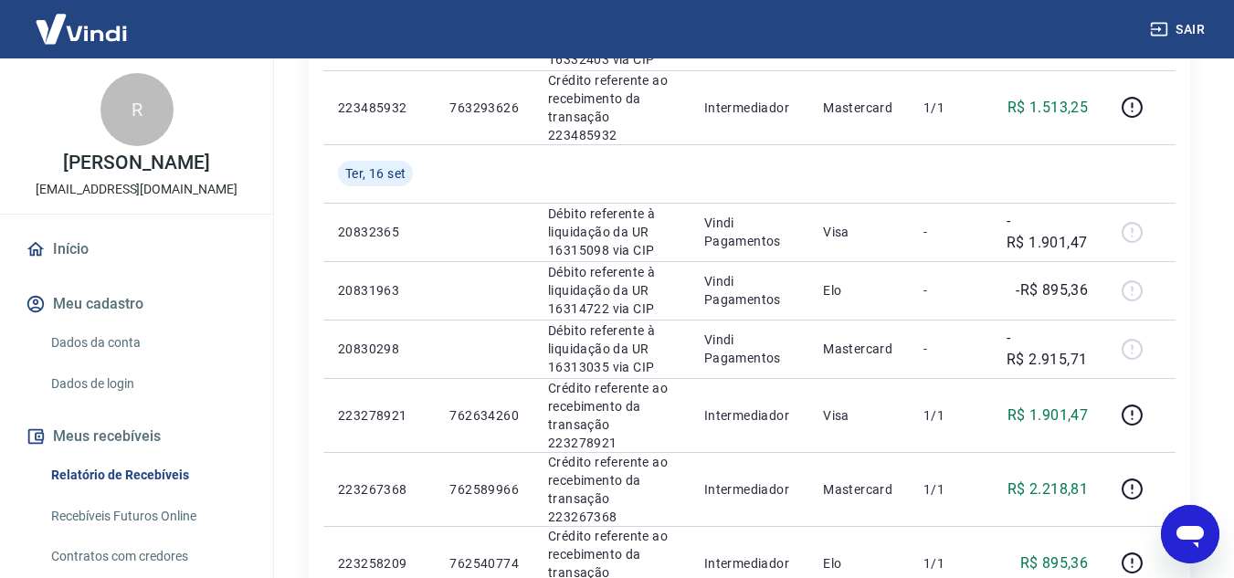
drag, startPoint x: 451, startPoint y: 442, endPoint x: 518, endPoint y: 432, distance: 67.4
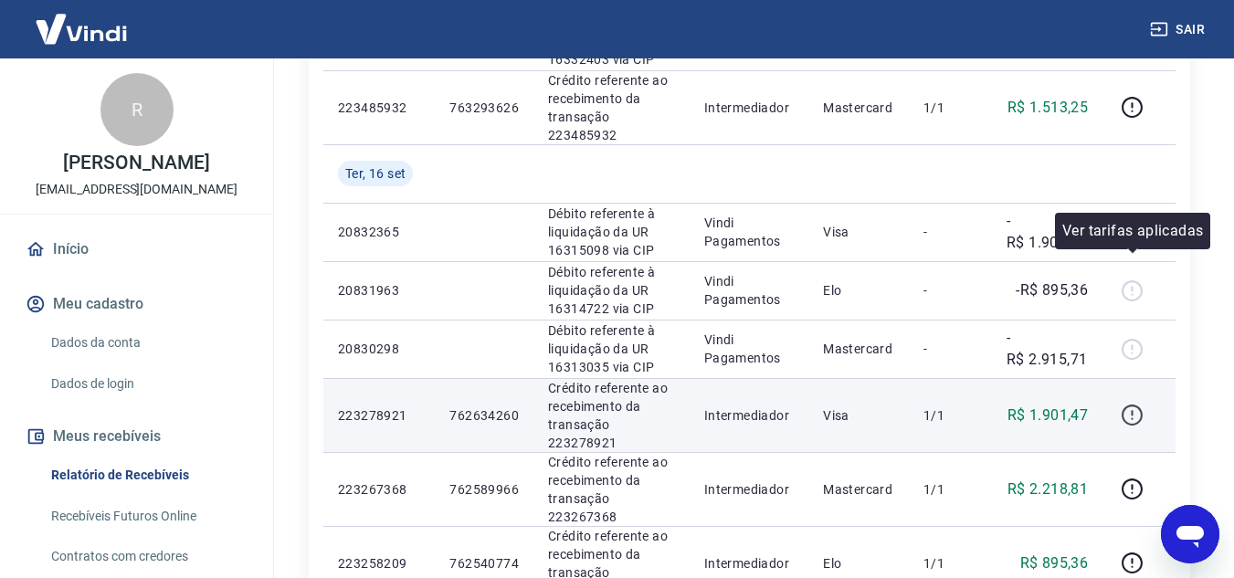
click at [1128, 404] on icon "button" at bounding box center [1132, 415] width 23 height 23
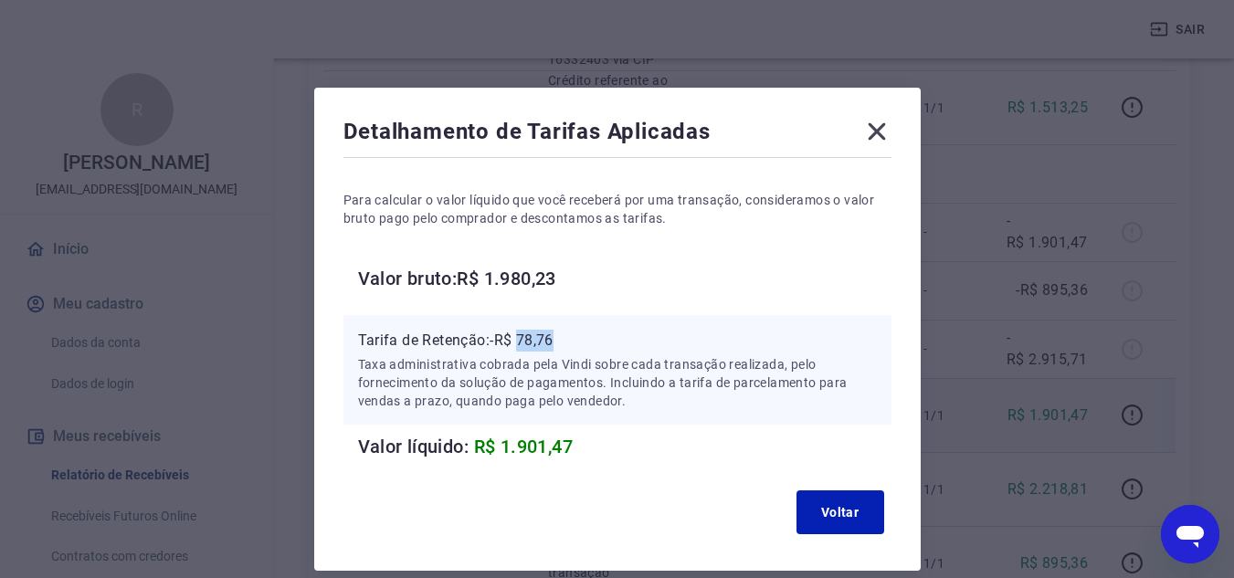
drag, startPoint x: 521, startPoint y: 341, endPoint x: 573, endPoint y: 341, distance: 52.1
click at [573, 341] on p "Tarifa de Retenção: -R$ 78,76" at bounding box center [617, 341] width 519 height 22
click at [870, 125] on icon at bounding box center [876, 131] width 17 height 17
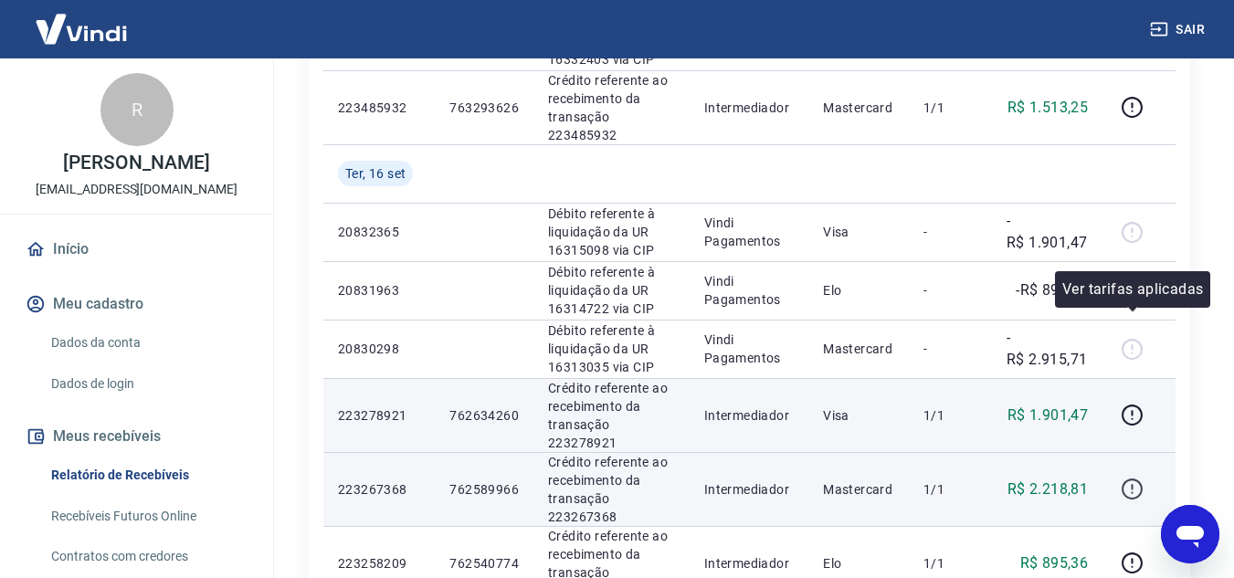
click at [1125, 478] on icon "button" at bounding box center [1132, 489] width 23 height 23
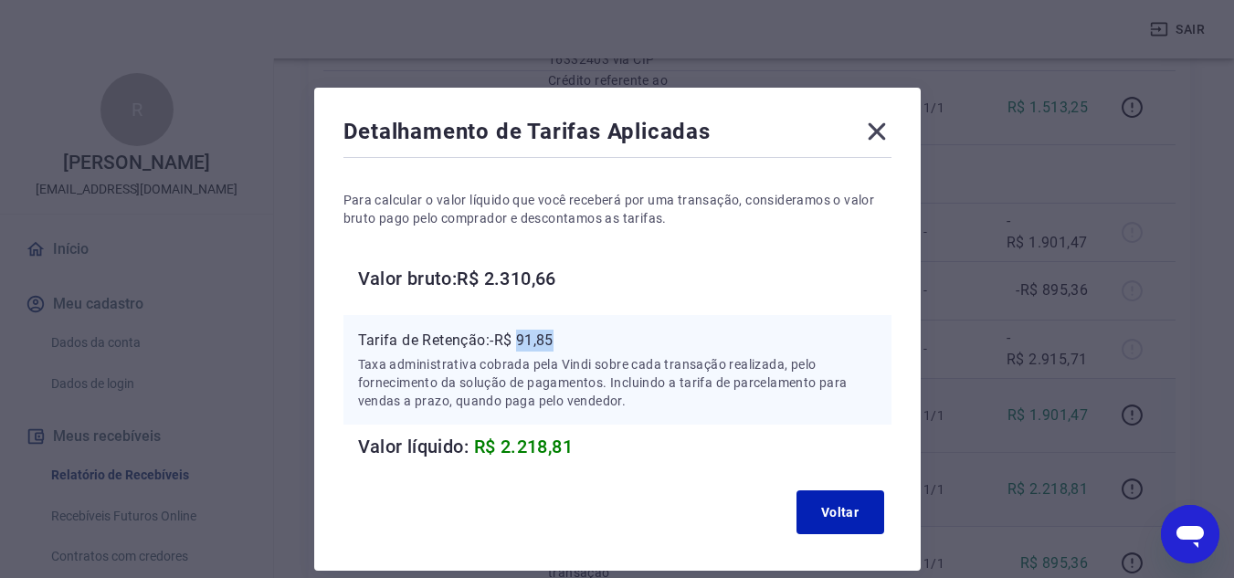
drag, startPoint x: 522, startPoint y: 341, endPoint x: 585, endPoint y: 341, distance: 63.9
click at [585, 341] on p "Tarifa de Retenção: -R$ 91,85" at bounding box center [617, 341] width 519 height 22
click at [886, 121] on icon at bounding box center [876, 131] width 29 height 29
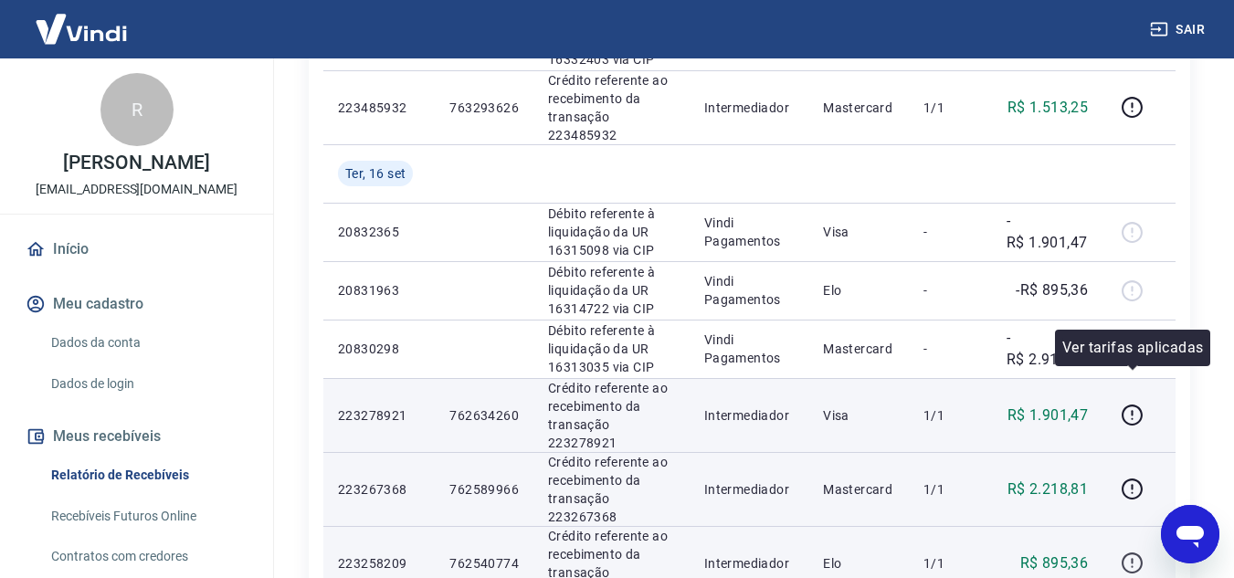
click at [1128, 552] on icon "button" at bounding box center [1132, 563] width 23 height 23
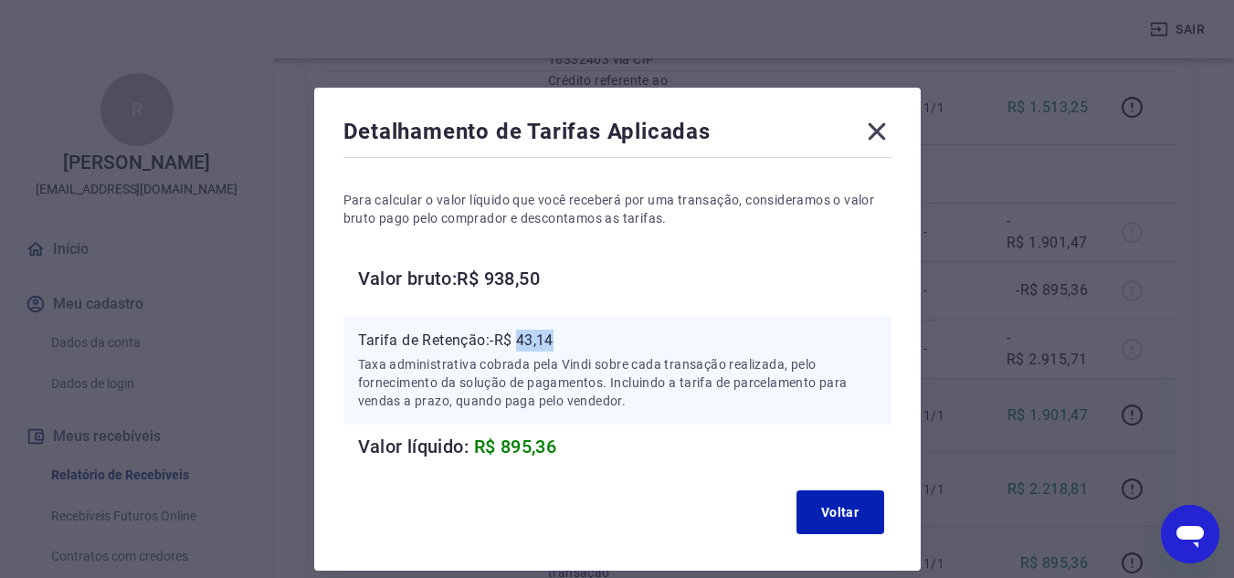
drag, startPoint x: 524, startPoint y: 343, endPoint x: 564, endPoint y: 343, distance: 40.2
click at [564, 343] on p "Tarifa de Retenção: -R$ 43,14" at bounding box center [617, 341] width 519 height 22
click at [867, 135] on icon at bounding box center [876, 131] width 29 height 29
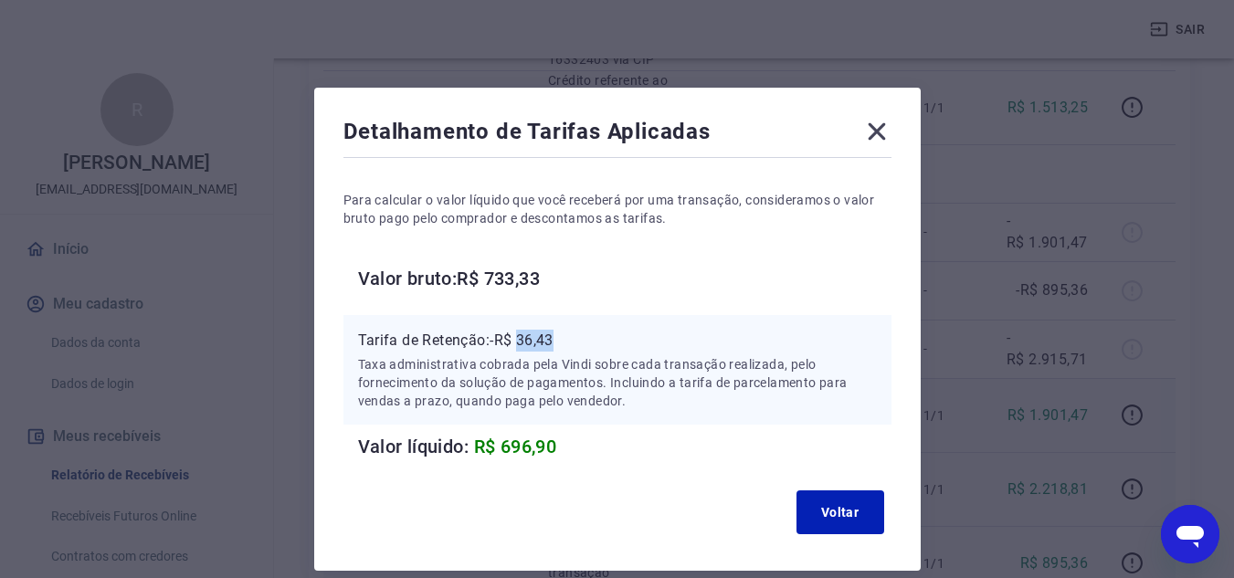
drag, startPoint x: 523, startPoint y: 337, endPoint x: 573, endPoint y: 337, distance: 49.3
click at [573, 337] on p "Tarifa de Retenção: -R$ 36,43" at bounding box center [617, 341] width 519 height 22
click at [872, 140] on icon at bounding box center [876, 131] width 29 height 29
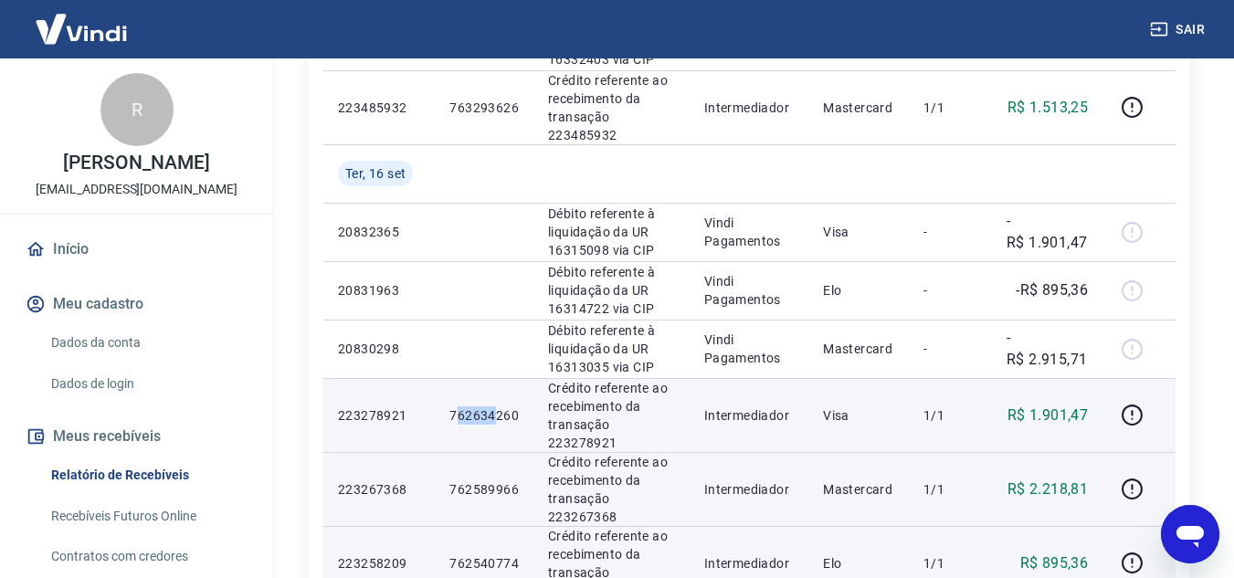
drag, startPoint x: 454, startPoint y: 264, endPoint x: 496, endPoint y: 262, distance: 42.1
click at [496, 406] on p "762634260" at bounding box center [483, 415] width 69 height 18
click at [477, 406] on p "762634260" at bounding box center [483, 415] width 69 height 18
drag, startPoint x: 450, startPoint y: 269, endPoint x: 518, endPoint y: 268, distance: 67.6
click at [518, 378] on td "762634260" at bounding box center [484, 415] width 99 height 74
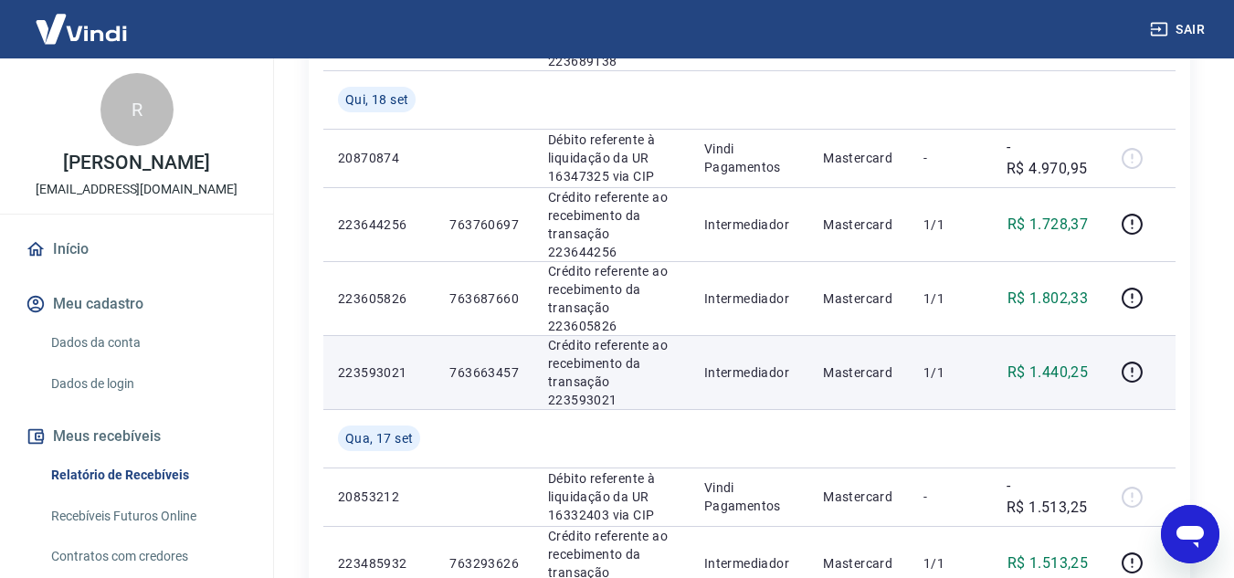
scroll to position [731, 0]
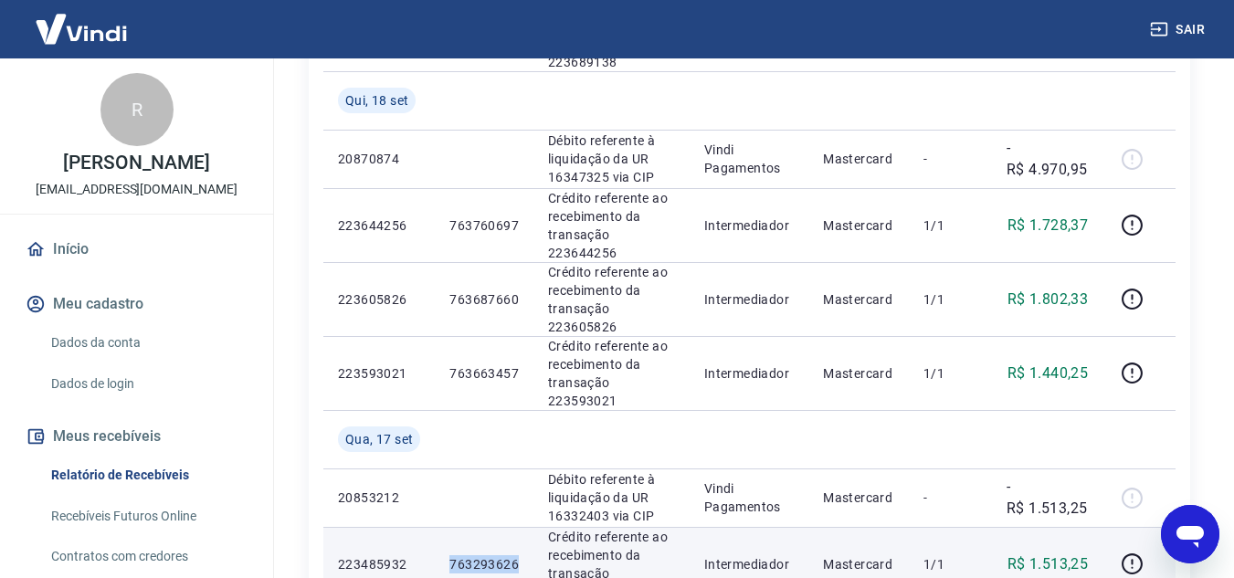
drag, startPoint x: 448, startPoint y: 434, endPoint x: 517, endPoint y: 428, distance: 68.7
click at [517, 555] on p "763293626" at bounding box center [483, 564] width 69 height 18
click at [1133, 559] on icon "button" at bounding box center [1132, 561] width 2 height 5
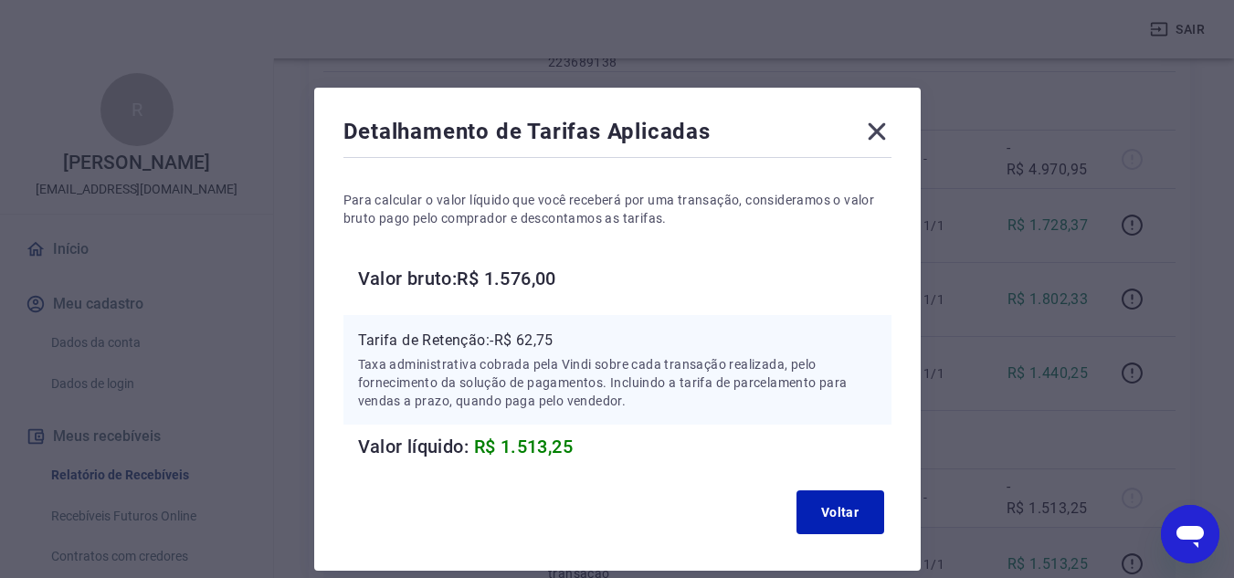
click at [875, 128] on icon at bounding box center [876, 131] width 29 height 29
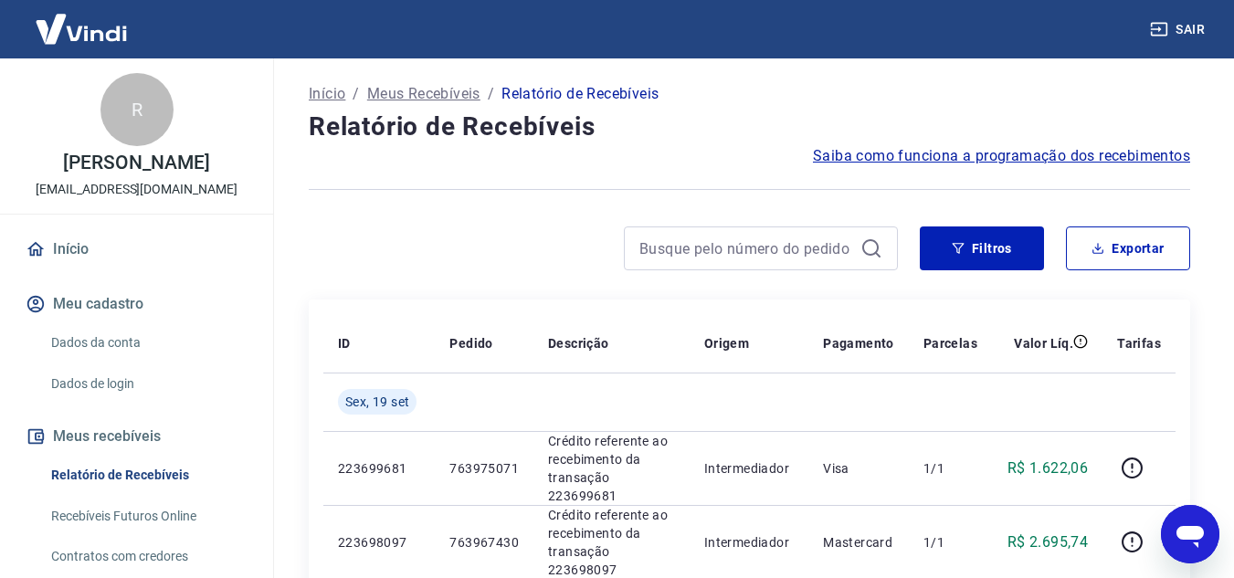
scroll to position [0, 0]
